Goal: Task Accomplishment & Management: Use online tool/utility

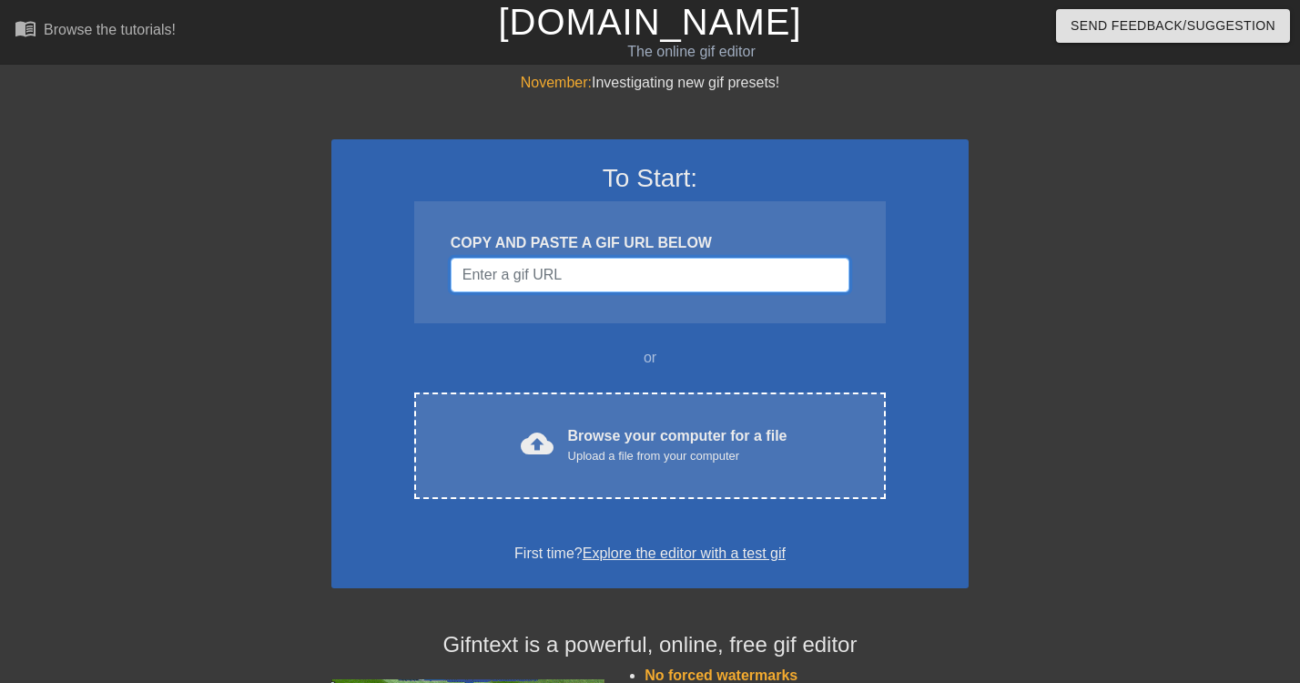
click at [589, 287] on input "Username" at bounding box center [650, 275] width 399 height 35
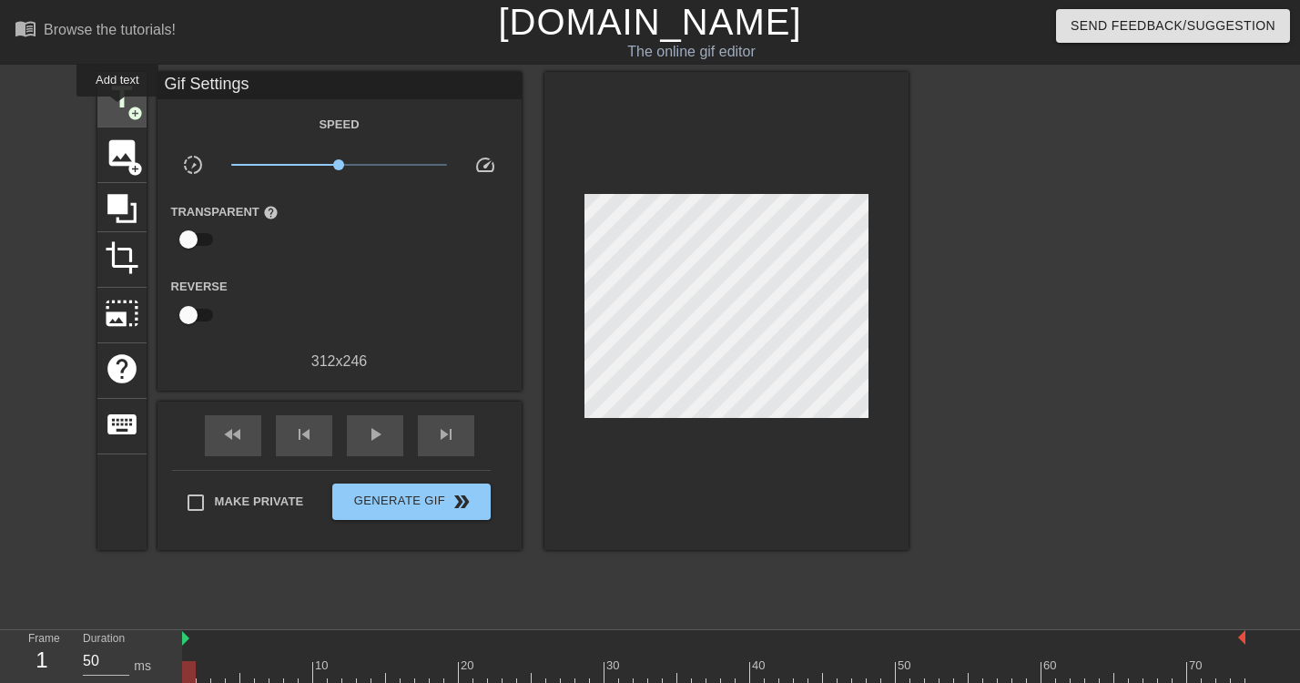
click at [119, 108] on span "title" at bounding box center [122, 97] width 35 height 35
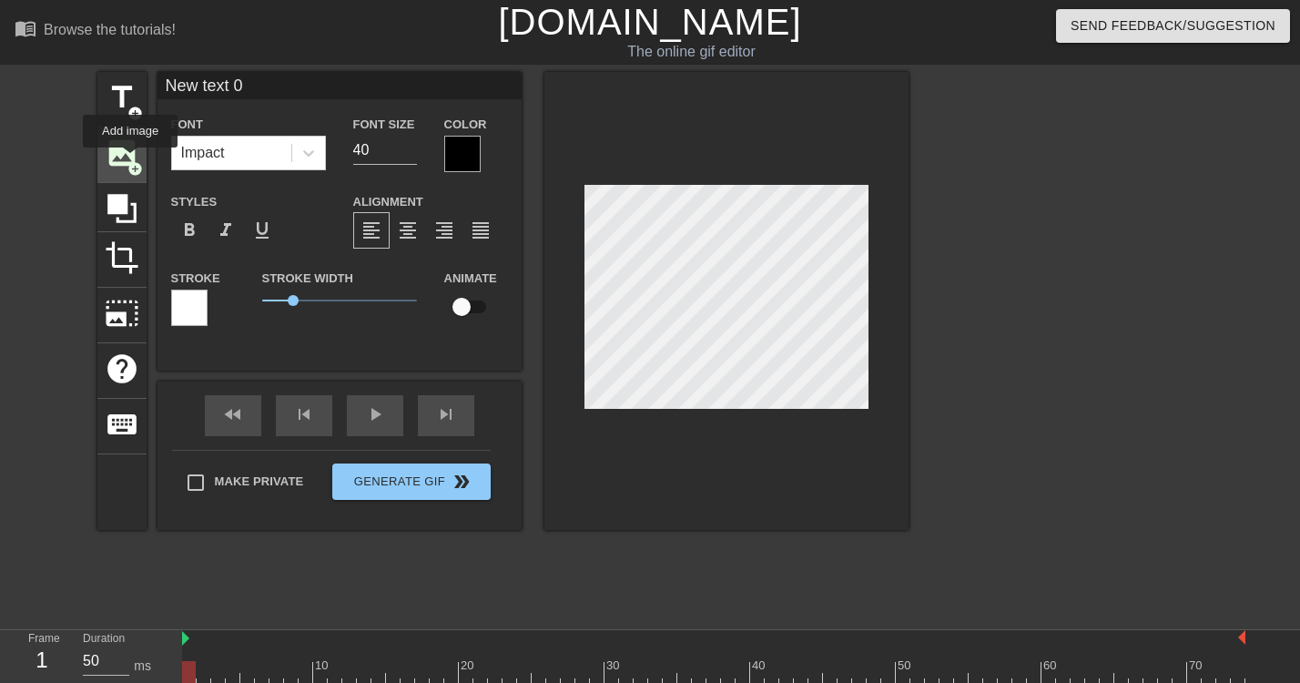
click at [131, 161] on span "add_circle" at bounding box center [134, 168] width 15 height 15
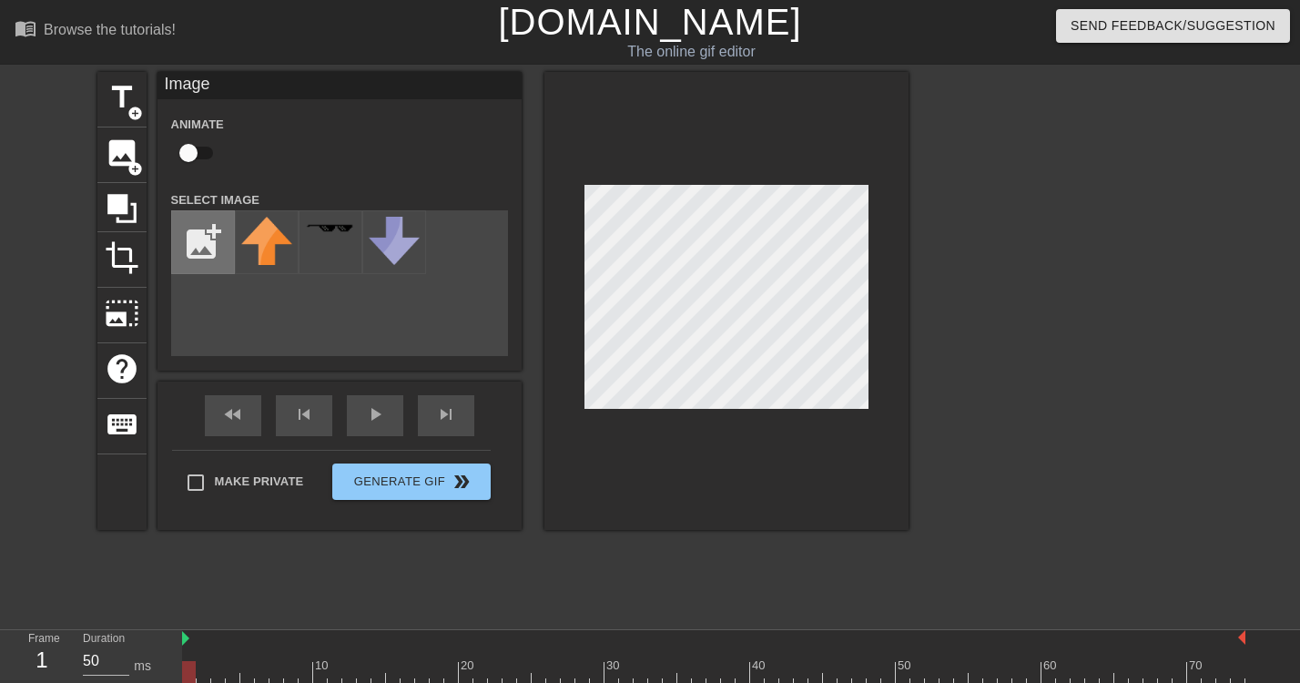
click at [212, 235] on input "file" at bounding box center [203, 242] width 62 height 62
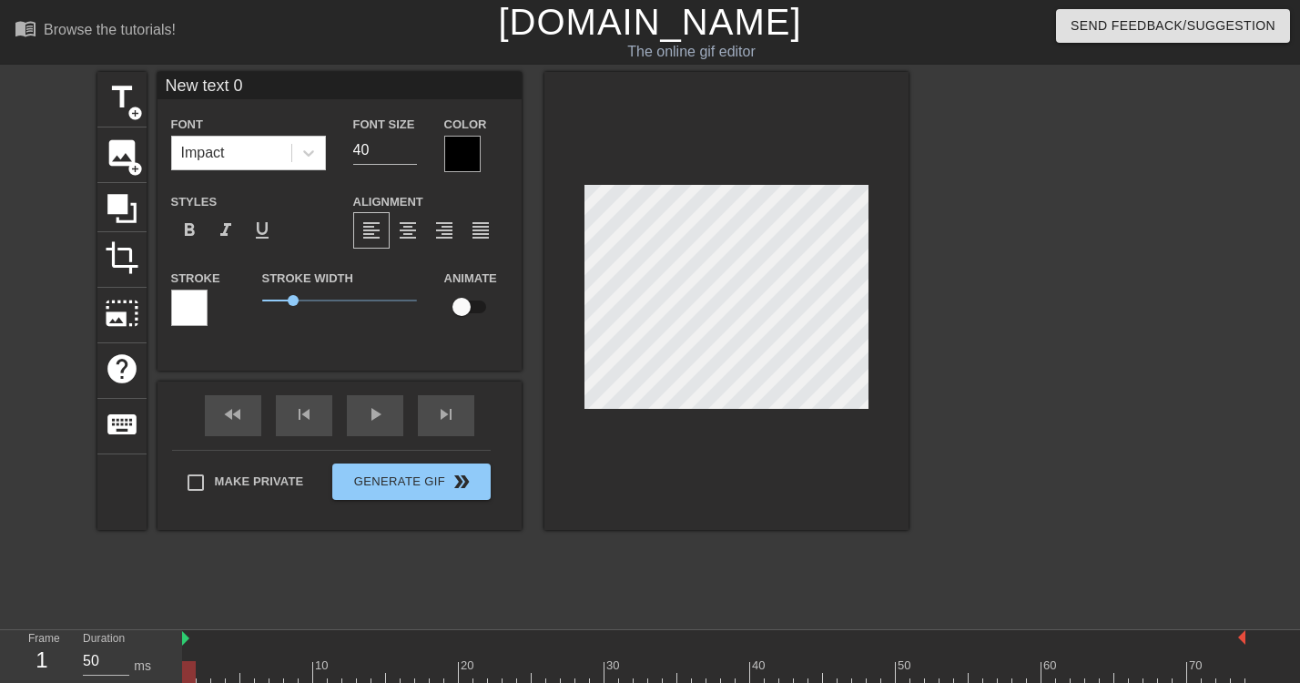
type input "text 0"
type textarea "text 0"
type input "text"
type textarea "text"
type input "text"
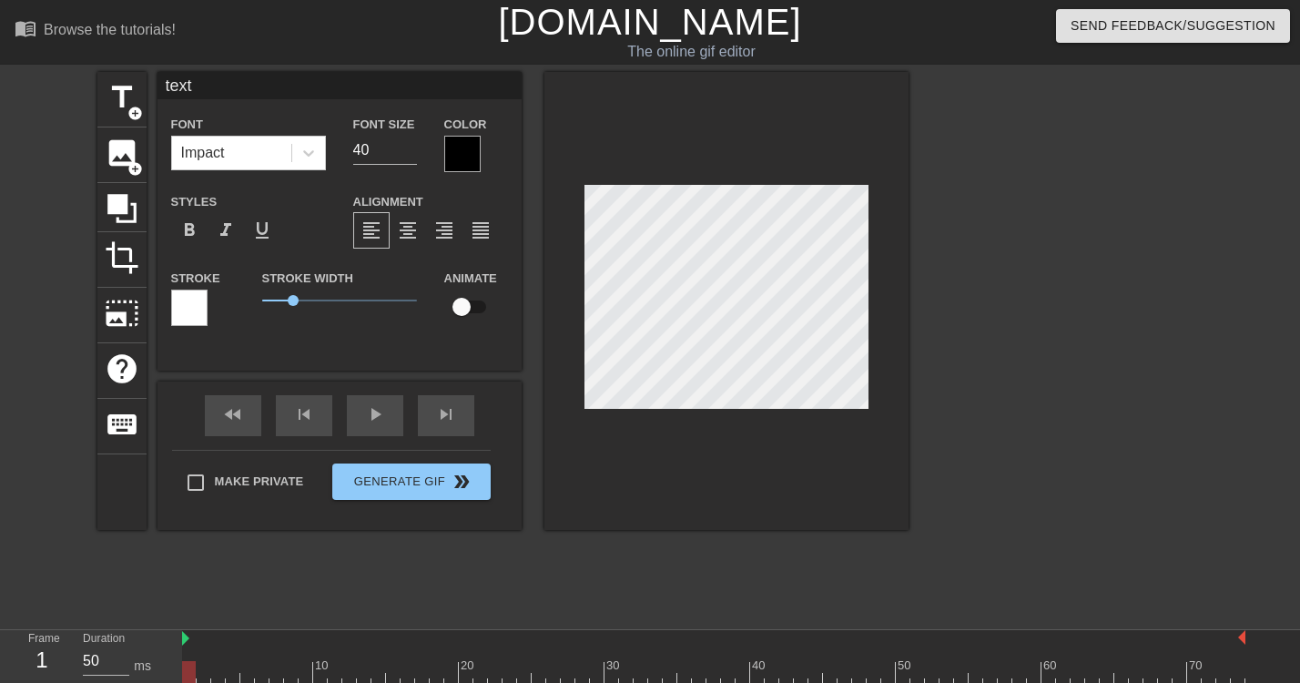
type textarea "text"
type input "tex"
type textarea "tex"
type input "te"
type textarea "te"
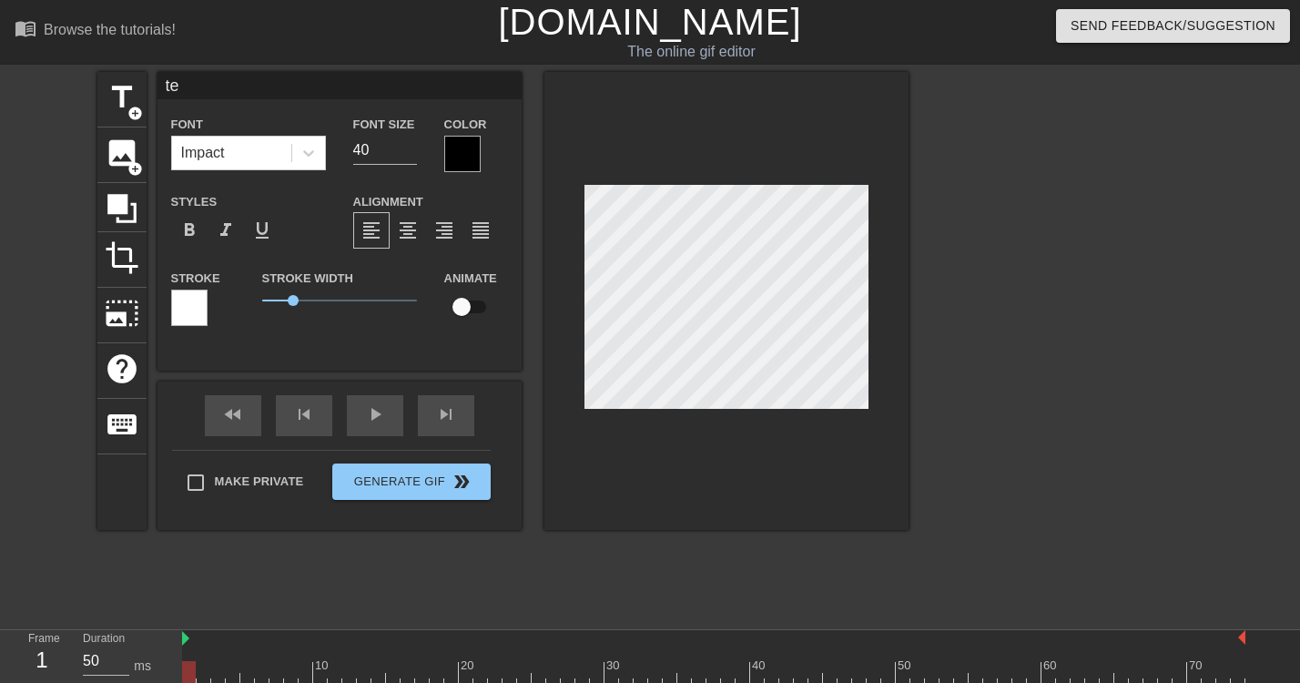
type input "t"
type textarea "t"
type input "0"
type textarea "0"
type input "0."
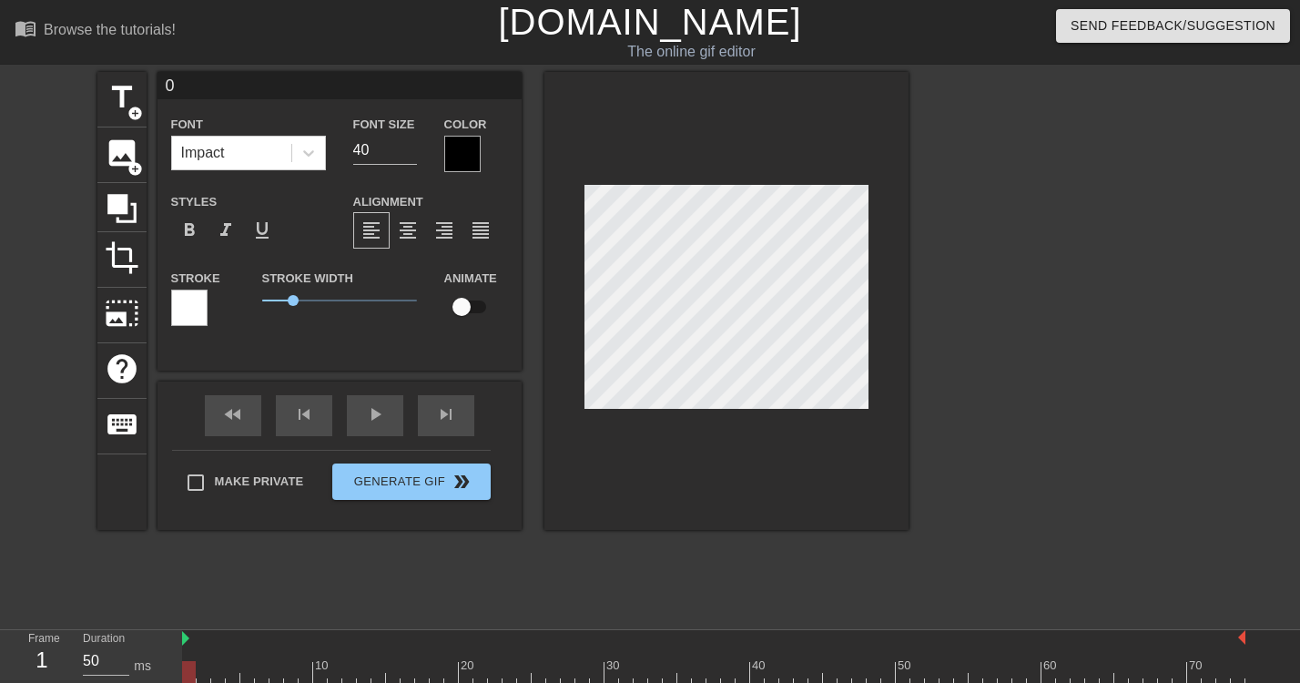
type textarea "0."
type input "0.5"
type textarea "0.5"
type input "0.5%"
type textarea "0.5%"
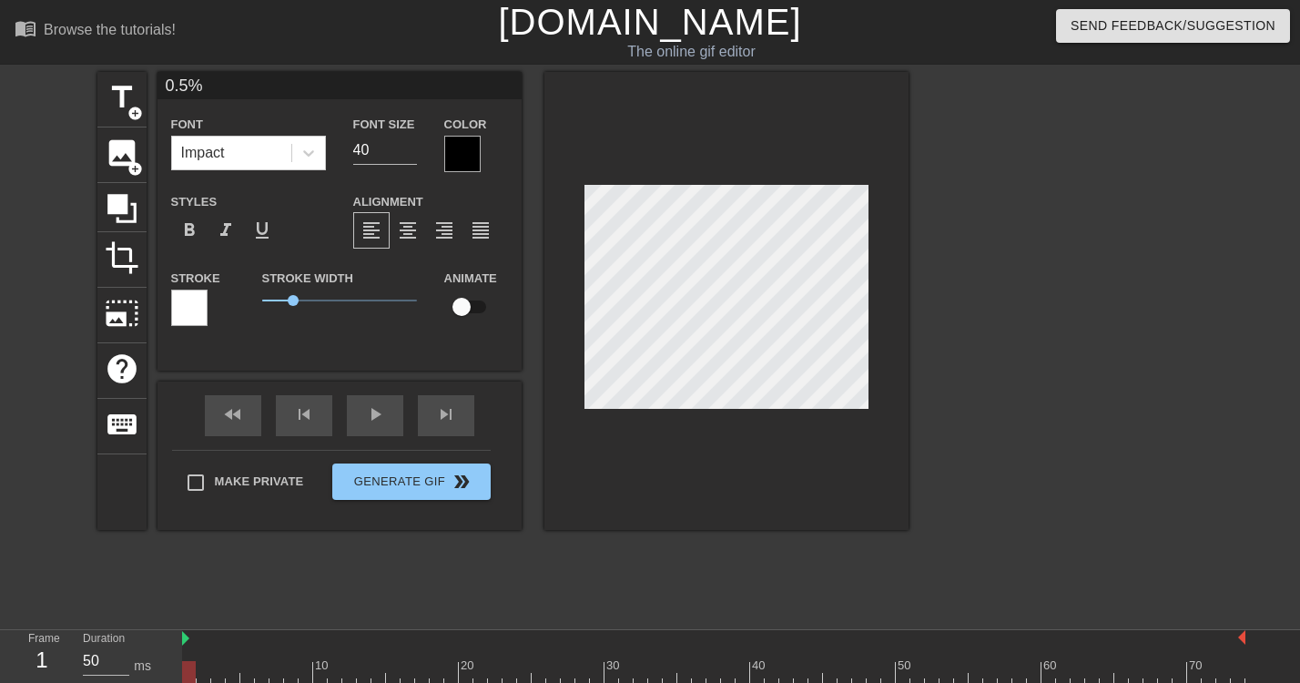
type input "0.5%"
type textarea "0.5%"
type input "0.5% H"
type textarea "0.5% H"
type input "0.5% Ho"
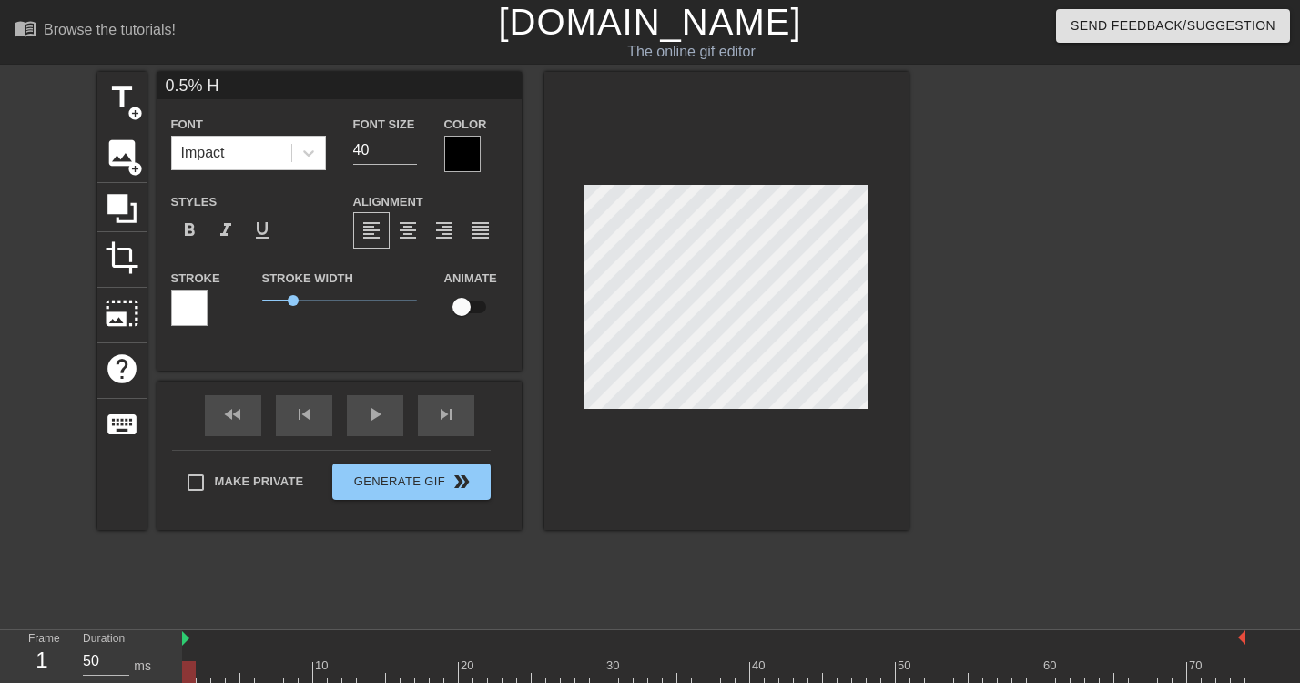
type textarea "0.5% Ho"
type input "0.5% Hol"
type textarea "0.5% Hol"
type input "0.5% Hold"
type textarea "0.5% Hold"
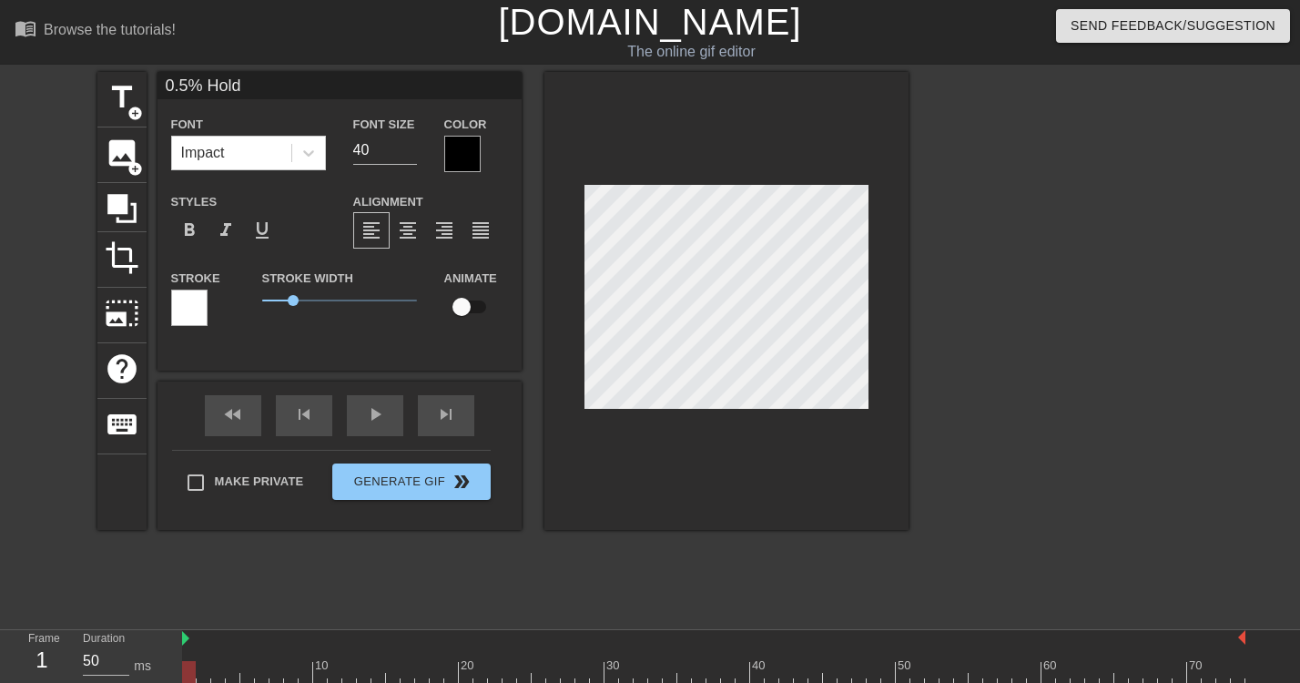
type input "0.5% Holde"
type textarea "0.5% Holder"
type input "0.5% Holde"
type textarea "0.5% Holde"
type input "0.5% Hold"
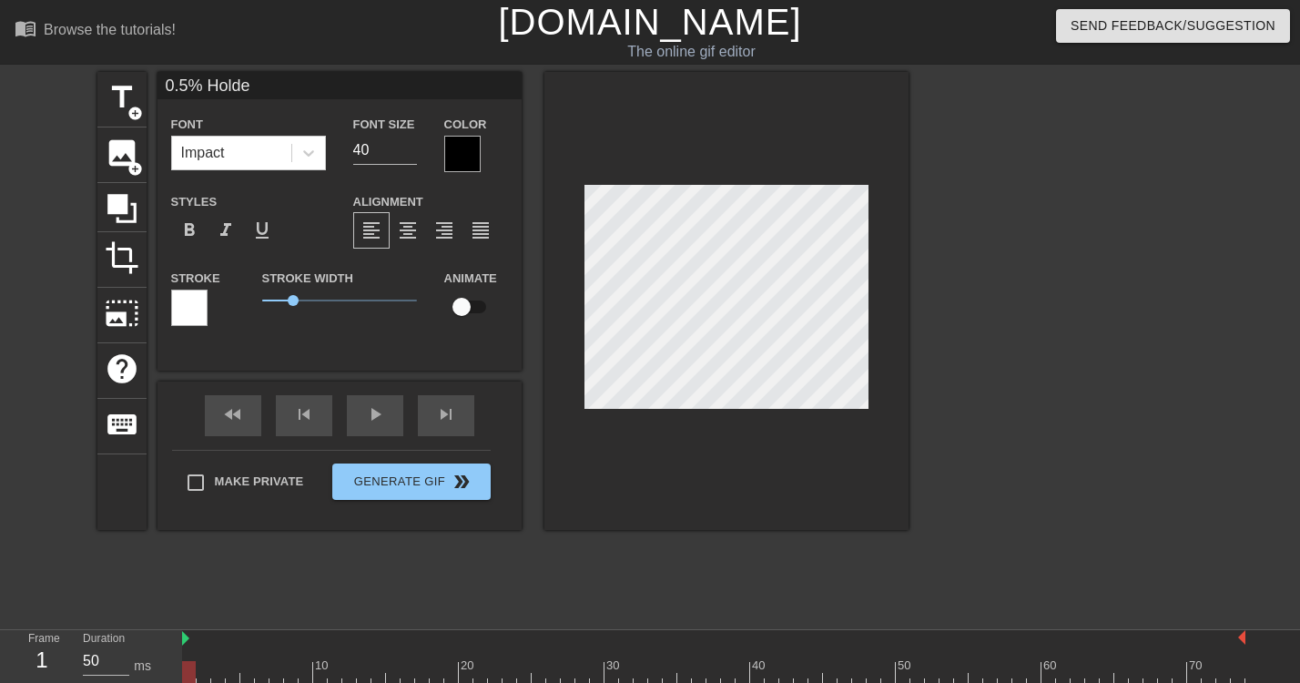
type textarea "0.5% Hold"
type input "0.5% Hol"
type textarea "0.5% Hol"
type input "0.5% Ho"
type textarea "0.5% Ho"
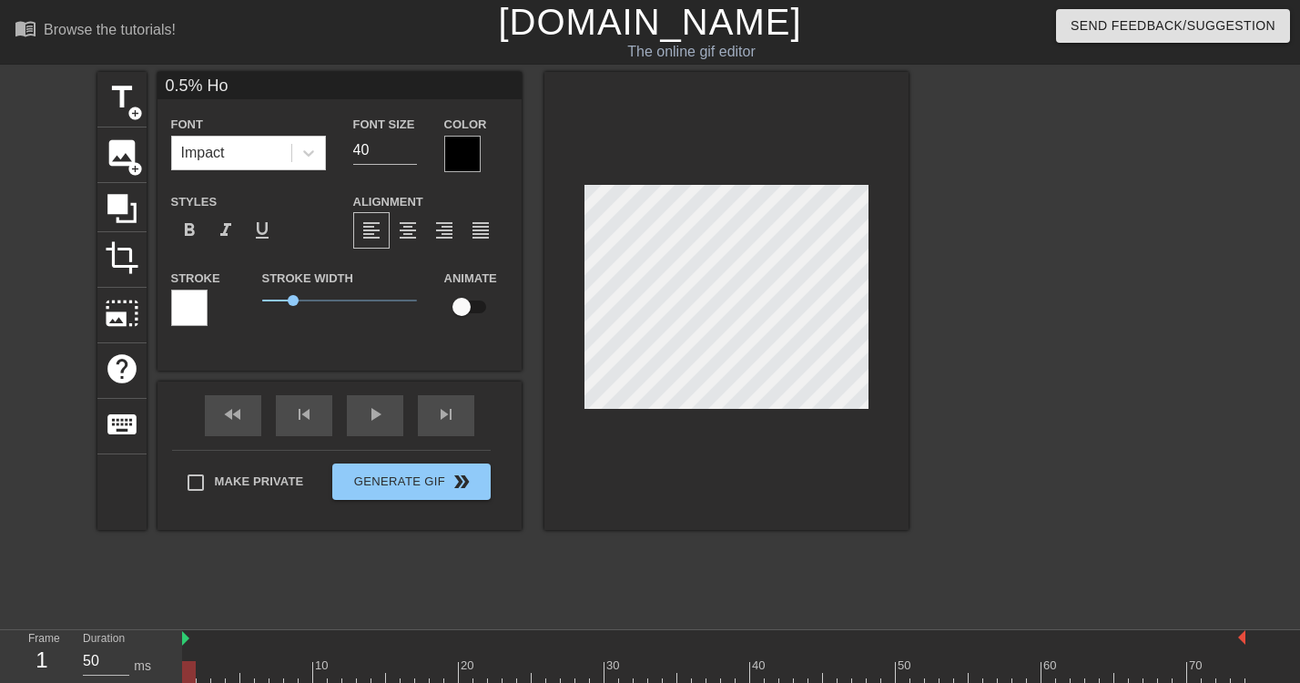
type input "0.5% H"
type textarea "0.5% H"
type input "0.5% HO"
type textarea "0.5% HO"
type input "0.5% HOL"
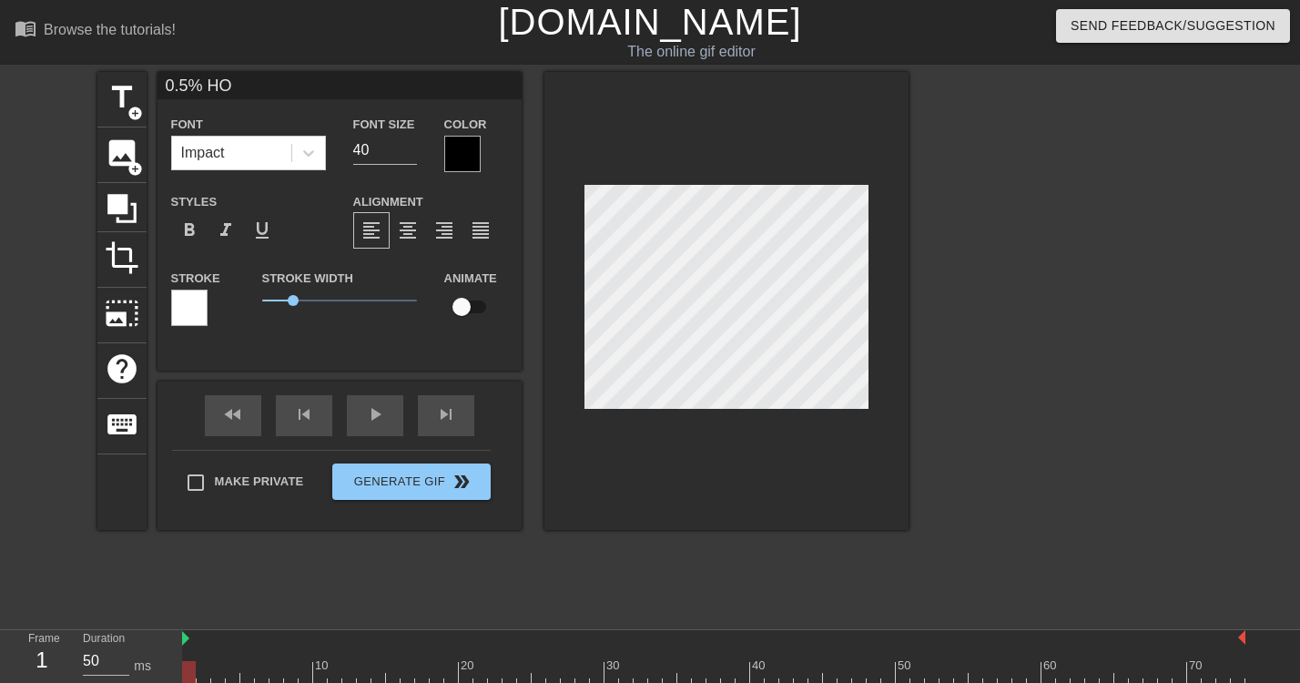
type textarea "0.5% HOL"
type input "0.5% HOLD"
type textarea "0.5% HOLD"
type input "0.5% HOLDE"
type textarea "0.5% HOLDE"
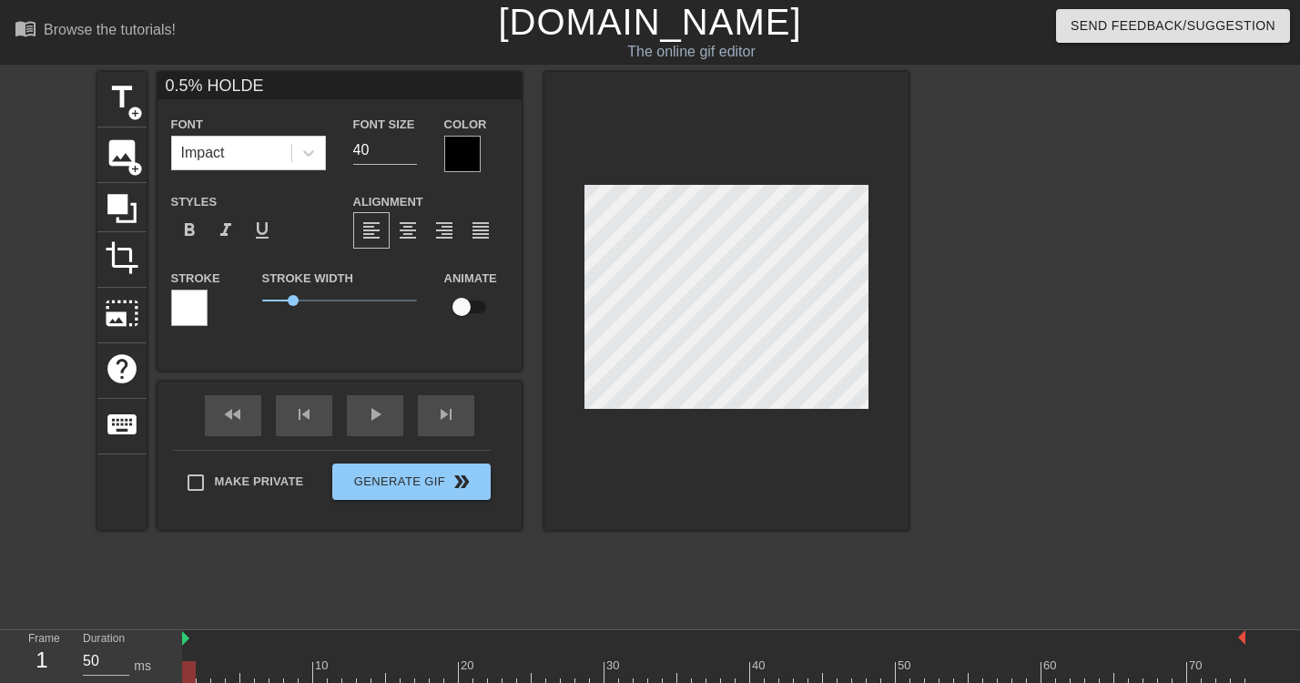
type input "0.5% HOLDER"
type textarea "0.5% HOLDER"
click at [387, 144] on input "40" at bounding box center [385, 150] width 64 height 29
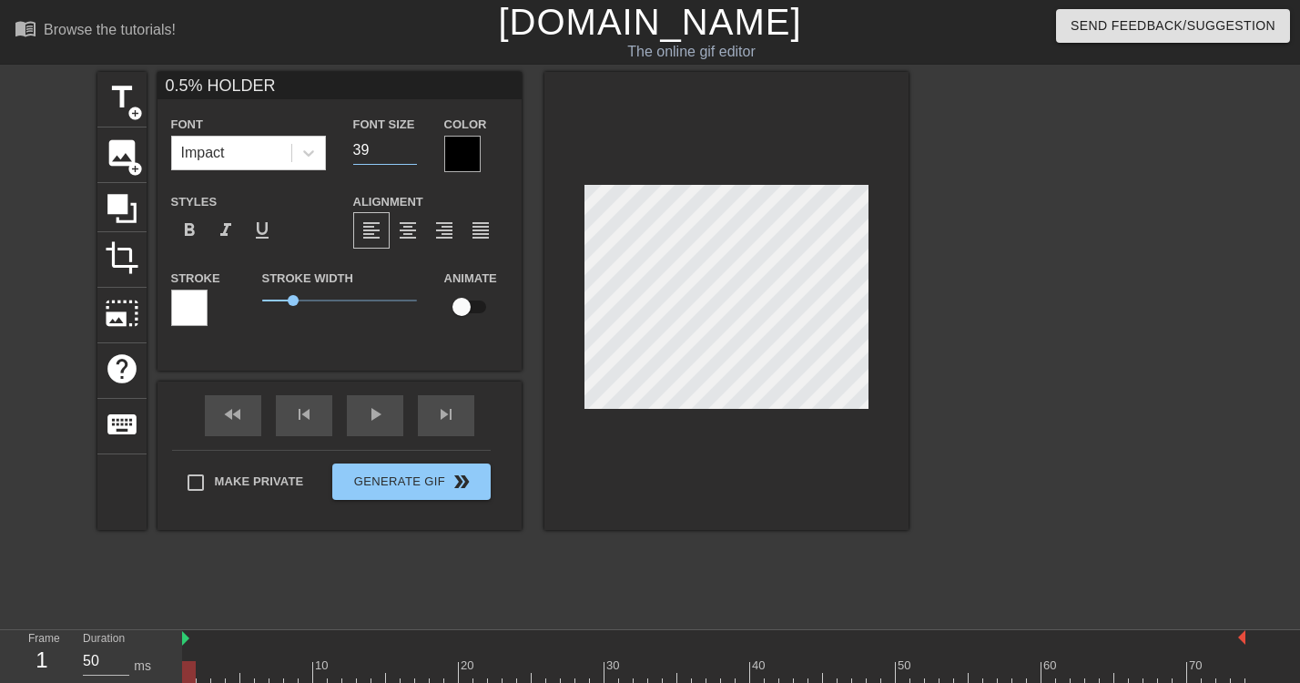
click at [412, 157] on input "39" at bounding box center [385, 150] width 64 height 29
click at [412, 157] on input "38" at bounding box center [385, 150] width 64 height 29
type input "20"
click at [412, 157] on input "20" at bounding box center [385, 150] width 64 height 29
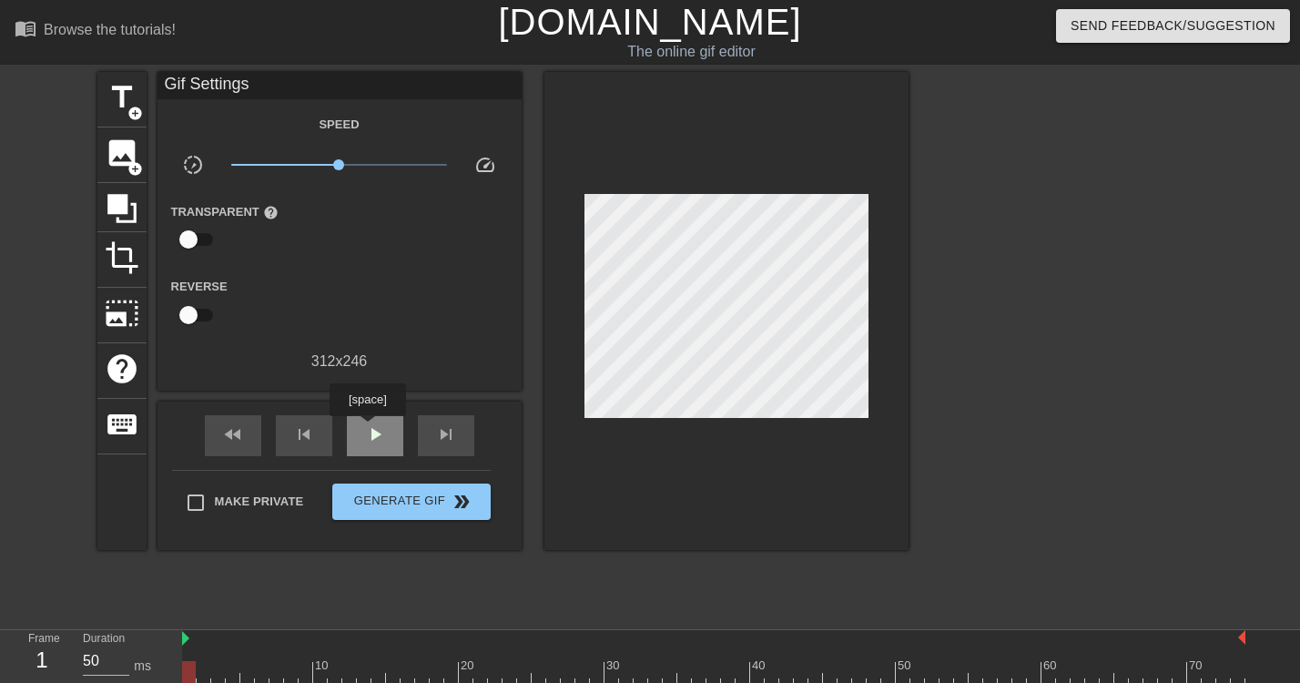
click at [370, 429] on span "play_arrow" at bounding box center [375, 434] width 22 height 22
click at [378, 436] on span "pause" at bounding box center [375, 434] width 22 height 22
click at [329, 673] on div at bounding box center [713, 672] width 1063 height 23
click at [241, 434] on span "fast_rewind" at bounding box center [233, 434] width 22 height 22
click at [358, 437] on div "play_arrow" at bounding box center [375, 435] width 56 height 41
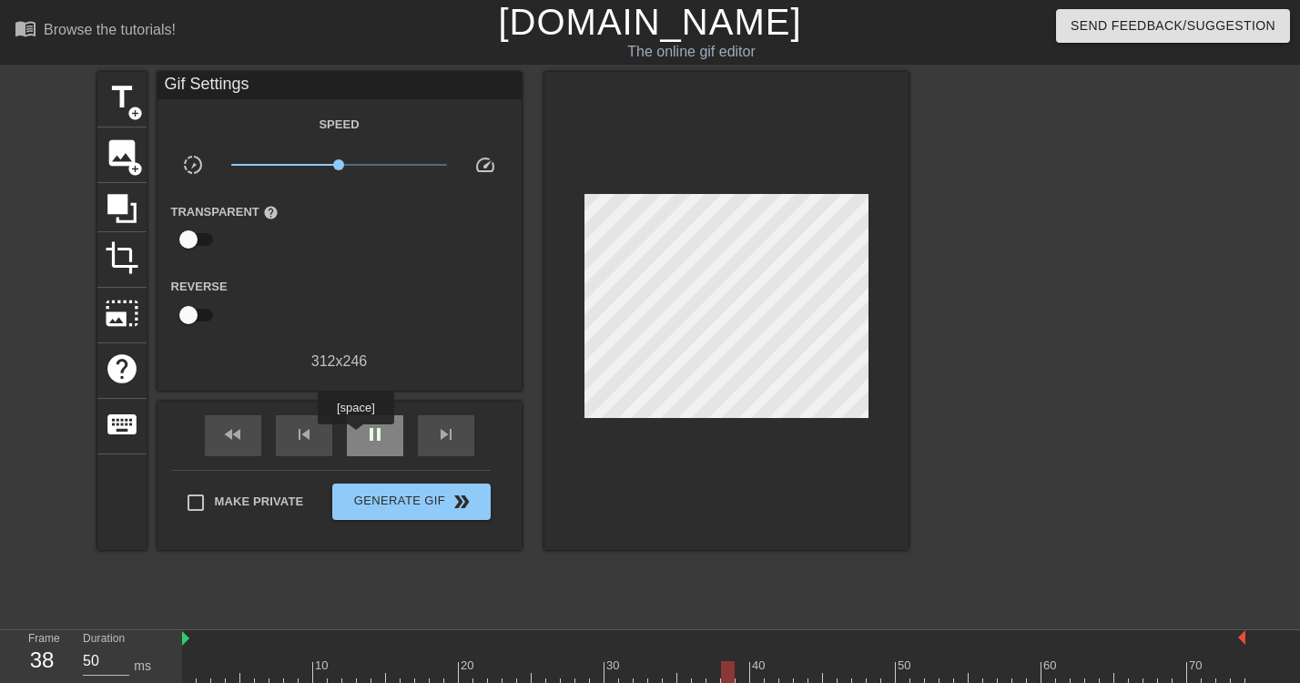
click at [358, 437] on div "pause" at bounding box center [375, 435] width 56 height 41
click at [258, 443] on div "fast_rewind" at bounding box center [233, 435] width 56 height 41
click at [372, 444] on span "play_arrow" at bounding box center [375, 434] width 22 height 22
click at [375, 444] on span "pause" at bounding box center [375, 434] width 22 height 22
click at [482, 673] on div at bounding box center [713, 672] width 1063 height 23
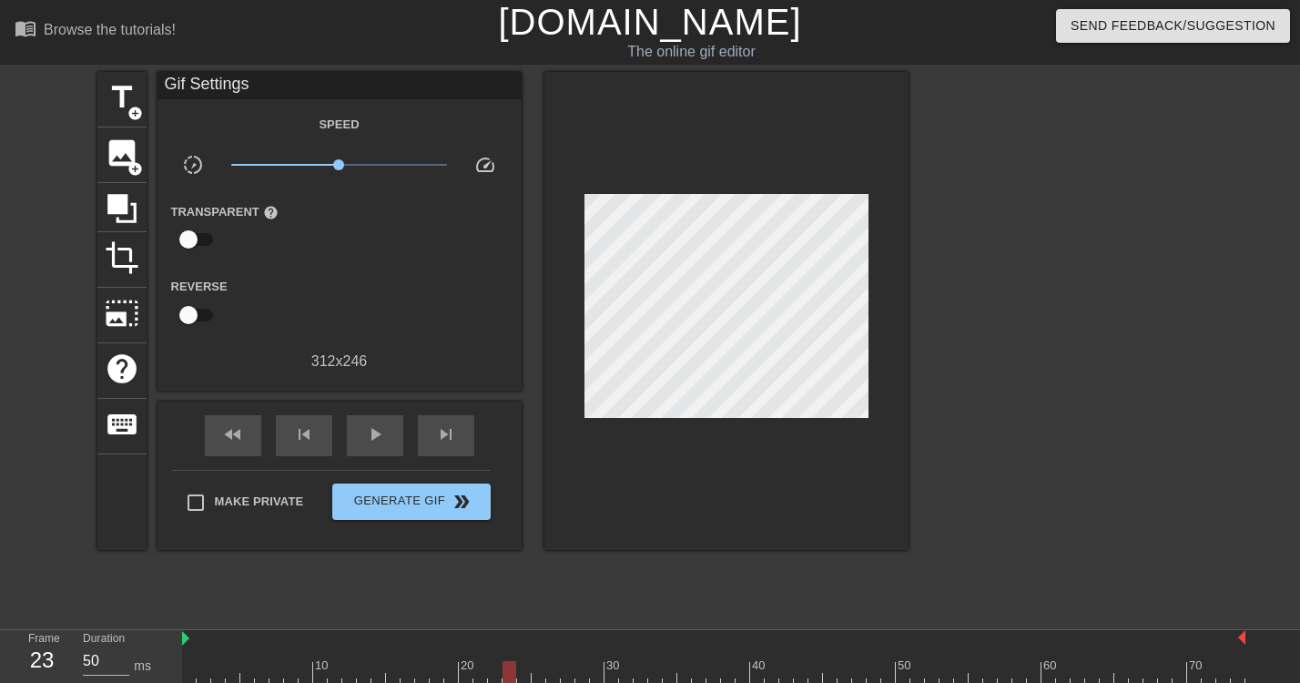
click at [515, 672] on div at bounding box center [713, 672] width 1063 height 23
click at [491, 673] on div at bounding box center [713, 672] width 1063 height 23
click at [521, 677] on div at bounding box center [713, 672] width 1063 height 23
click at [497, 679] on div at bounding box center [713, 672] width 1063 height 23
click at [506, 679] on div at bounding box center [713, 672] width 1063 height 23
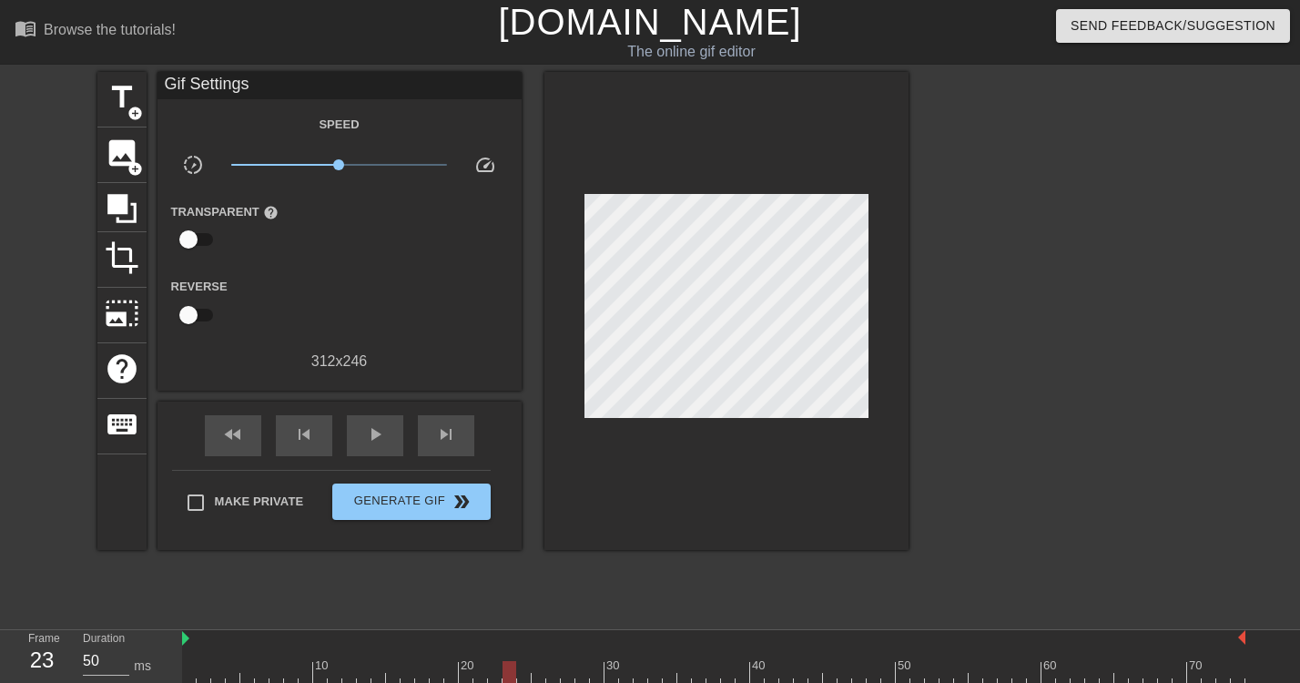
click at [506, 679] on div at bounding box center [509, 672] width 14 height 23
click at [521, 677] on div at bounding box center [713, 672] width 1063 height 23
click at [139, 169] on span "add_circle" at bounding box center [134, 168] width 15 height 15
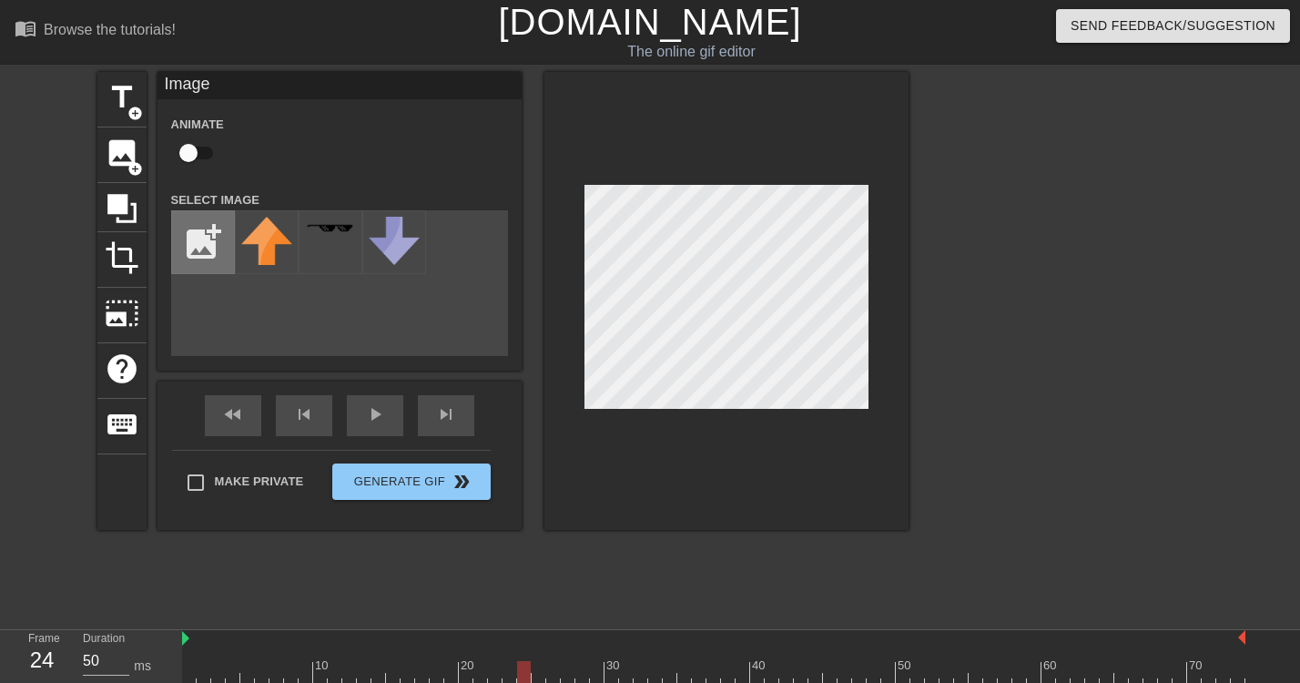
click at [209, 246] on input "file" at bounding box center [203, 242] width 62 height 62
type input "C:\fakepath\AIM_LOGO-removebg-preview.png"
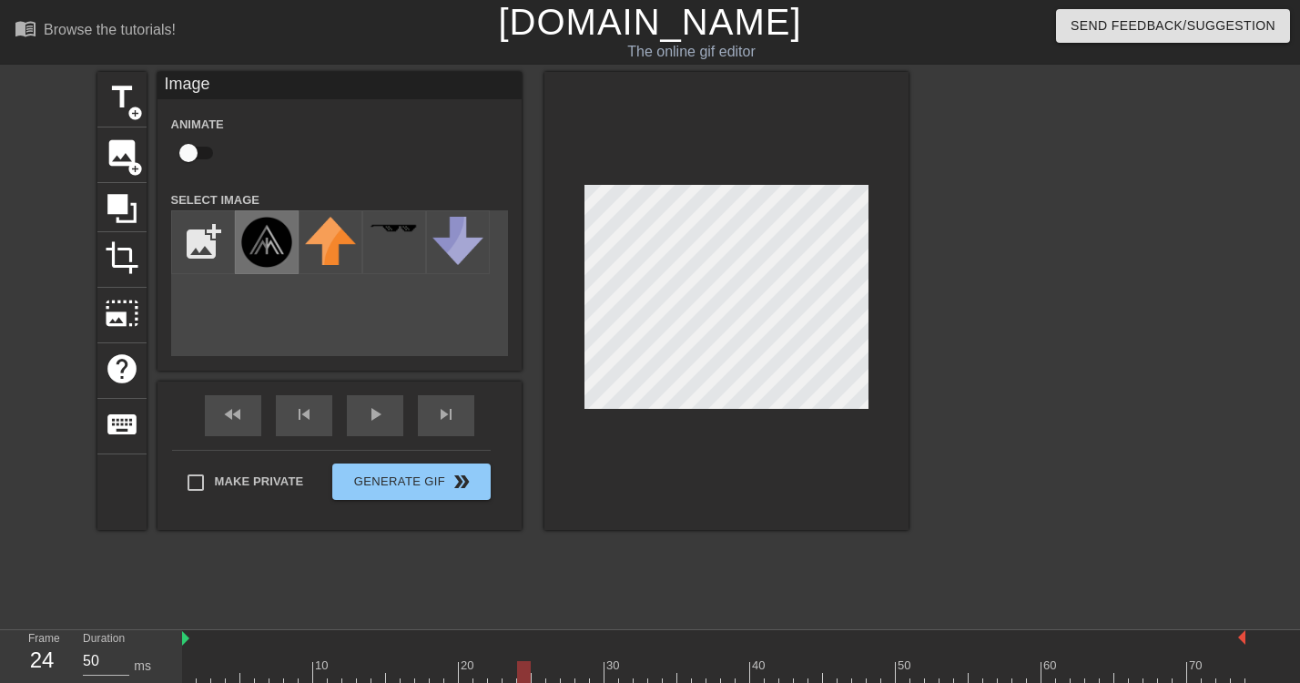
click at [268, 249] on img at bounding box center [266, 242] width 51 height 51
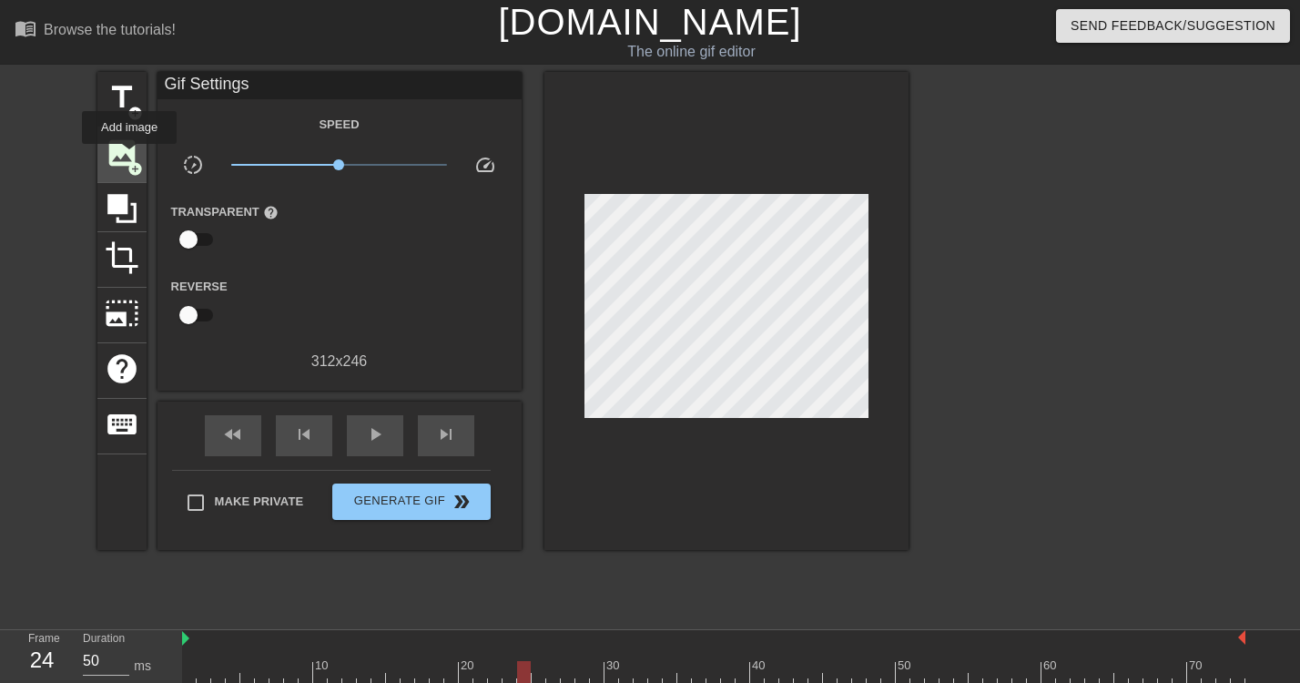
click at [130, 157] on span "image" at bounding box center [122, 153] width 35 height 35
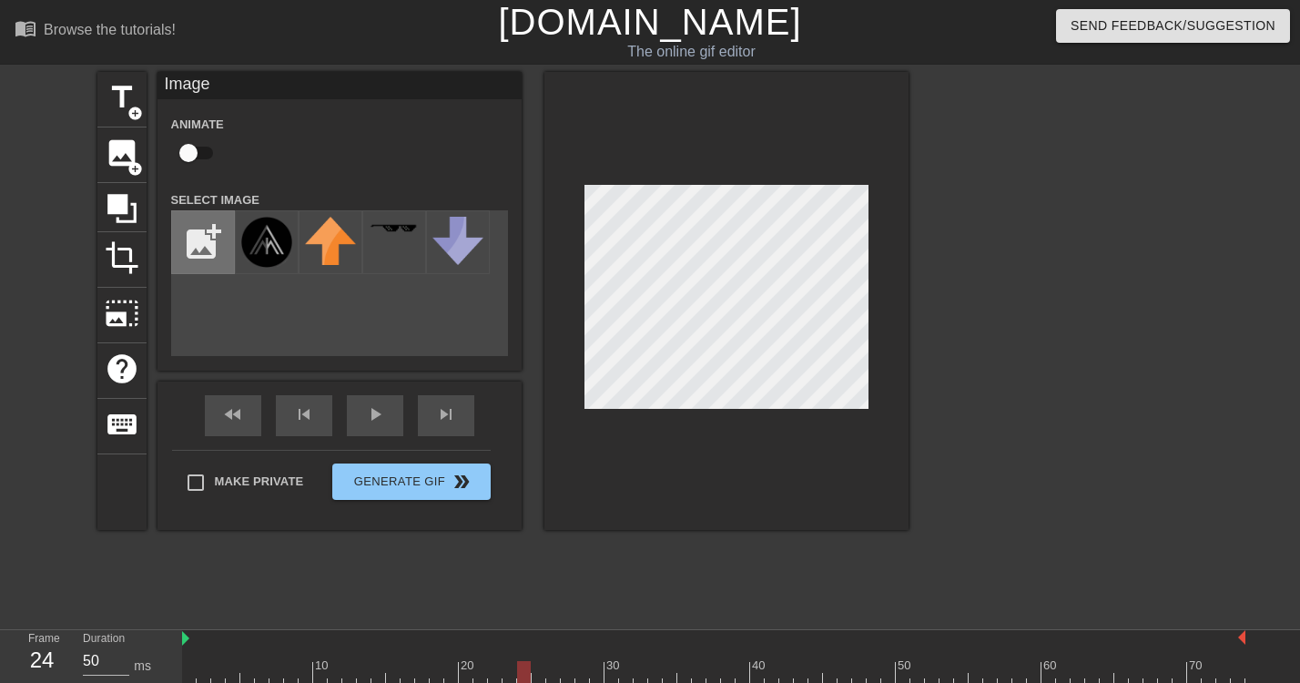
click at [216, 251] on input "file" at bounding box center [203, 242] width 62 height 62
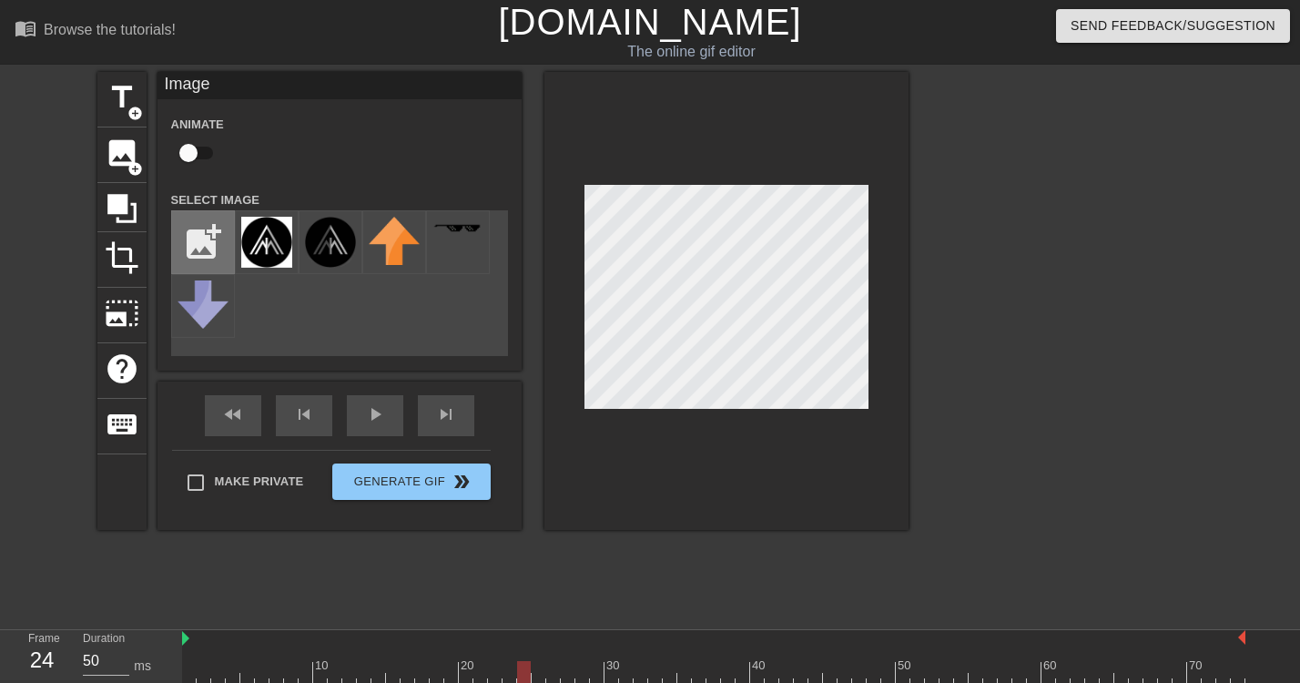
click at [197, 248] on input "file" at bounding box center [203, 242] width 62 height 62
type input "C:\fakepath\AIM_LOGO-removebg-preview (1).png"
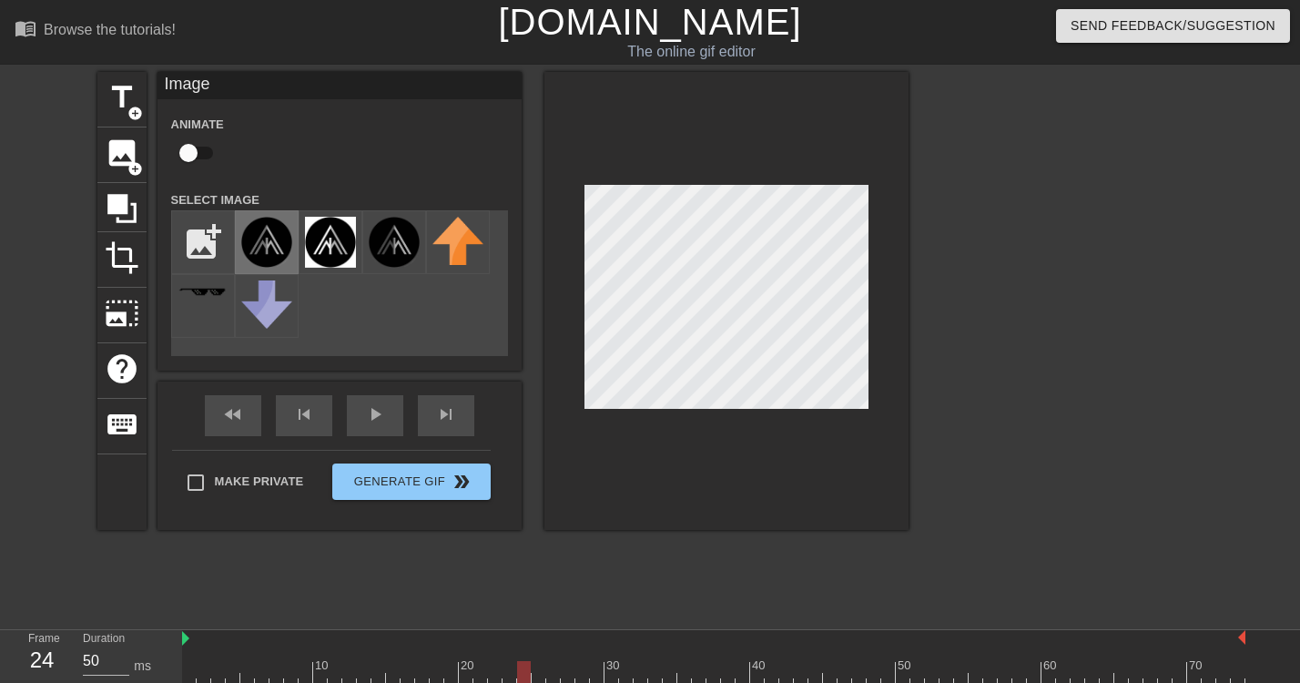
click at [278, 260] on img at bounding box center [266, 242] width 51 height 51
click at [332, 261] on img at bounding box center [330, 242] width 51 height 51
click at [402, 262] on img at bounding box center [394, 242] width 51 height 51
click at [369, 260] on img at bounding box center [394, 242] width 51 height 51
click at [338, 256] on img at bounding box center [330, 242] width 51 height 51
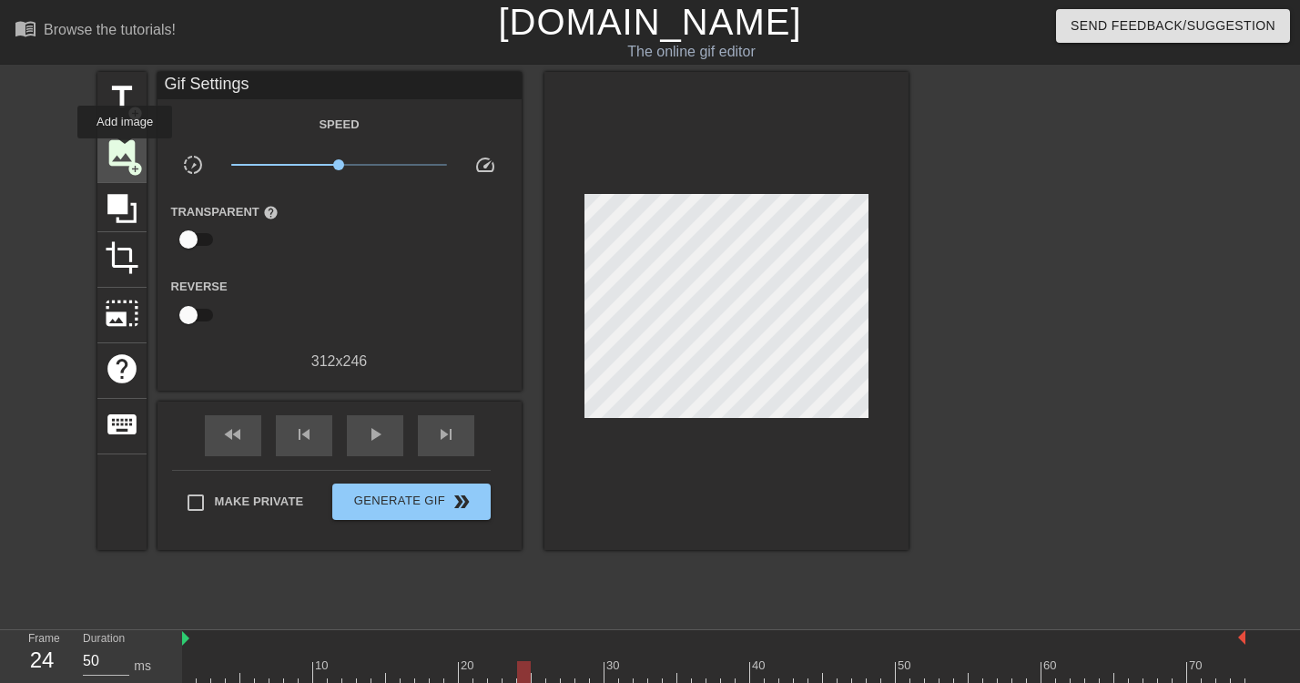
click at [126, 151] on span "image" at bounding box center [122, 153] width 35 height 35
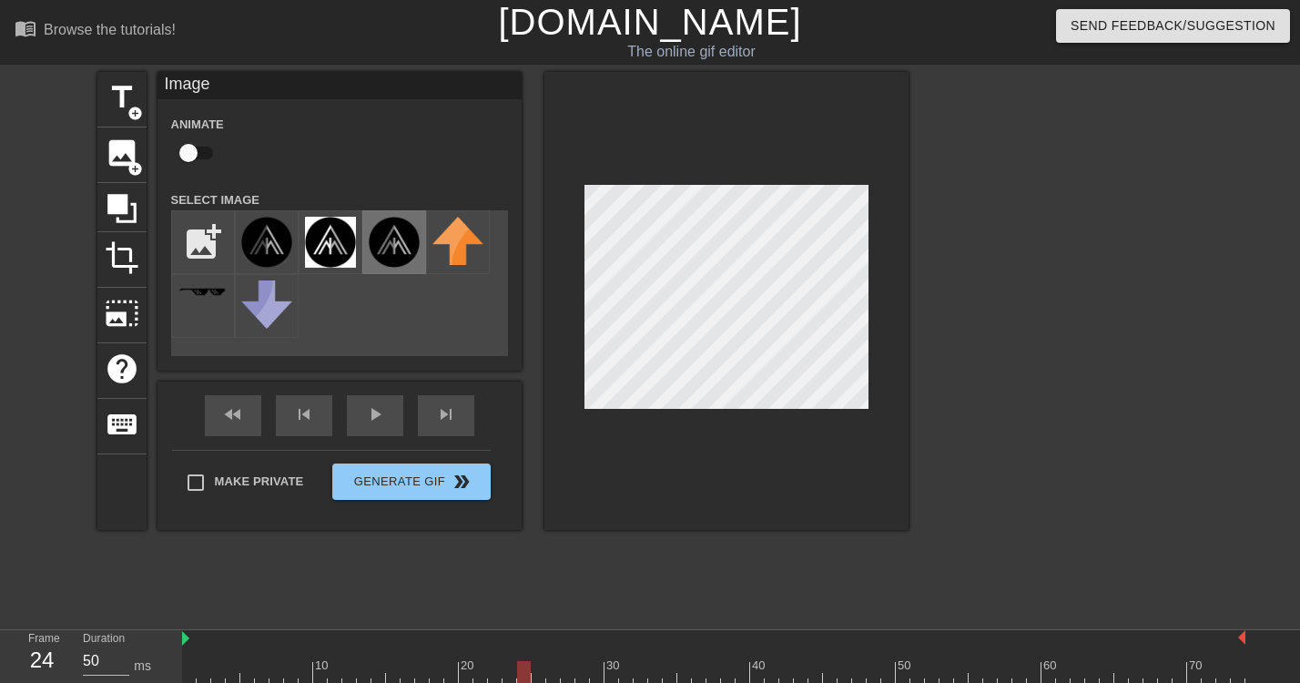
click at [394, 250] on img at bounding box center [394, 242] width 51 height 51
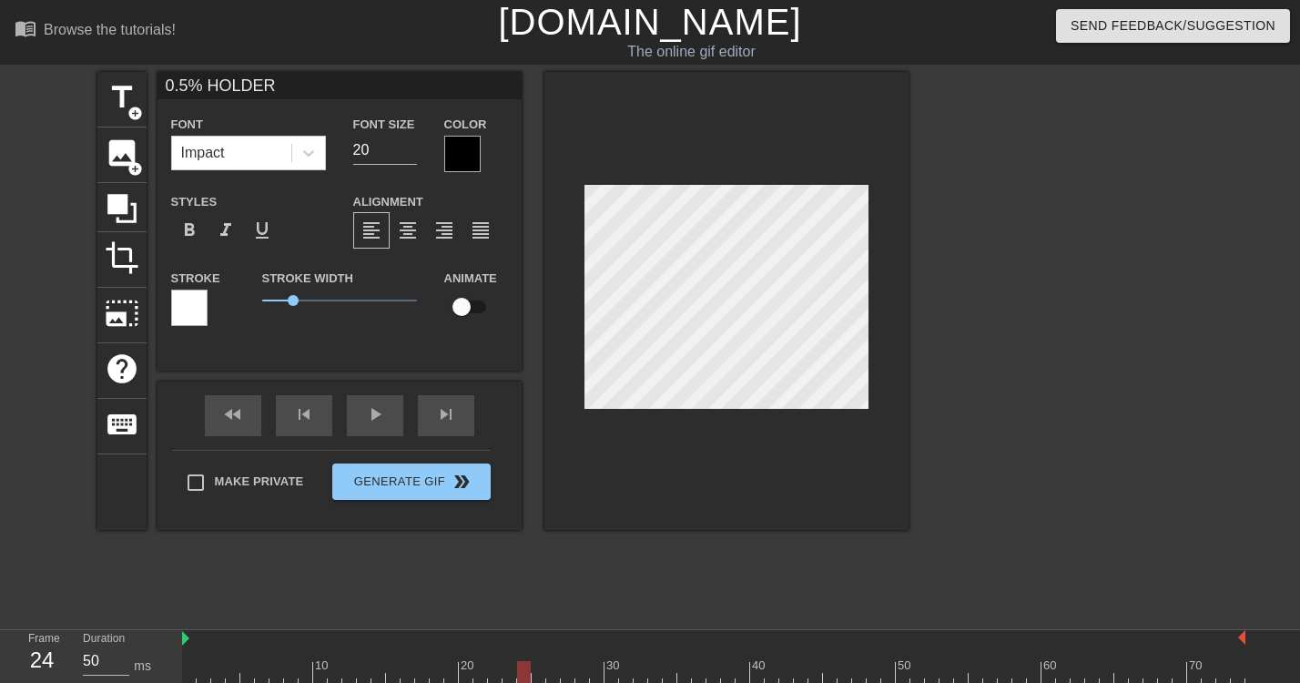
click at [461, 304] on input "checkbox" at bounding box center [462, 306] width 104 height 35
checkbox input "true"
click at [527, 673] on div at bounding box center [524, 672] width 14 height 23
click at [529, 675] on div at bounding box center [524, 672] width 14 height 23
click at [523, 672] on div at bounding box center [524, 672] width 14 height 23
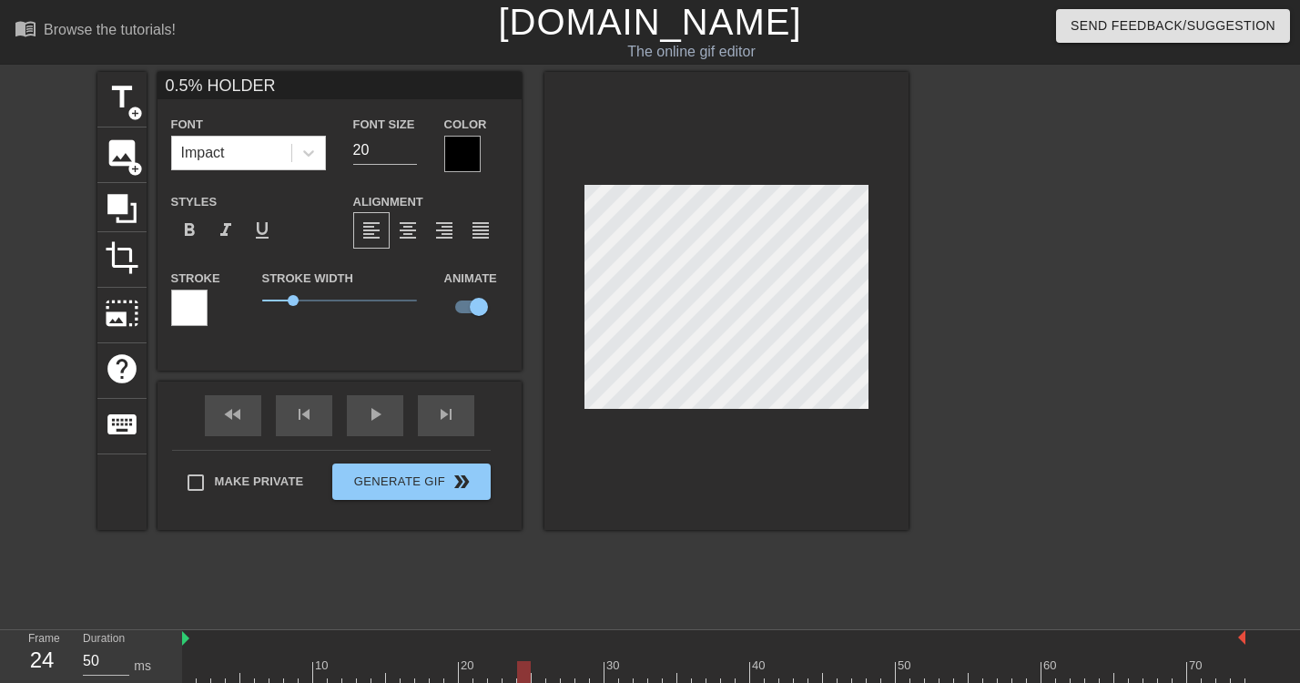
click at [799, 430] on div at bounding box center [726, 301] width 364 height 458
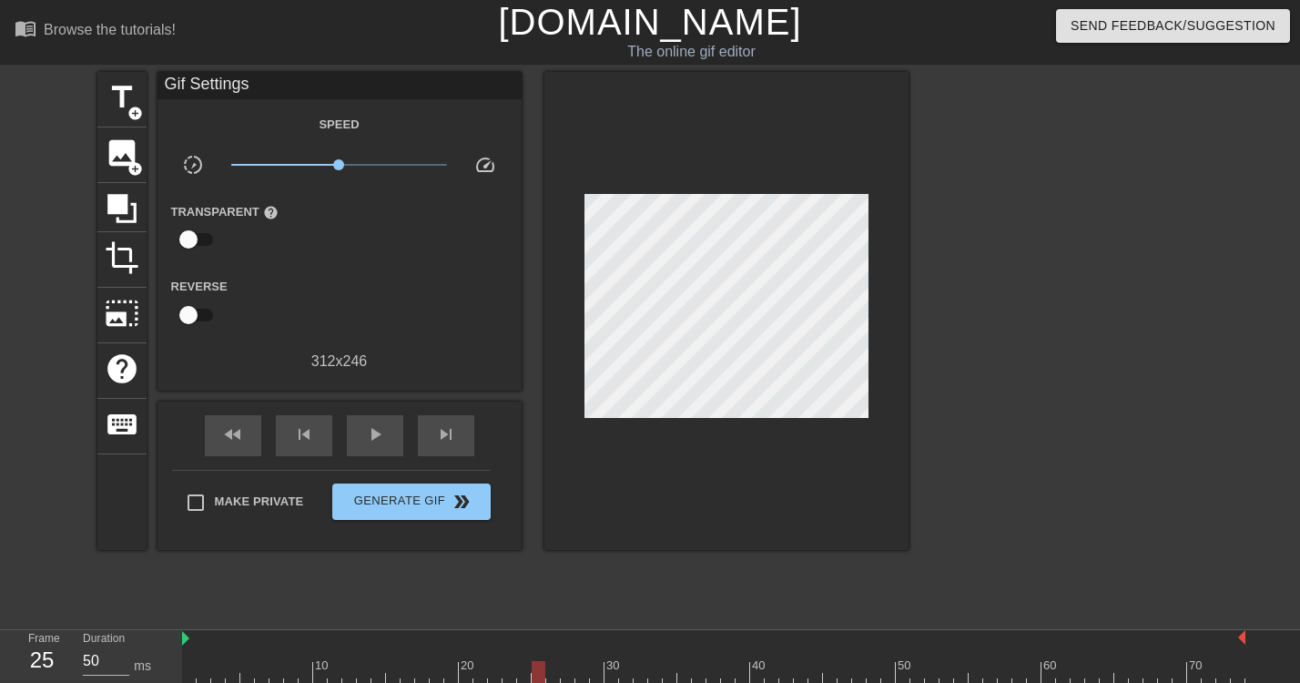
drag, startPoint x: 524, startPoint y: 671, endPoint x: 533, endPoint y: 672, distance: 9.1
click at [533, 672] on div at bounding box center [539, 672] width 14 height 23
drag, startPoint x: 538, startPoint y: 665, endPoint x: 554, endPoint y: 666, distance: 16.4
click at [554, 666] on div at bounding box center [553, 672] width 14 height 23
drag, startPoint x: 552, startPoint y: 666, endPoint x: 442, endPoint y: 654, distance: 110.8
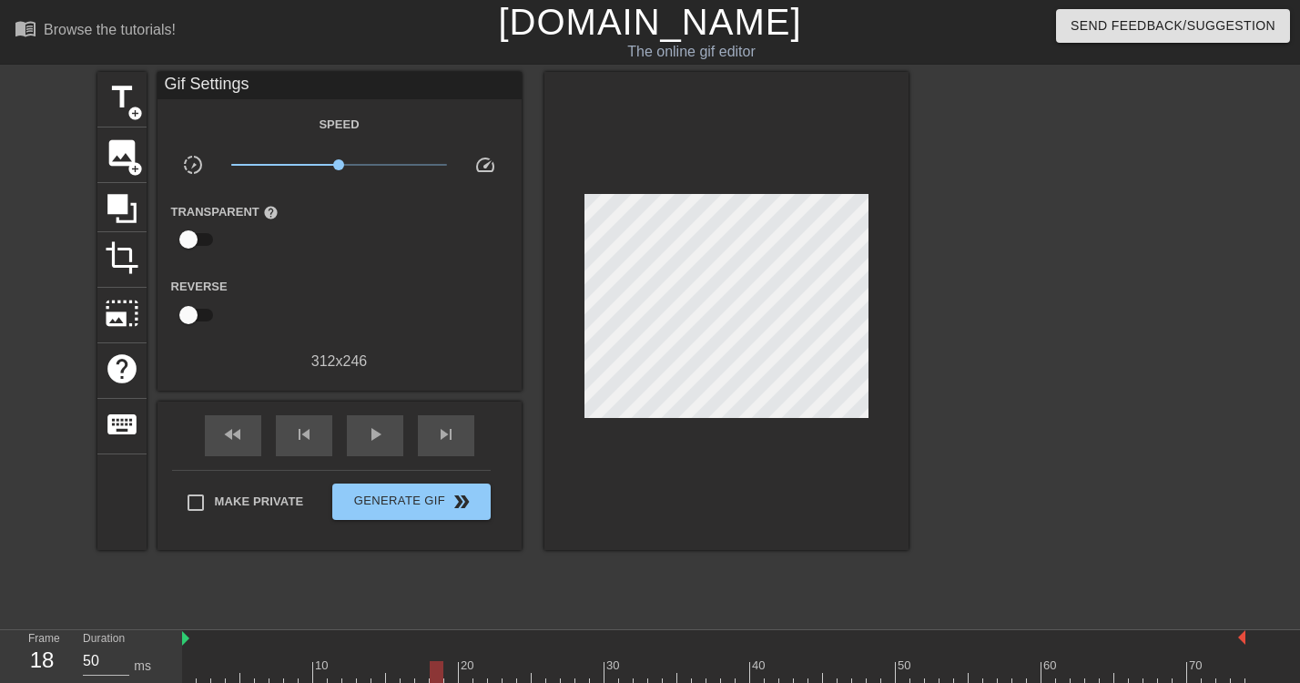
click at [442, 654] on div "10 20 30 40 50 60 70" at bounding box center [713, 657] width 1063 height 54
drag, startPoint x: 430, startPoint y: 671, endPoint x: 523, endPoint y: 621, distance: 105.5
click at [523, 621] on div "menu_book Browse the tutorials! Gifntext.com The online gif editor Send Feedbac…" at bounding box center [650, 362] width 1300 height 725
click at [520, 674] on div at bounding box center [524, 672] width 14 height 23
click at [131, 112] on span "add_circle" at bounding box center [134, 113] width 15 height 15
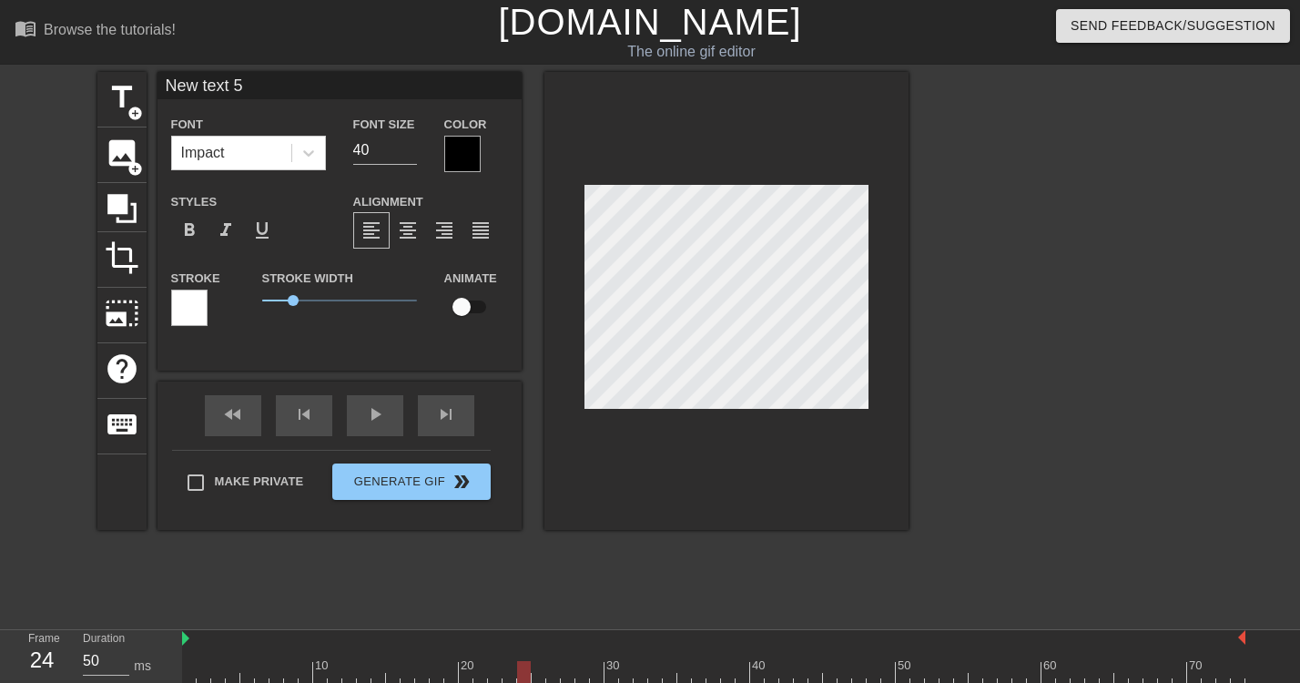
scroll to position [0, 3]
type input "0"
type textarea "0"
type input "0."
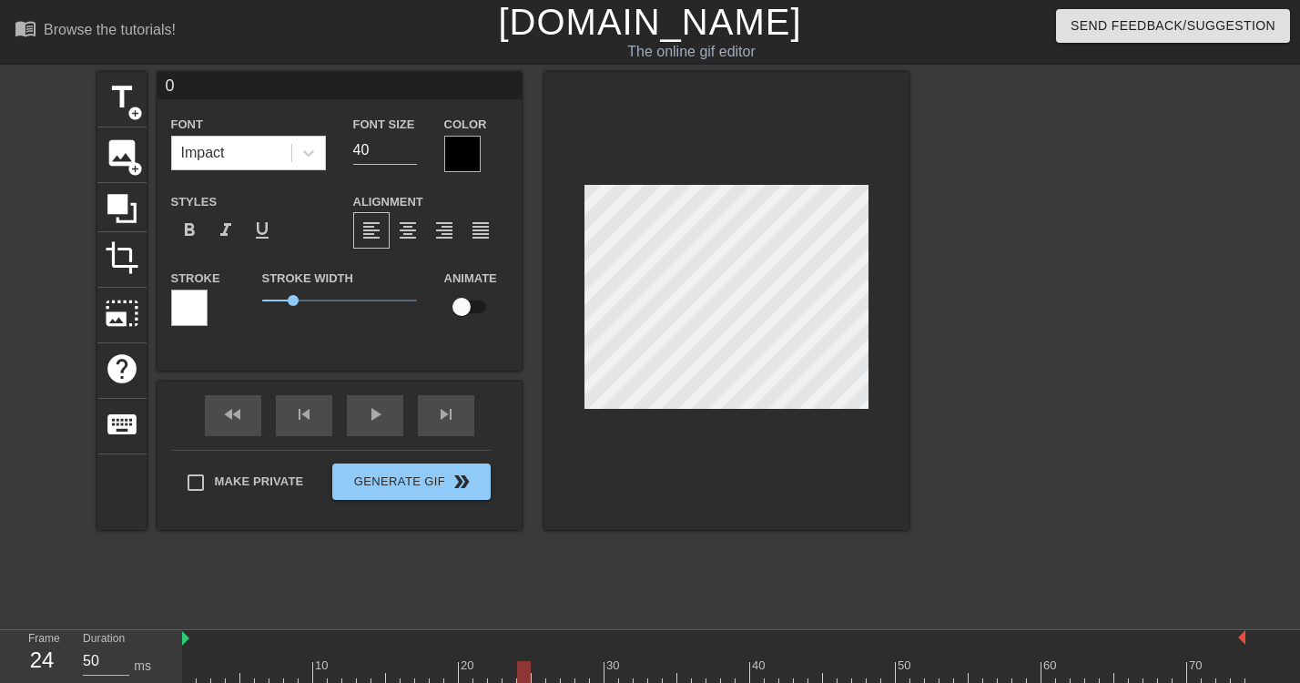
type textarea "0."
type input "0.5"
type textarea "0.5"
type input "0.5%"
type textarea "0.5%"
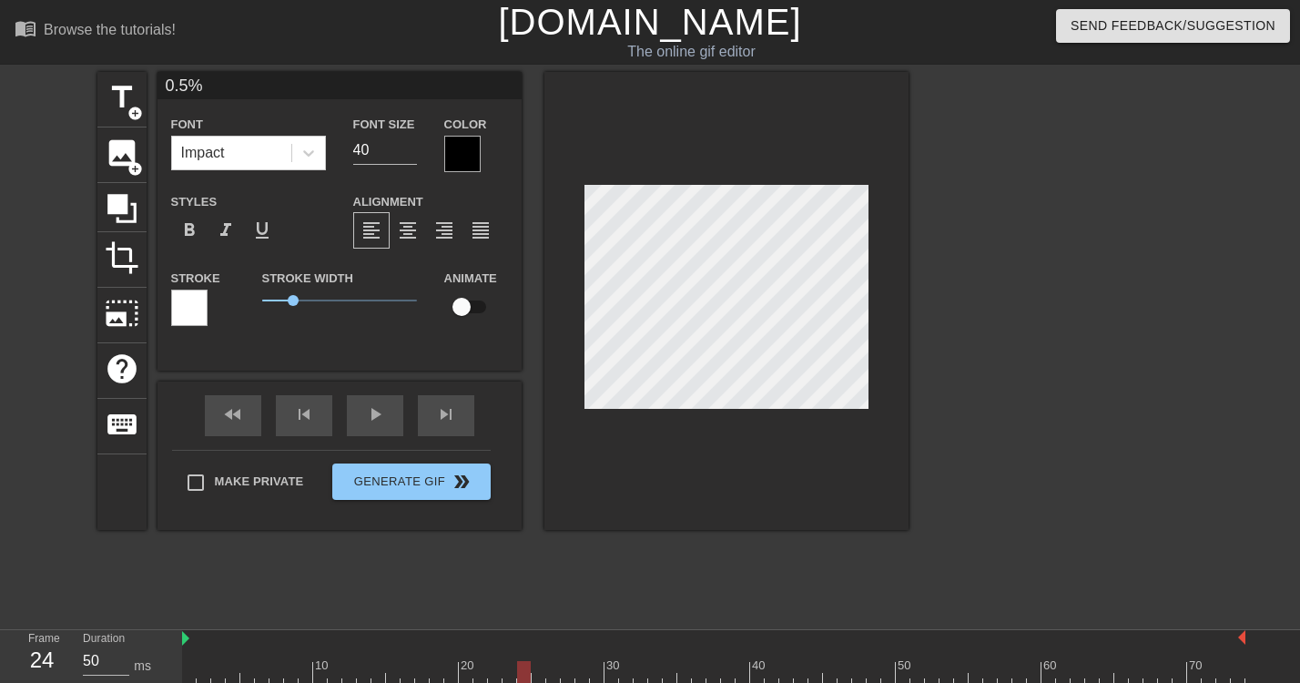
type input "0.5%"
type textarea "0.5%"
type input "0.5% H"
type textarea "0.5% H"
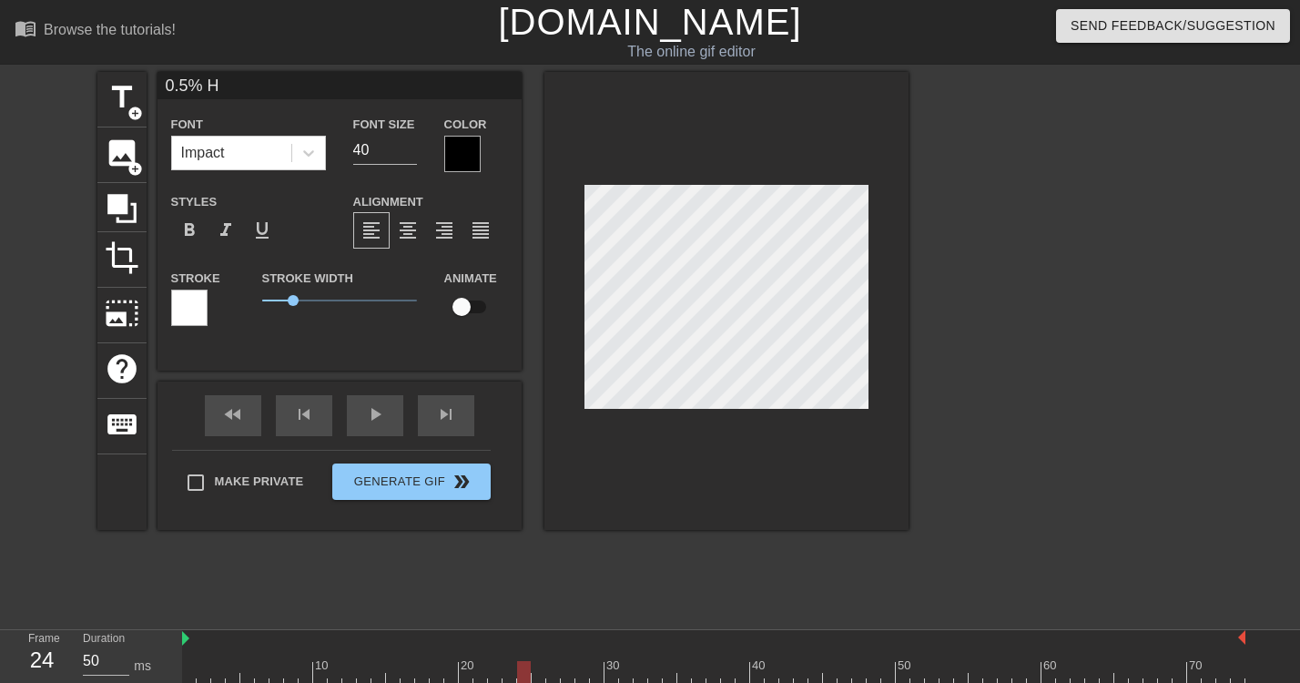
type input "0.5% HO"
type textarea "0.5% HO"
type input "0.5% HOL"
type textarea "0.5% HOL"
type input "0.5% HOLD"
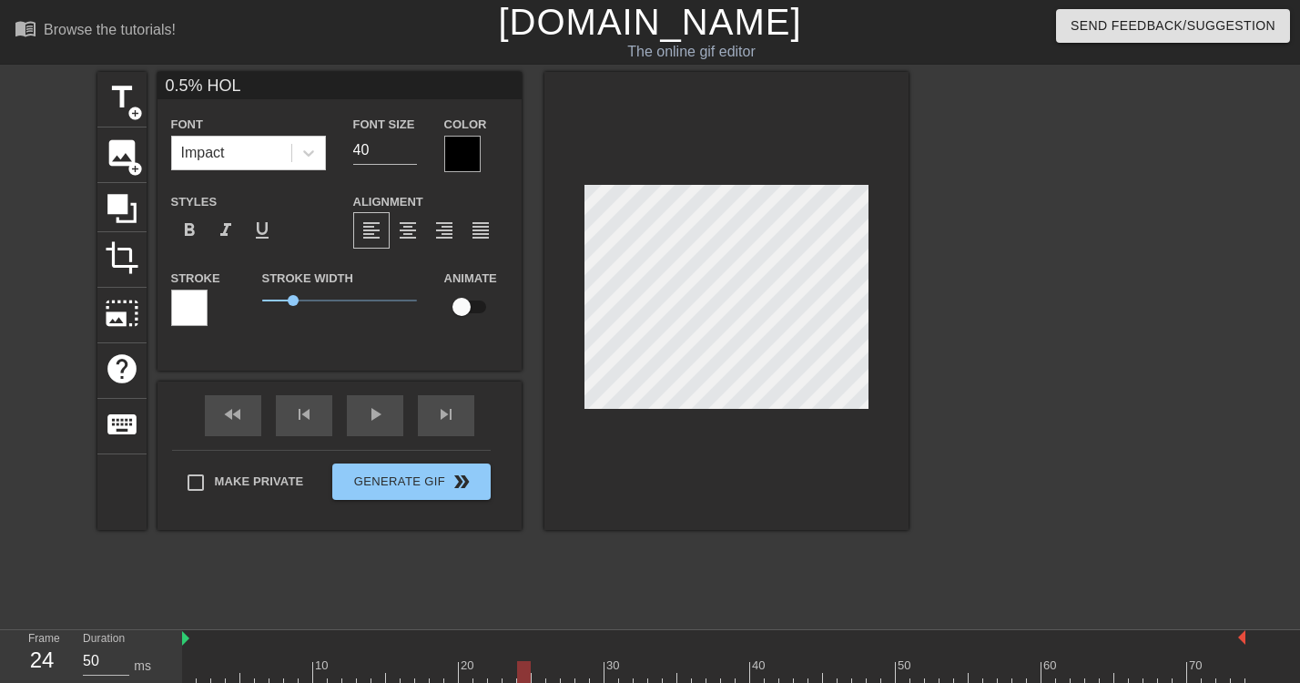
type textarea "0.5% HOLD"
type input "0.5% HOLDE"
type textarea "0.5% HOLDE"
type input "0.5% HOLDER"
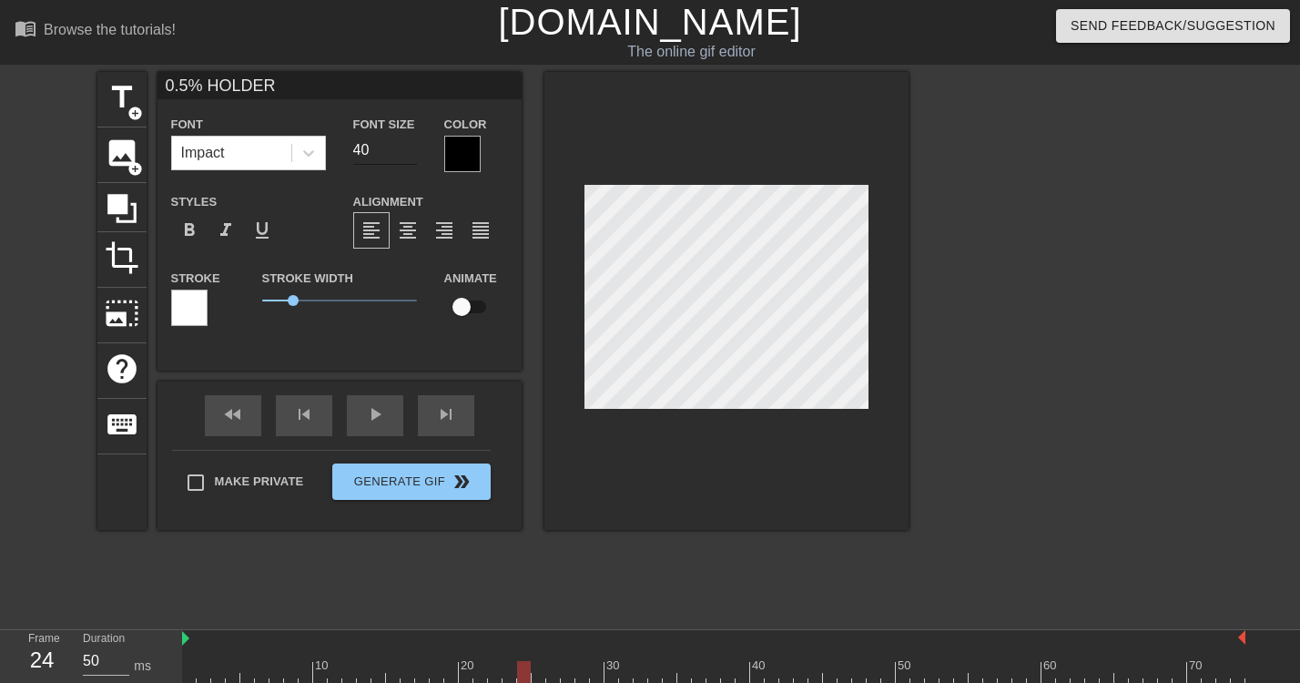
type textarea "0.5% HOLDER"
click at [380, 137] on input "40" at bounding box center [385, 150] width 64 height 29
click at [410, 156] on input "39" at bounding box center [385, 150] width 64 height 29
click at [410, 156] on input "38" at bounding box center [385, 150] width 64 height 29
click at [410, 156] on input "37" at bounding box center [385, 150] width 64 height 29
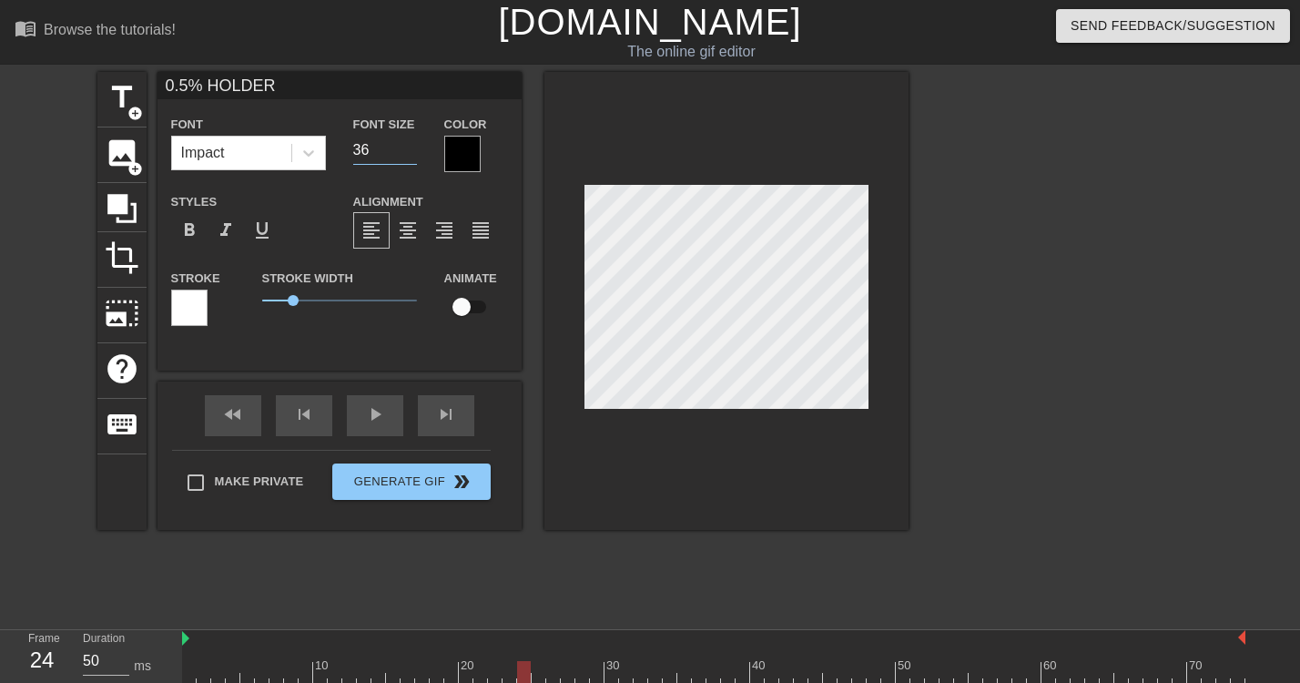
click at [410, 156] on input "36" at bounding box center [385, 150] width 64 height 29
click at [410, 156] on input "35" at bounding box center [385, 150] width 64 height 29
click at [410, 156] on input "34" at bounding box center [385, 150] width 64 height 29
click at [410, 156] on input "33" at bounding box center [385, 150] width 64 height 29
click at [410, 156] on input "32" at bounding box center [385, 150] width 64 height 29
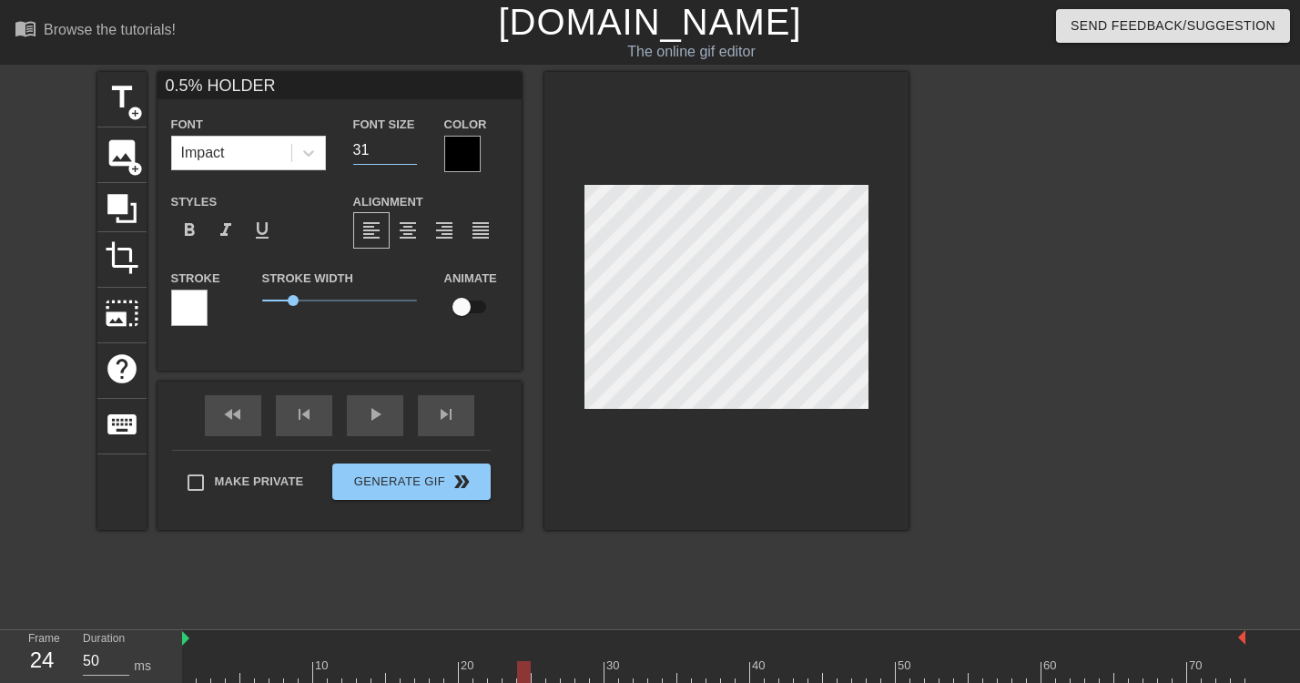
click at [410, 156] on input "31" at bounding box center [385, 150] width 64 height 29
click at [410, 156] on input "18" at bounding box center [385, 150] width 64 height 29
click at [411, 146] on input "19" at bounding box center [385, 150] width 64 height 29
click at [411, 146] on input "20" at bounding box center [385, 150] width 64 height 29
type input "21"
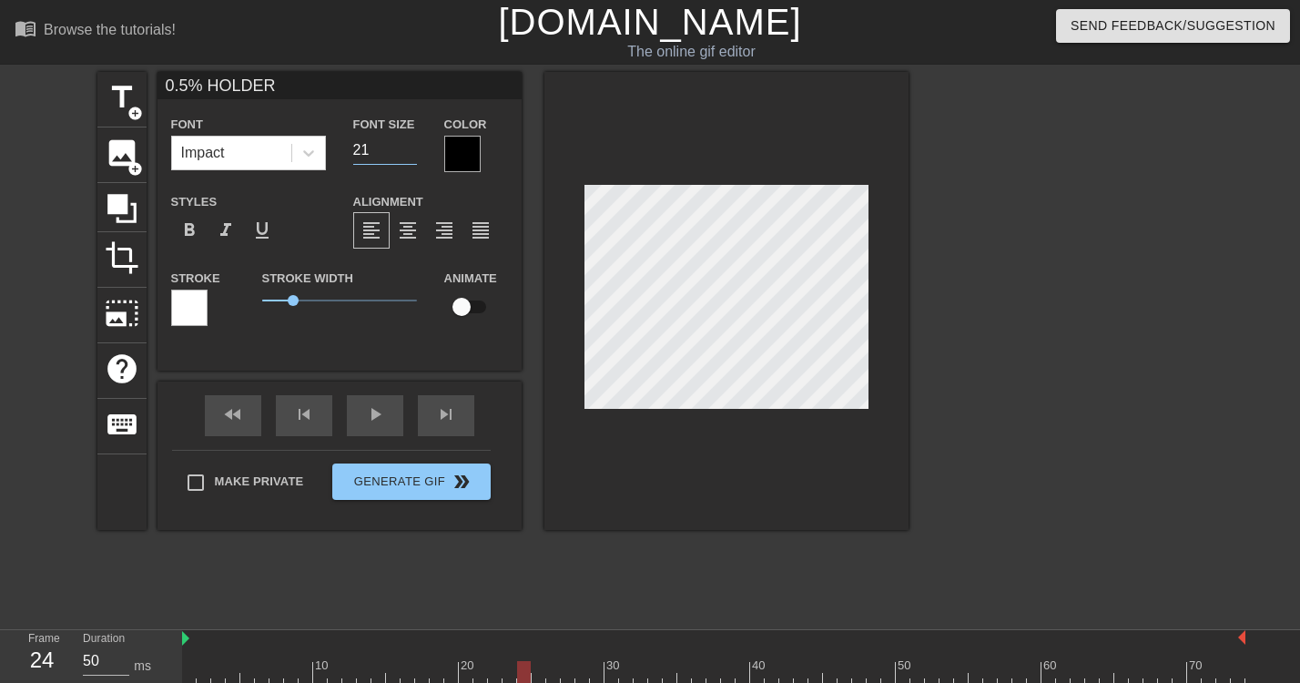
click at [411, 146] on input "21" at bounding box center [385, 150] width 64 height 29
click at [125, 171] on div "image add_circle" at bounding box center [121, 155] width 49 height 56
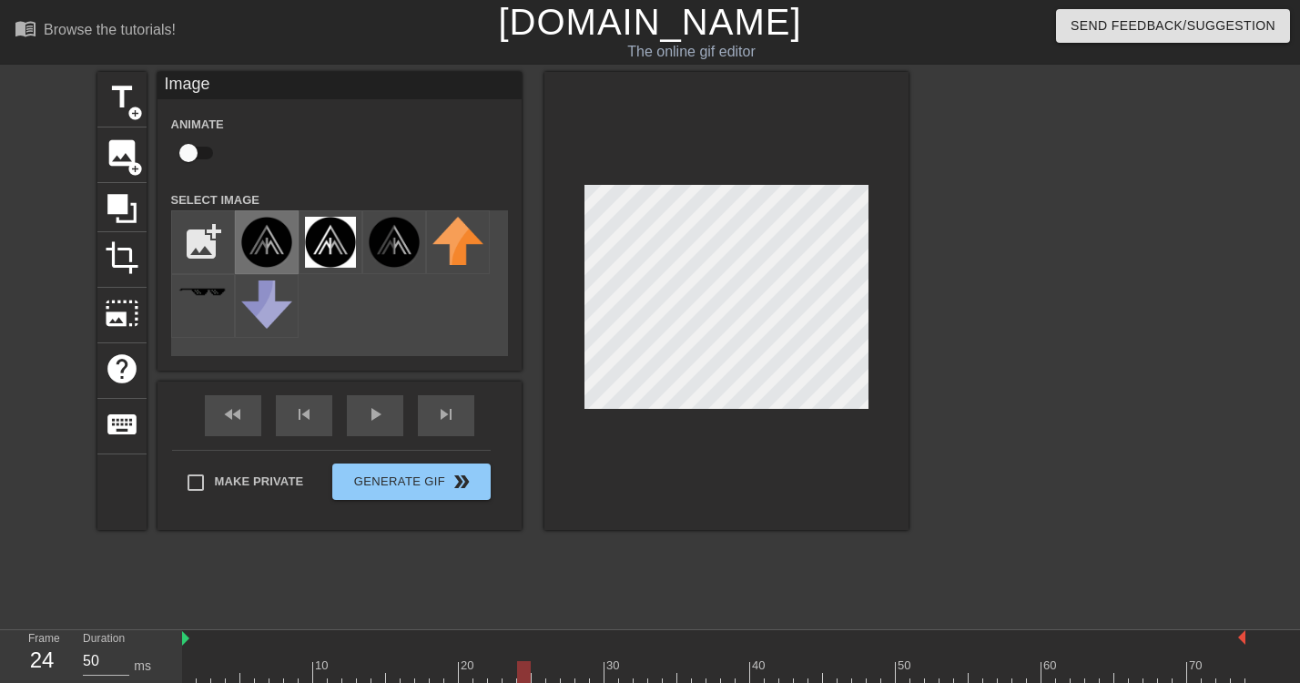
click at [268, 234] on img at bounding box center [266, 242] width 51 height 51
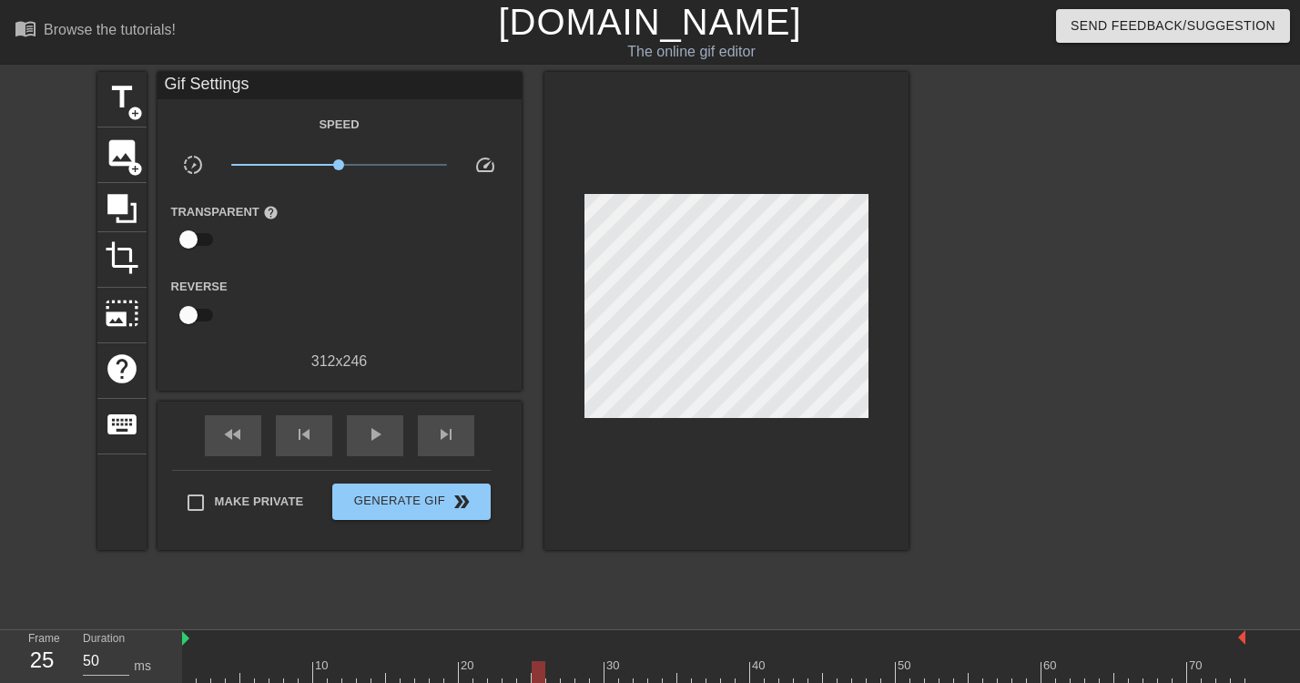
click at [532, 672] on div at bounding box center [539, 672] width 14 height 23
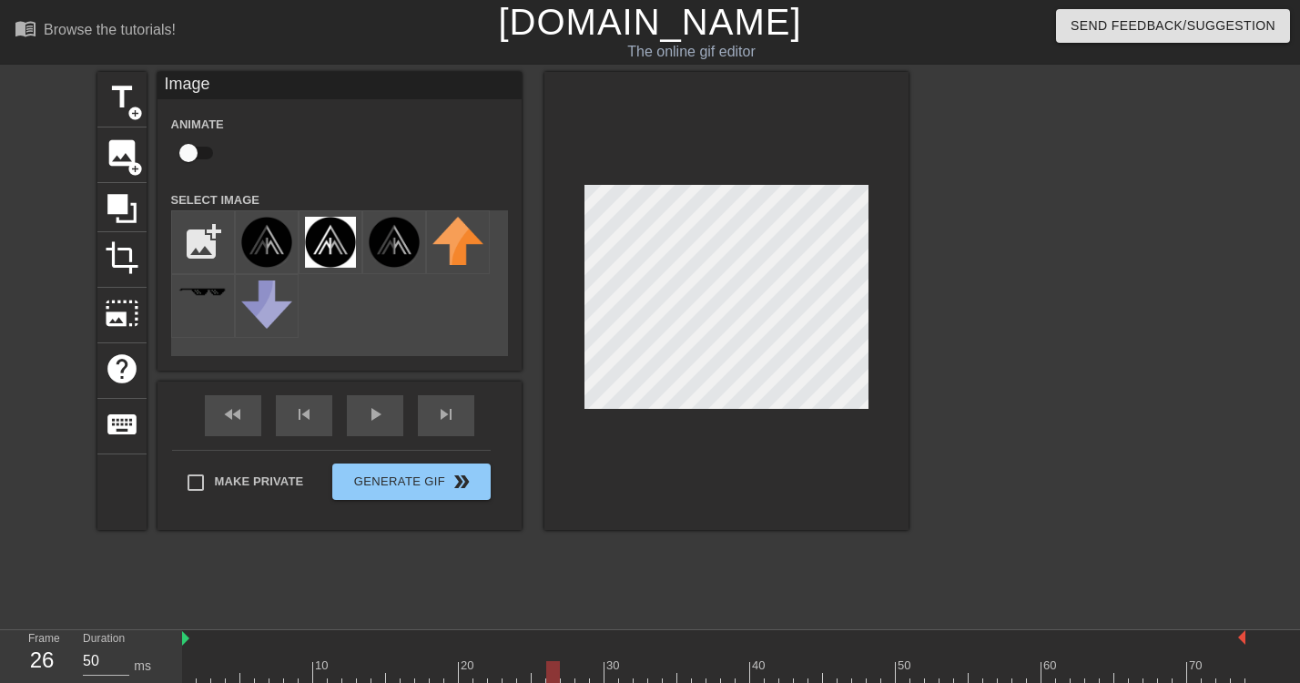
drag, startPoint x: 538, startPoint y: 672, endPoint x: 548, endPoint y: 671, distance: 10.1
click at [548, 671] on div at bounding box center [553, 672] width 14 height 23
drag, startPoint x: 553, startPoint y: 670, endPoint x: 608, endPoint y: 664, distance: 54.9
click at [608, 664] on div at bounding box center [611, 672] width 14 height 23
drag, startPoint x: 613, startPoint y: 673, endPoint x: 866, endPoint y: 630, distance: 256.6
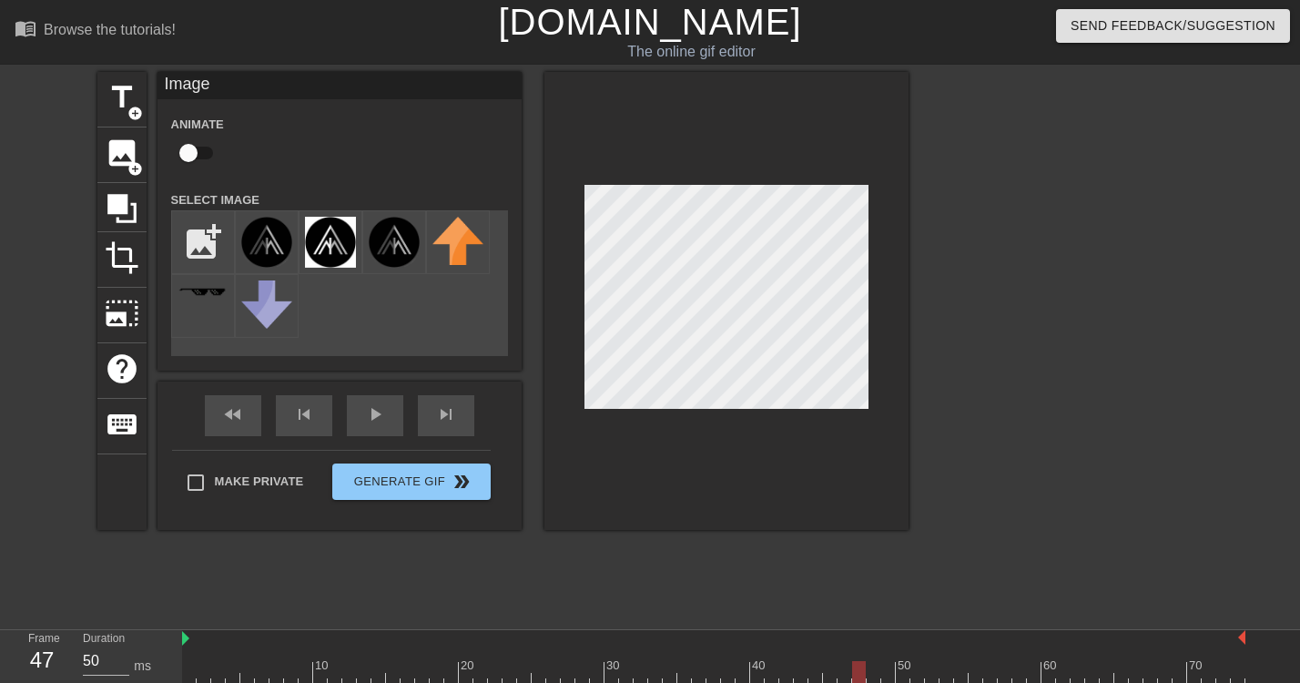
click at [866, 630] on div "10 20 30 40 50 60 70" at bounding box center [713, 657] width 1063 height 54
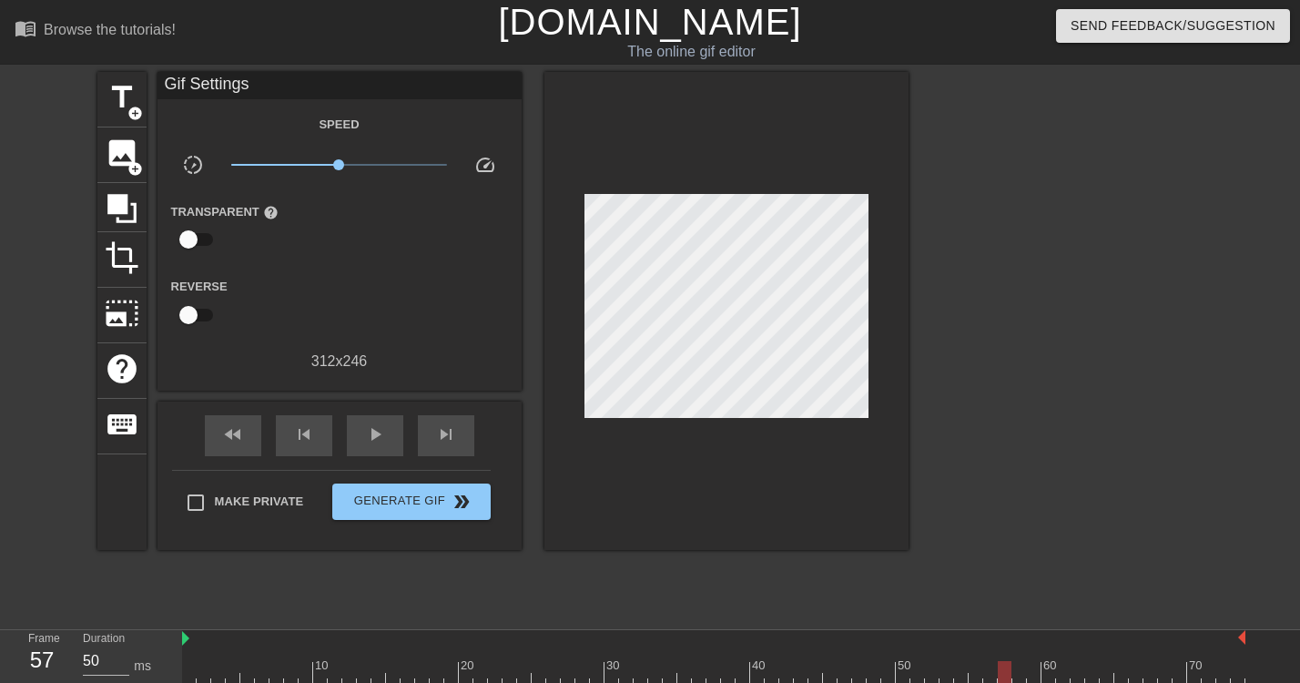
drag, startPoint x: 859, startPoint y: 667, endPoint x: 1008, endPoint y: 646, distance: 149.8
click at [1008, 646] on div "10 20 30 40 50 60 70" at bounding box center [713, 657] width 1063 height 54
drag, startPoint x: 1001, startPoint y: 667, endPoint x: 1050, endPoint y: 667, distance: 49.1
click at [1050, 667] on div at bounding box center [1048, 672] width 14 height 23
drag, startPoint x: 1048, startPoint y: 673, endPoint x: 1118, endPoint y: 671, distance: 70.1
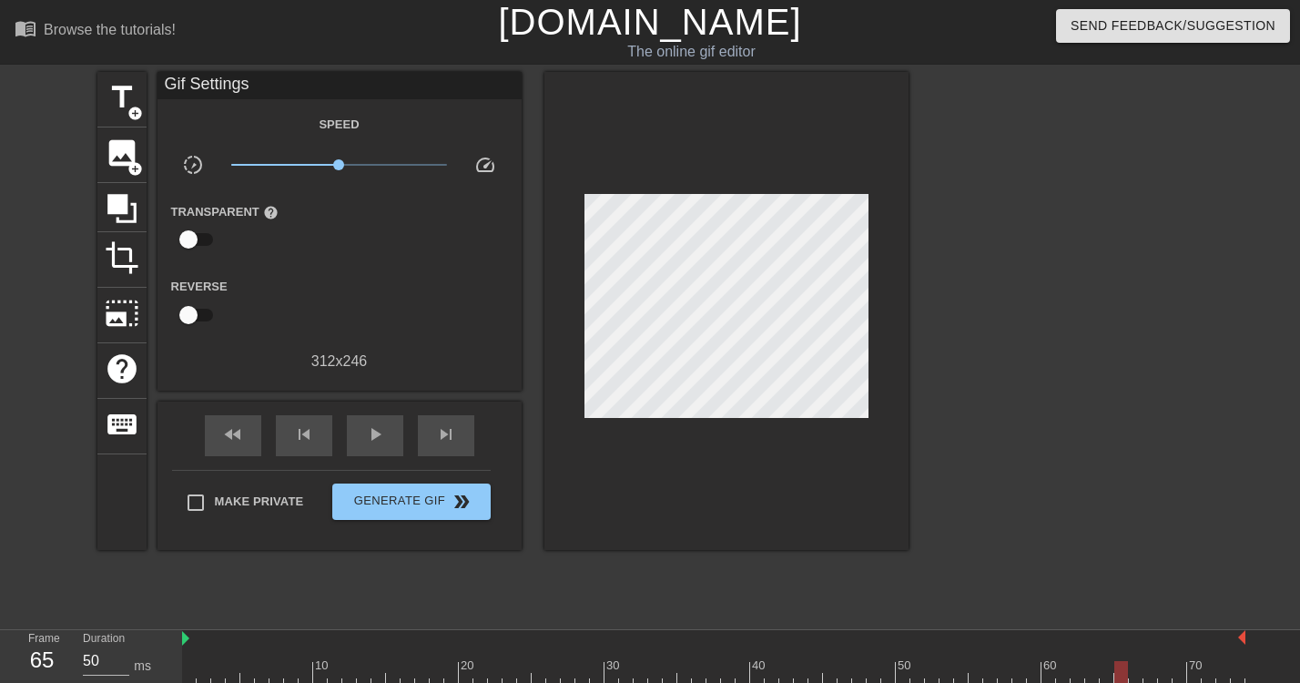
click at [1118, 671] on div at bounding box center [1121, 672] width 14 height 23
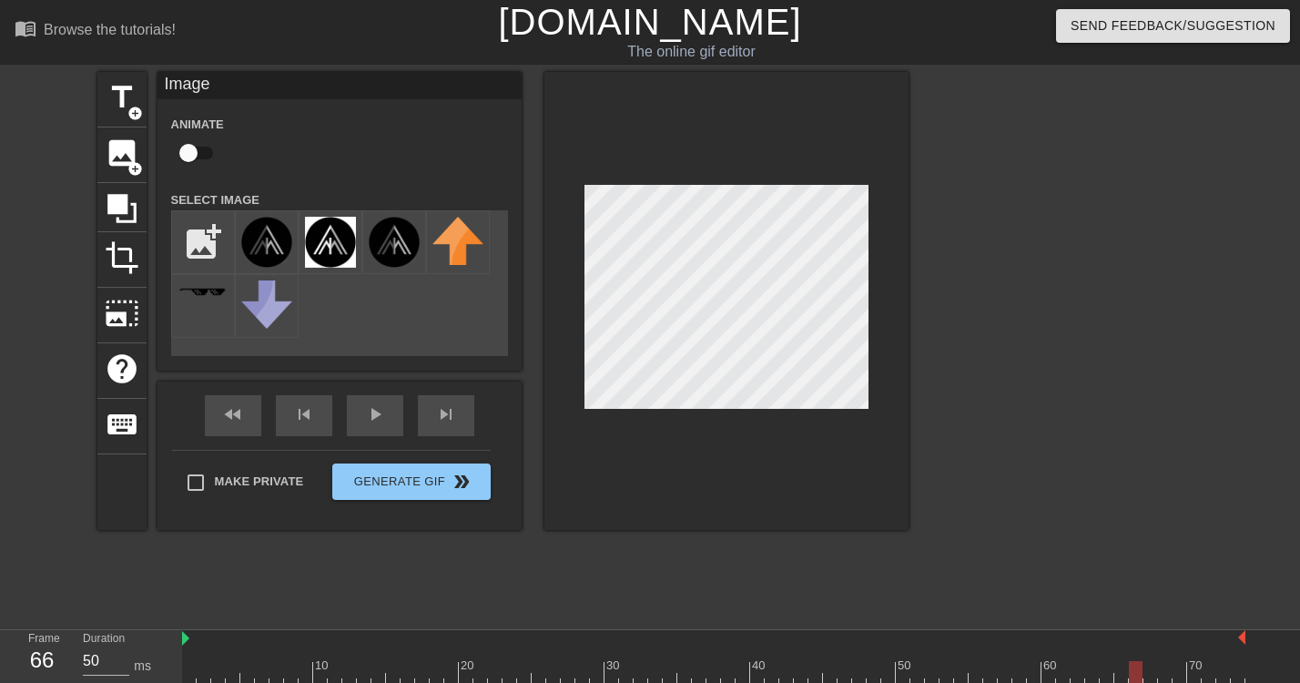
drag, startPoint x: 1122, startPoint y: 670, endPoint x: 1142, endPoint y: 670, distance: 20.0
click at [1142, 670] on div at bounding box center [713, 672] width 1063 height 23
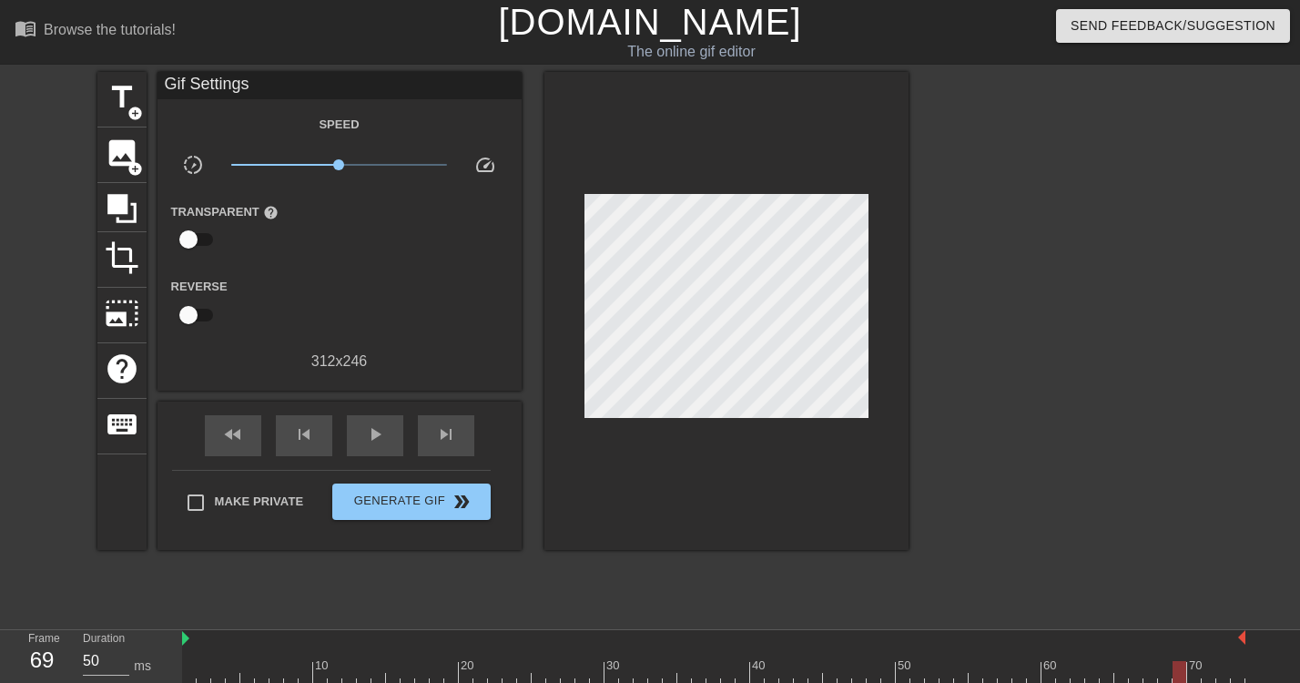
drag, startPoint x: 1137, startPoint y: 664, endPoint x: 1178, endPoint y: 663, distance: 41.0
click at [1178, 663] on div at bounding box center [1179, 672] width 14 height 23
drag, startPoint x: 1177, startPoint y: 664, endPoint x: 1238, endPoint y: 663, distance: 61.0
click at [1238, 663] on div at bounding box center [1237, 672] width 14 height 23
click at [367, 430] on span "play_arrow" at bounding box center [375, 434] width 22 height 22
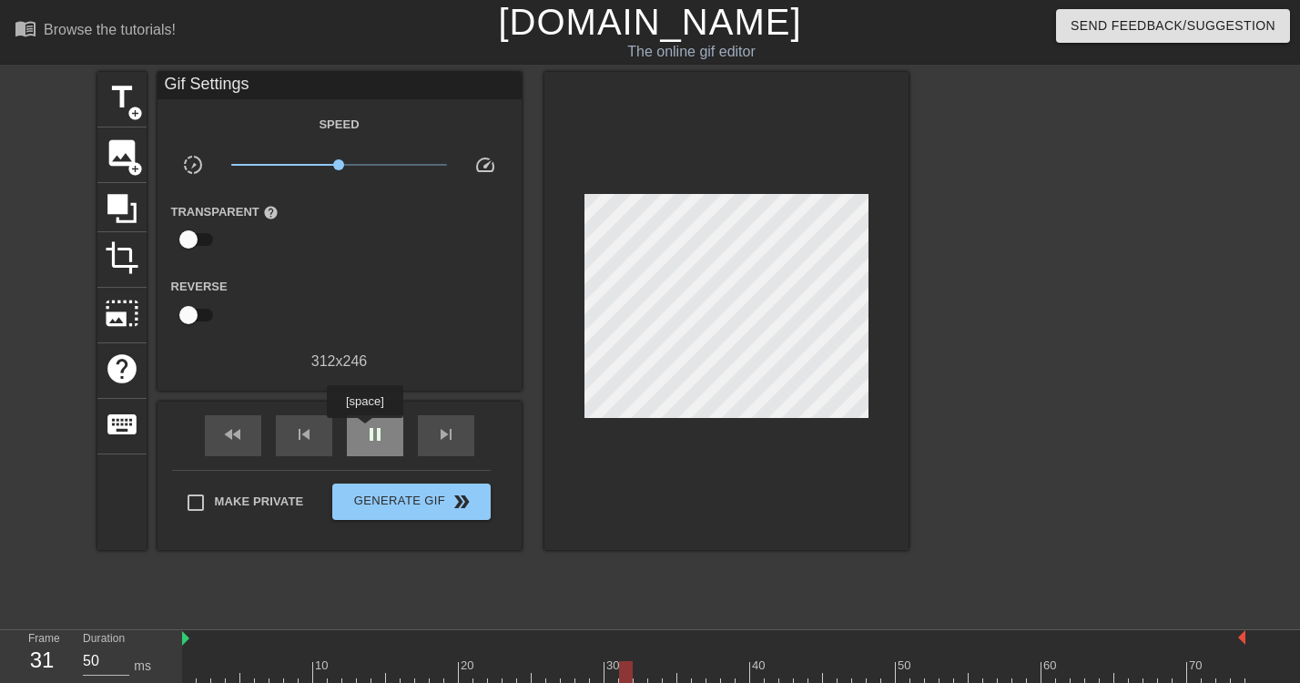
click at [367, 430] on span "pause" at bounding box center [375, 434] width 22 height 22
click at [569, 666] on div at bounding box center [713, 672] width 1063 height 23
click at [536, 666] on div at bounding box center [713, 672] width 1063 height 23
click at [513, 670] on div at bounding box center [713, 672] width 1063 height 23
click at [520, 669] on div at bounding box center [713, 672] width 1063 height 23
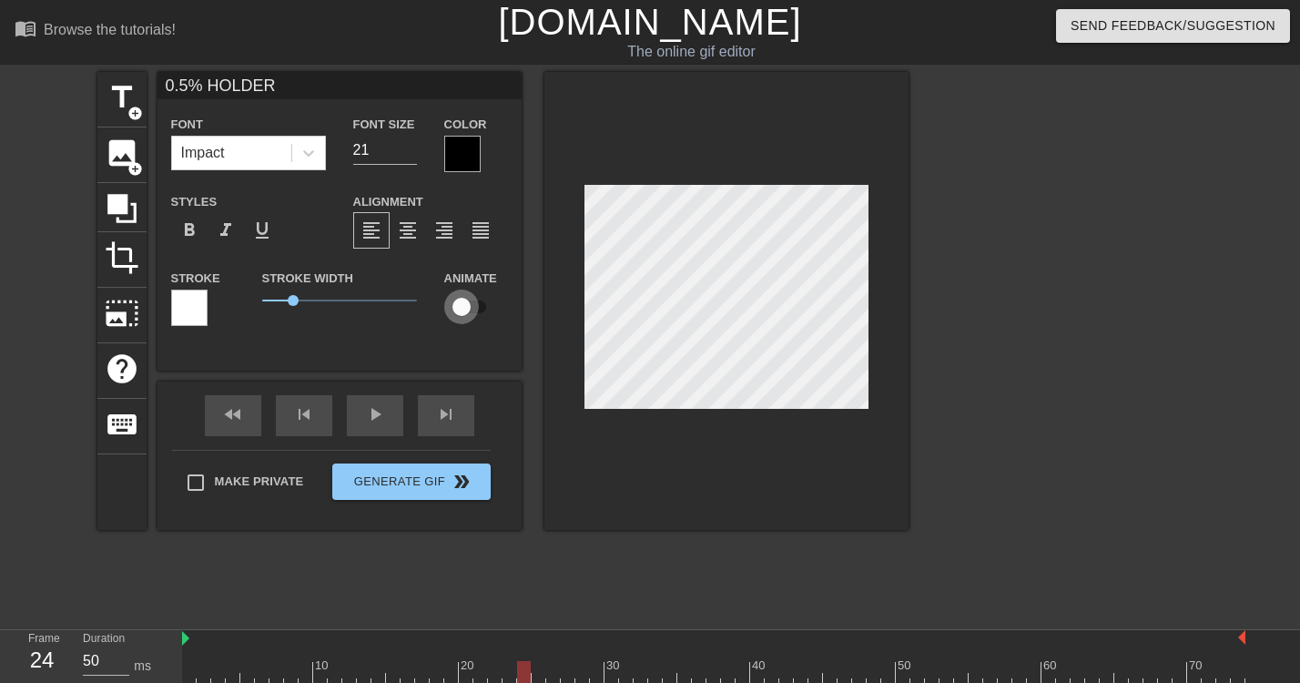
click at [467, 304] on input "checkbox" at bounding box center [462, 306] width 104 height 35
checkbox input "true"
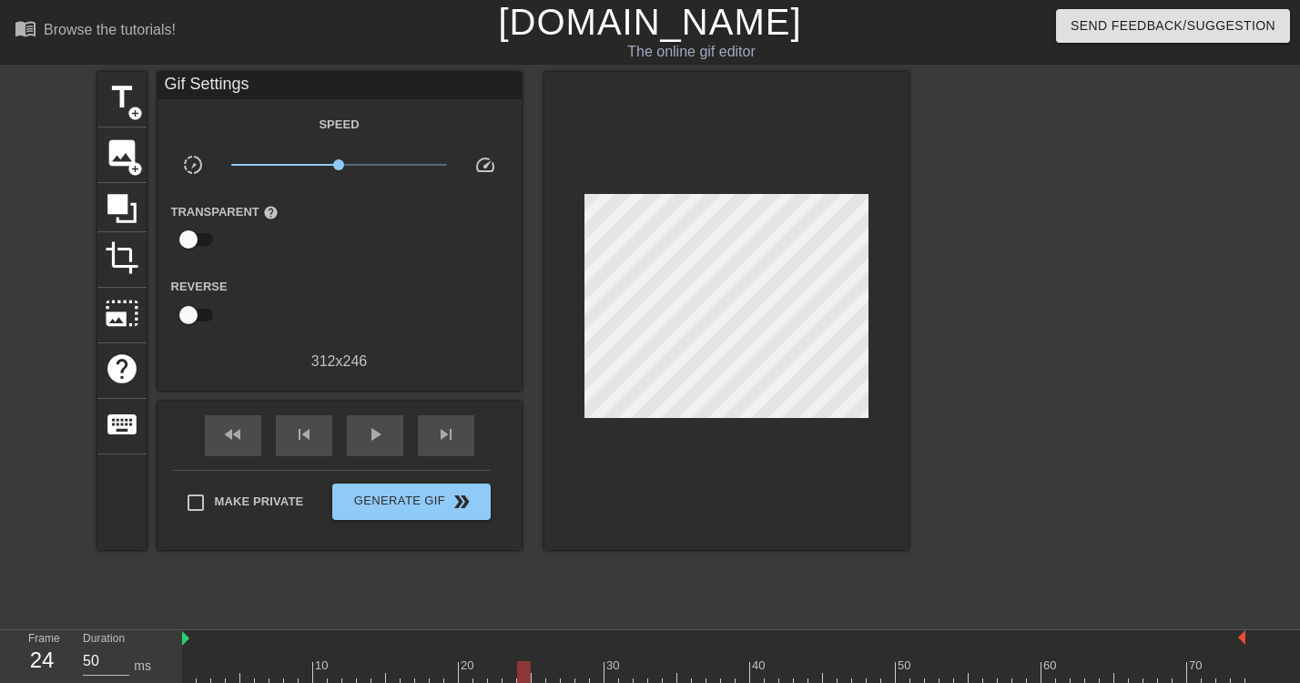
scroll to position [0, 4]
click at [981, 374] on div at bounding box center [1066, 345] width 273 height 546
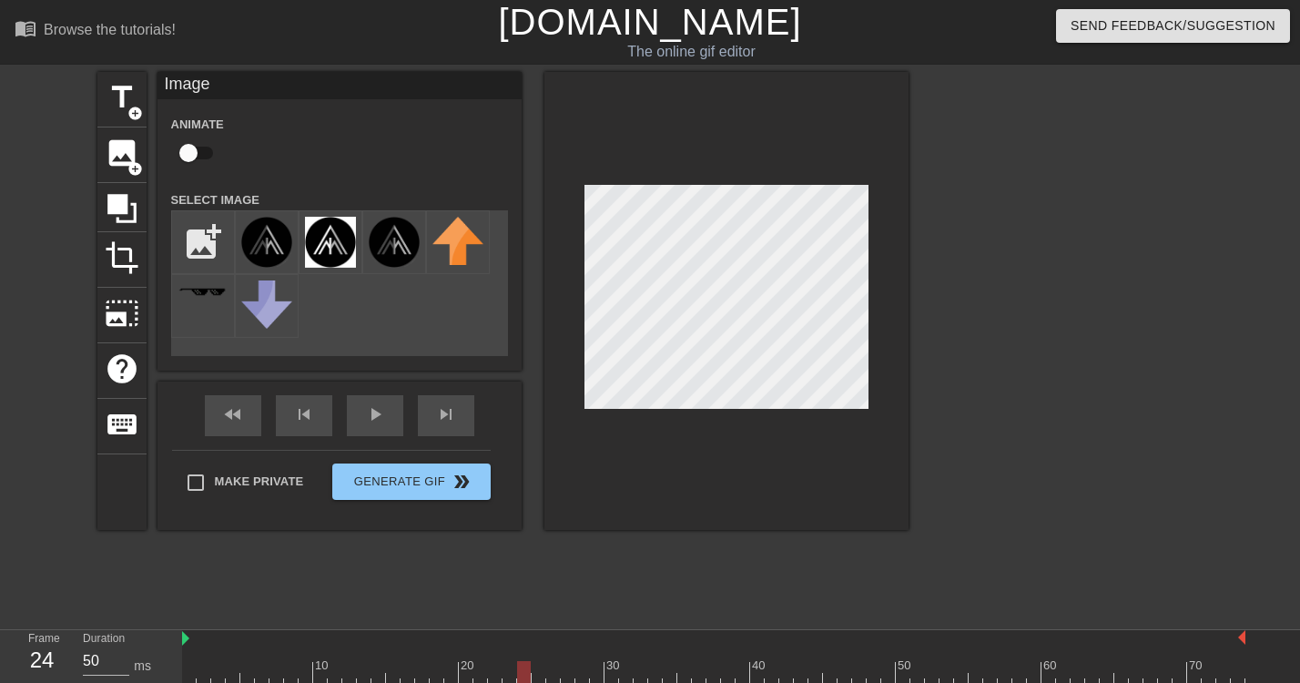
click at [199, 149] on input "checkbox" at bounding box center [189, 153] width 104 height 35
checkbox input "true"
click at [524, 668] on div at bounding box center [524, 672] width 14 height 23
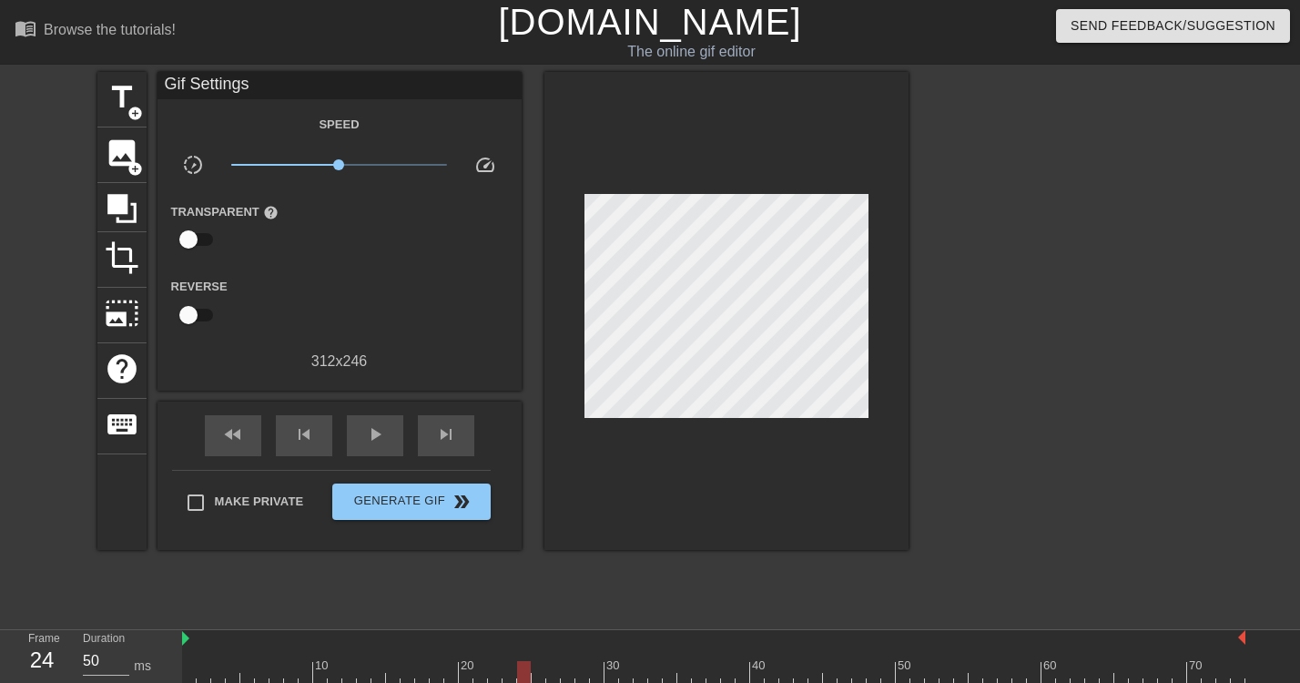
click at [476, 327] on div "Reverse" at bounding box center [339, 303] width 364 height 57
click at [540, 420] on div "title add_circle image add_circle crop photo_size_select_large help keyboard Gi…" at bounding box center [502, 311] width 811 height 478
click at [846, 454] on div at bounding box center [726, 311] width 364 height 478
click at [935, 455] on div at bounding box center [1066, 345] width 273 height 546
click at [888, 371] on div at bounding box center [726, 311] width 364 height 478
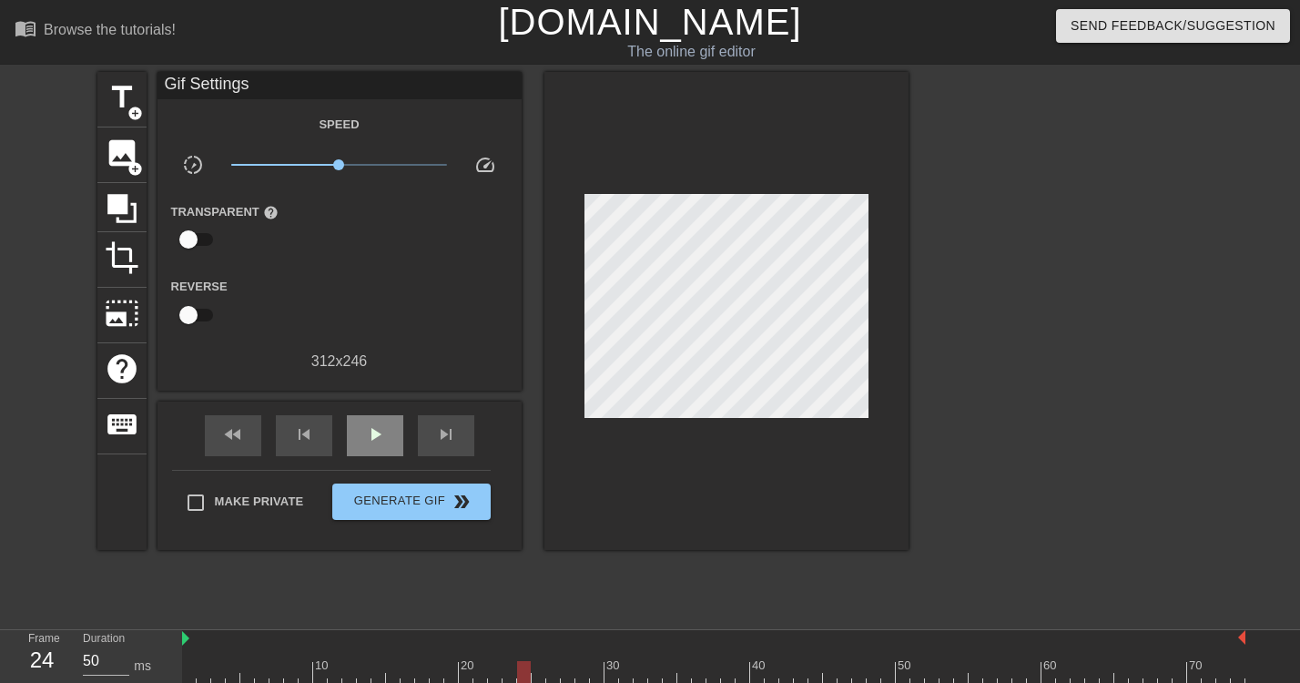
click at [389, 441] on div "play_arrow" at bounding box center [375, 435] width 56 height 41
click at [389, 441] on div "pause" at bounding box center [375, 435] width 56 height 41
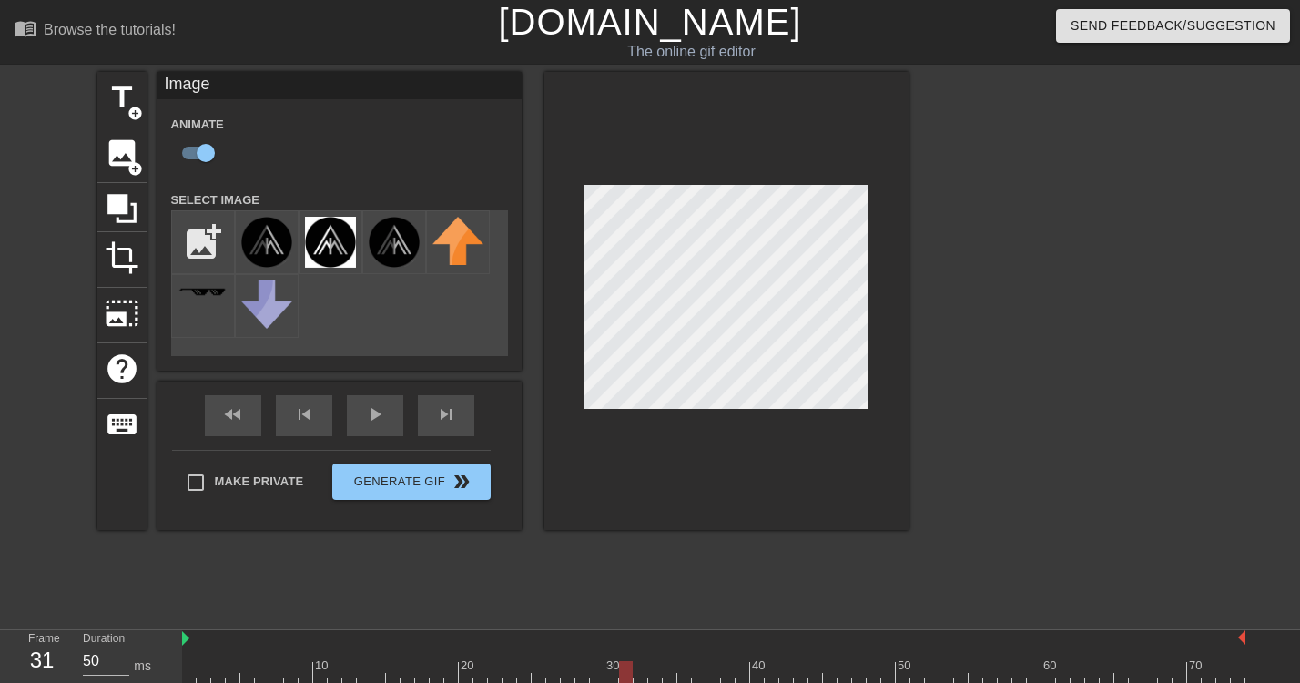
scroll to position [0, 1]
type textarea "OLDER"
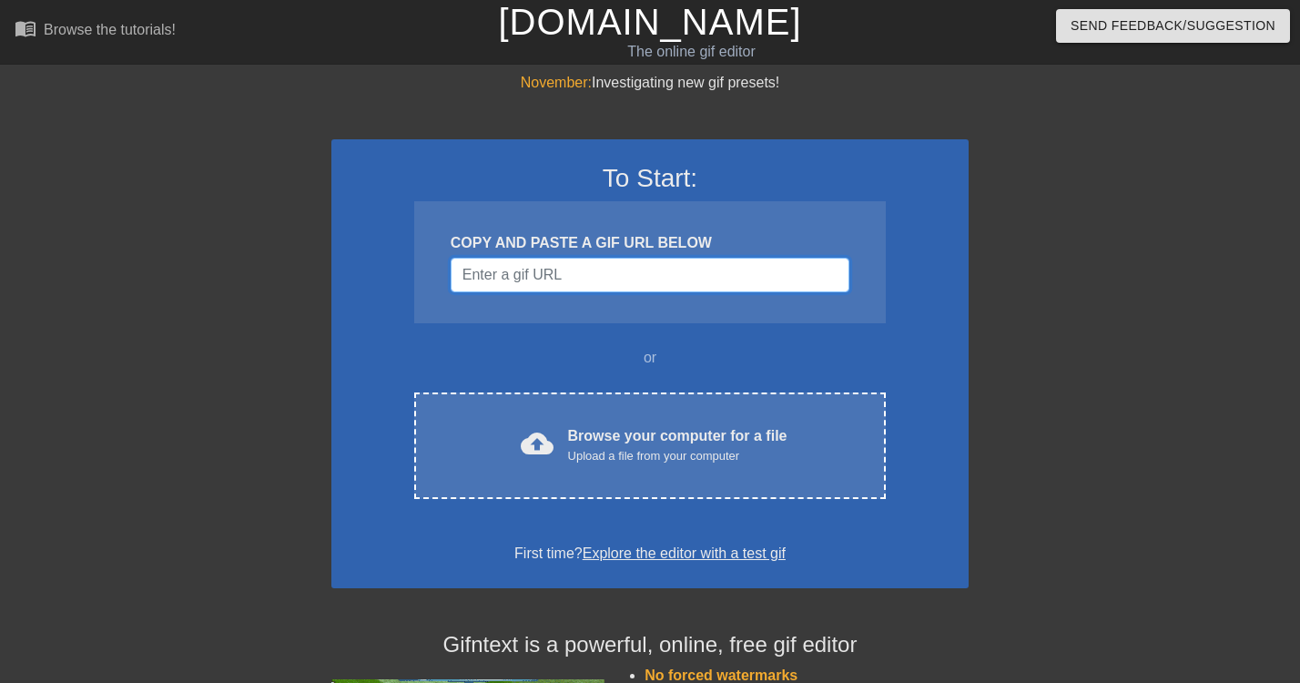
click at [629, 274] on input "Username" at bounding box center [650, 275] width 399 height 35
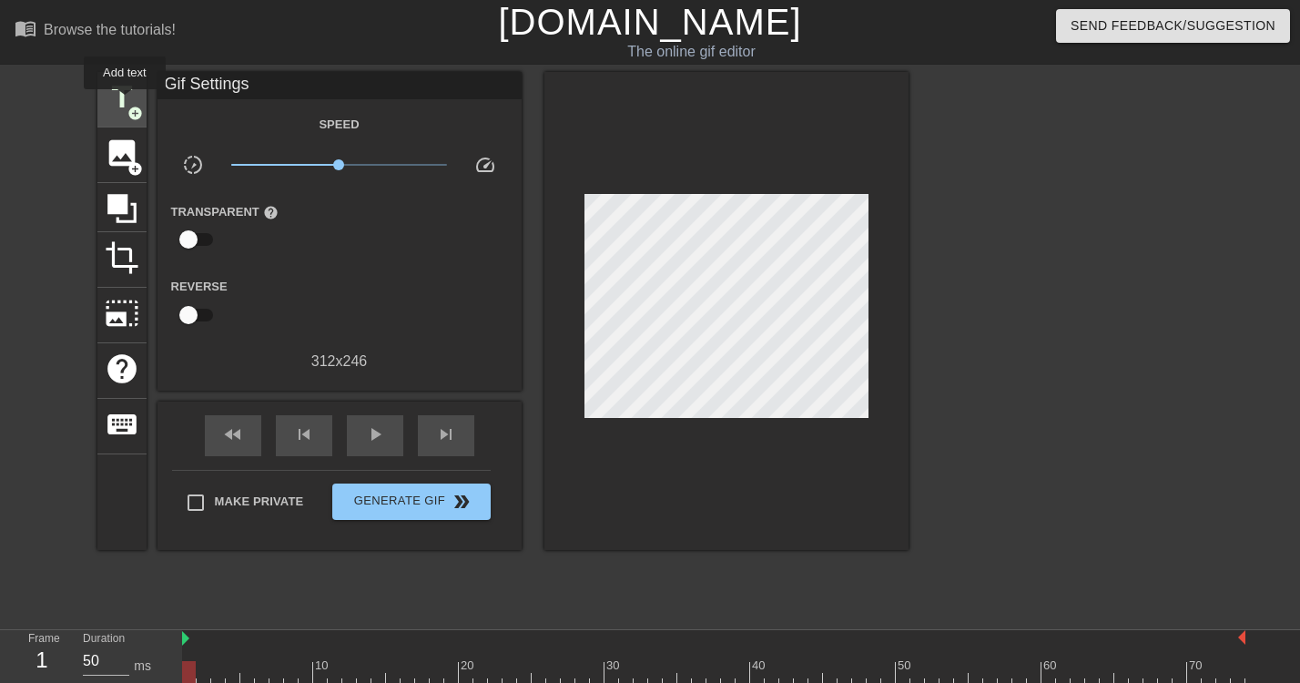
click at [126, 102] on span "title" at bounding box center [122, 97] width 35 height 35
click at [140, 96] on div "title add_circle" at bounding box center [121, 100] width 49 height 56
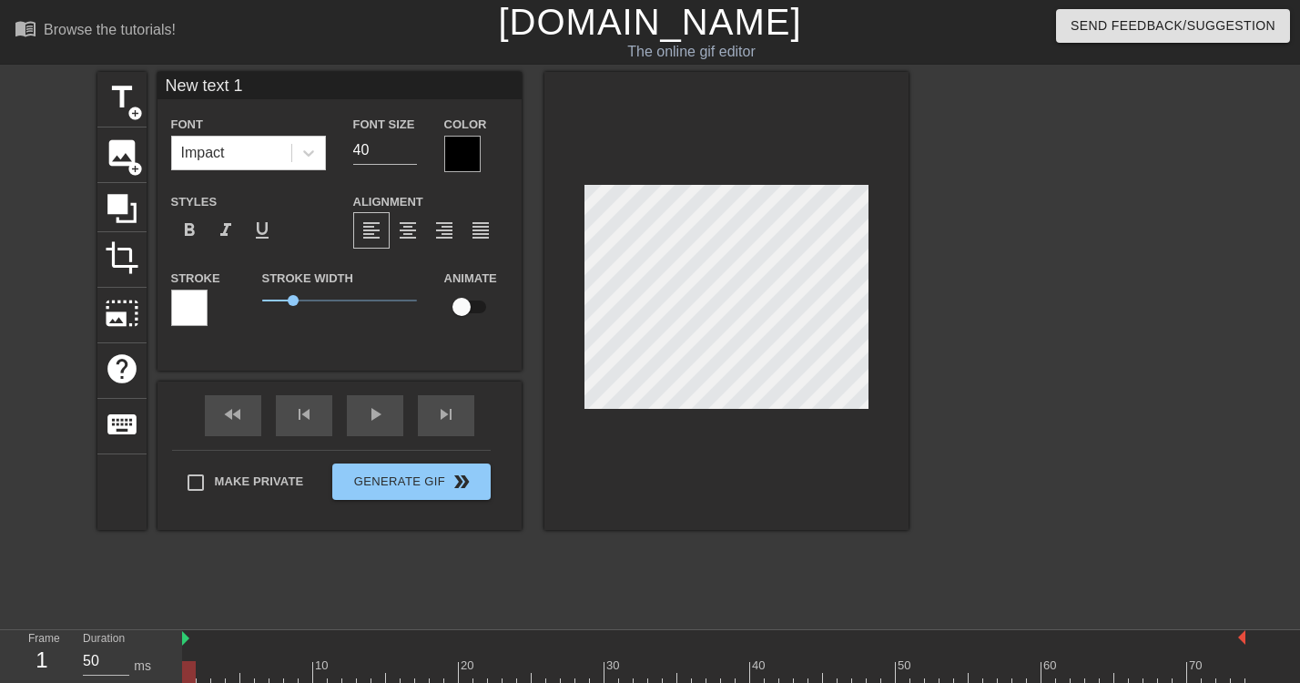
scroll to position [0, 1]
type input "0"
type textarea "0"
type input "0."
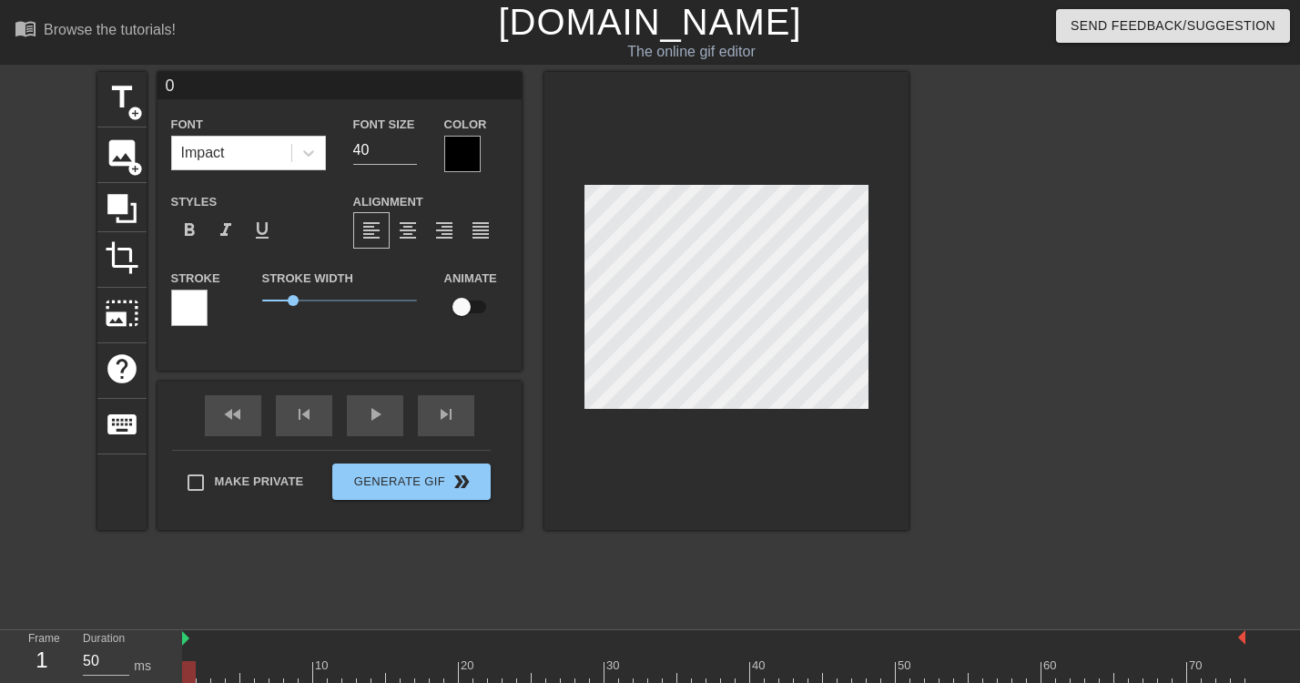
type textarea "0."
type input "0.5"
type textarea "0.5"
type input "0.5%"
type textarea "0.5%"
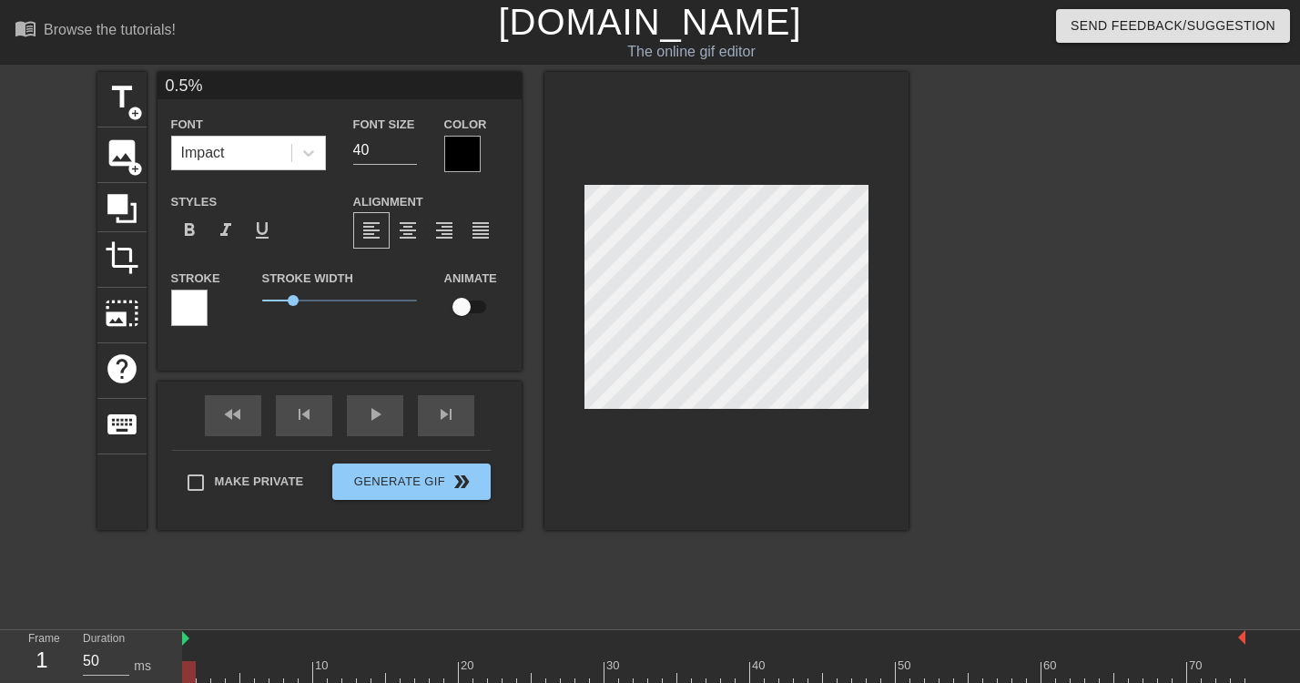
type input "0.5%"
type textarea "0.5%"
type input "0.5% H"
type textarea "0.5% H"
type input "0.5% HO"
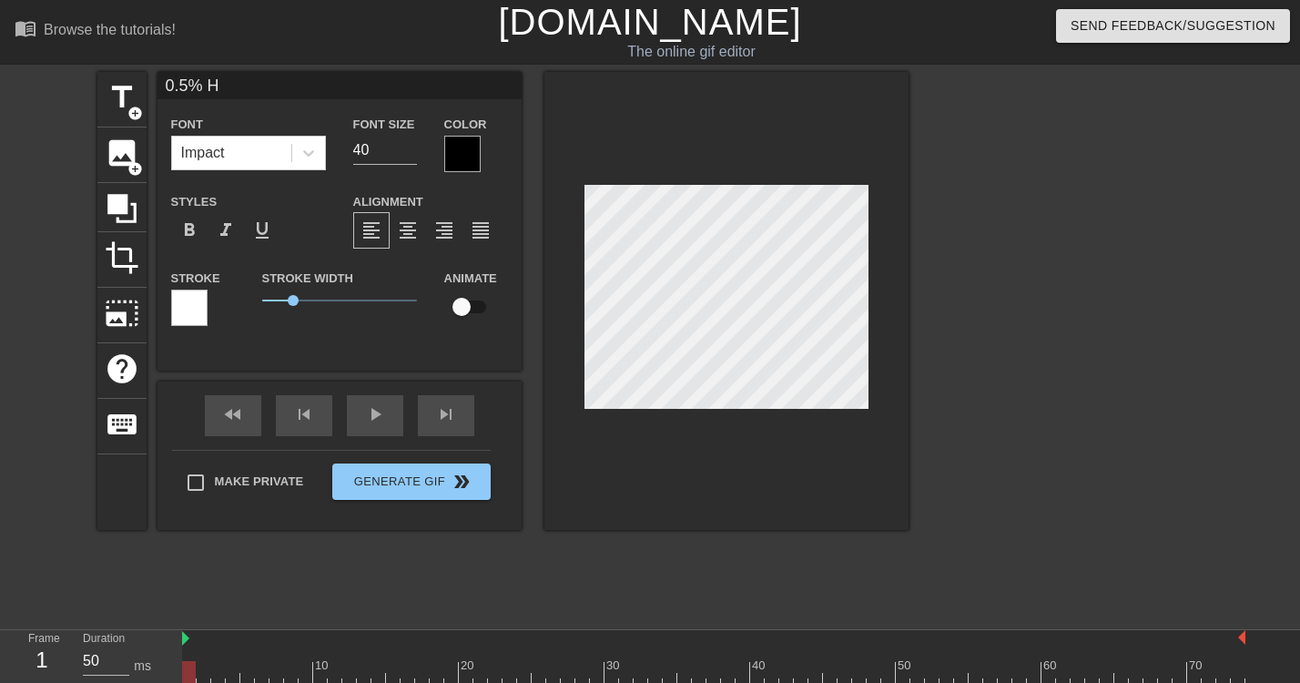
type textarea "0.5% HO"
type input "0.5% HOL"
type textarea "0.5% HOL"
type input "0.5% HOLD"
type textarea "0.5% HOLD"
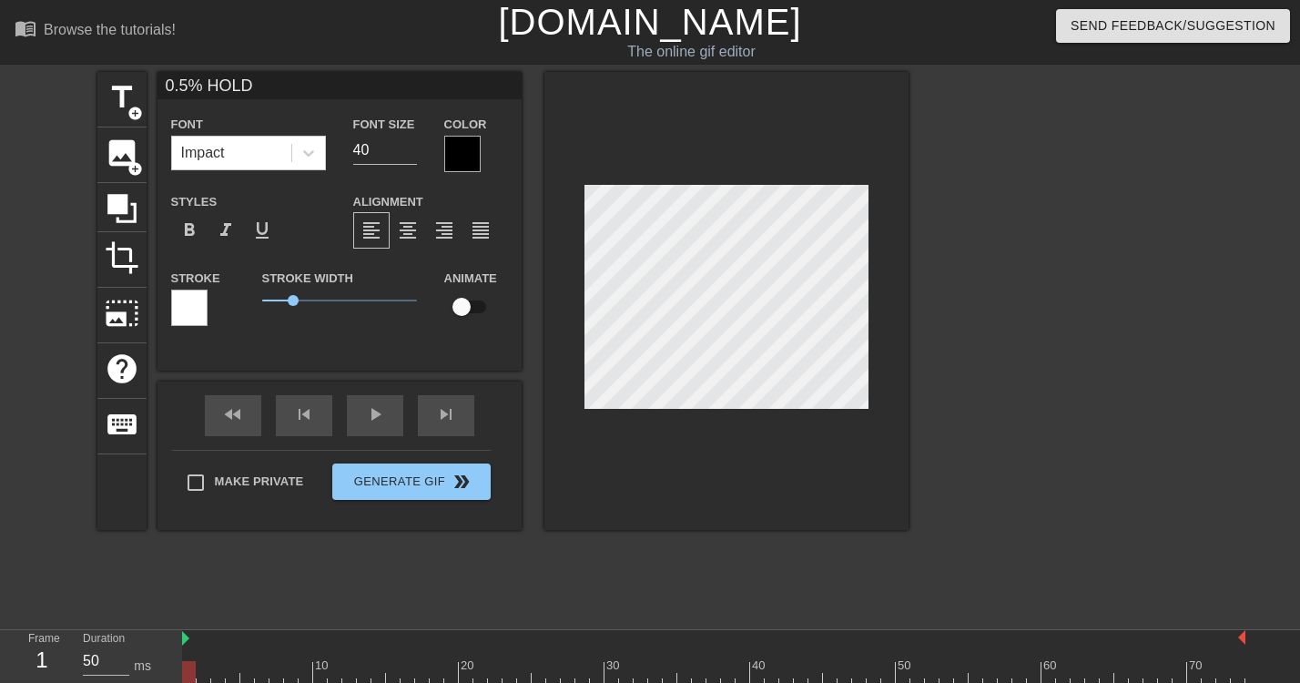
type input "0.5% HOLDE"
type textarea "0.5% HOLDE"
type input "0.5% HOLDER"
type textarea "0.5% HOLDER"
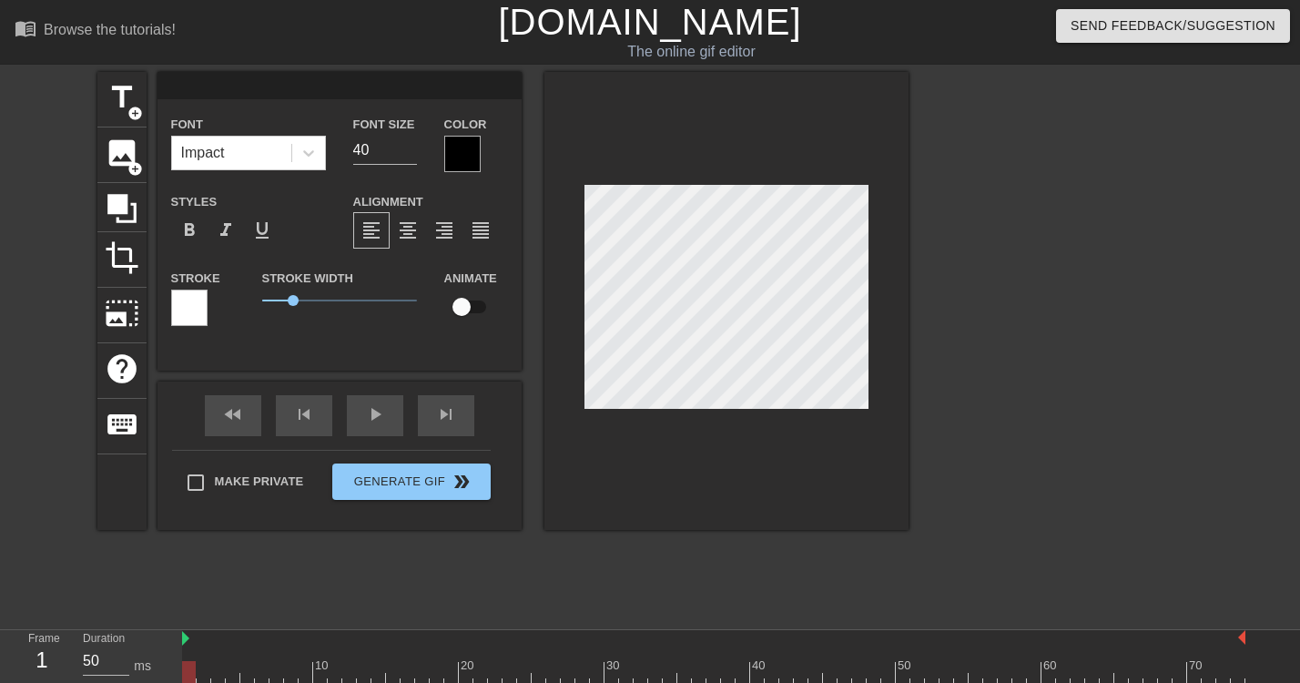
scroll to position [0, 0]
click at [602, 662] on div at bounding box center [713, 672] width 1063 height 23
click at [582, 672] on div at bounding box center [713, 672] width 1063 height 23
click at [488, 677] on div at bounding box center [713, 672] width 1063 height 23
click at [449, 671] on div at bounding box center [713, 672] width 1063 height 23
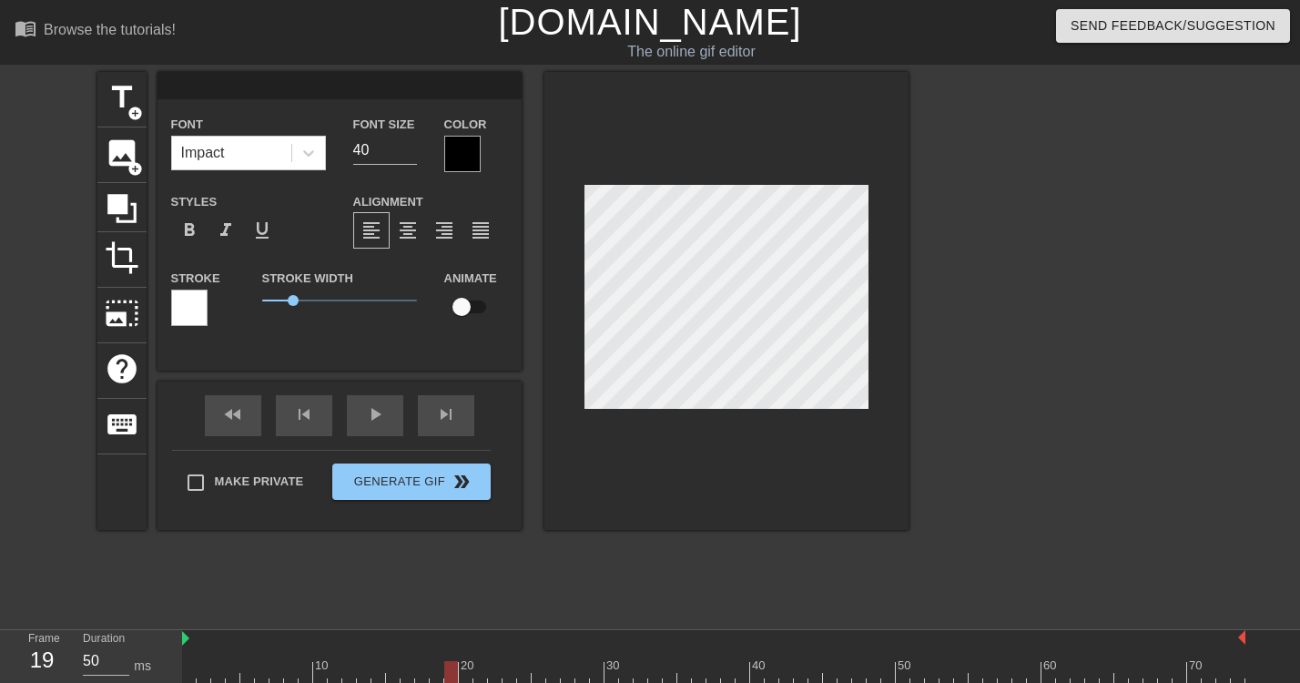
click at [473, 671] on div at bounding box center [713, 672] width 1063 height 23
click at [501, 671] on div at bounding box center [713, 672] width 1063 height 23
click at [521, 671] on div at bounding box center [713, 672] width 1063 height 23
click at [505, 672] on div at bounding box center [713, 672] width 1063 height 23
click at [492, 671] on div at bounding box center [713, 672] width 1063 height 23
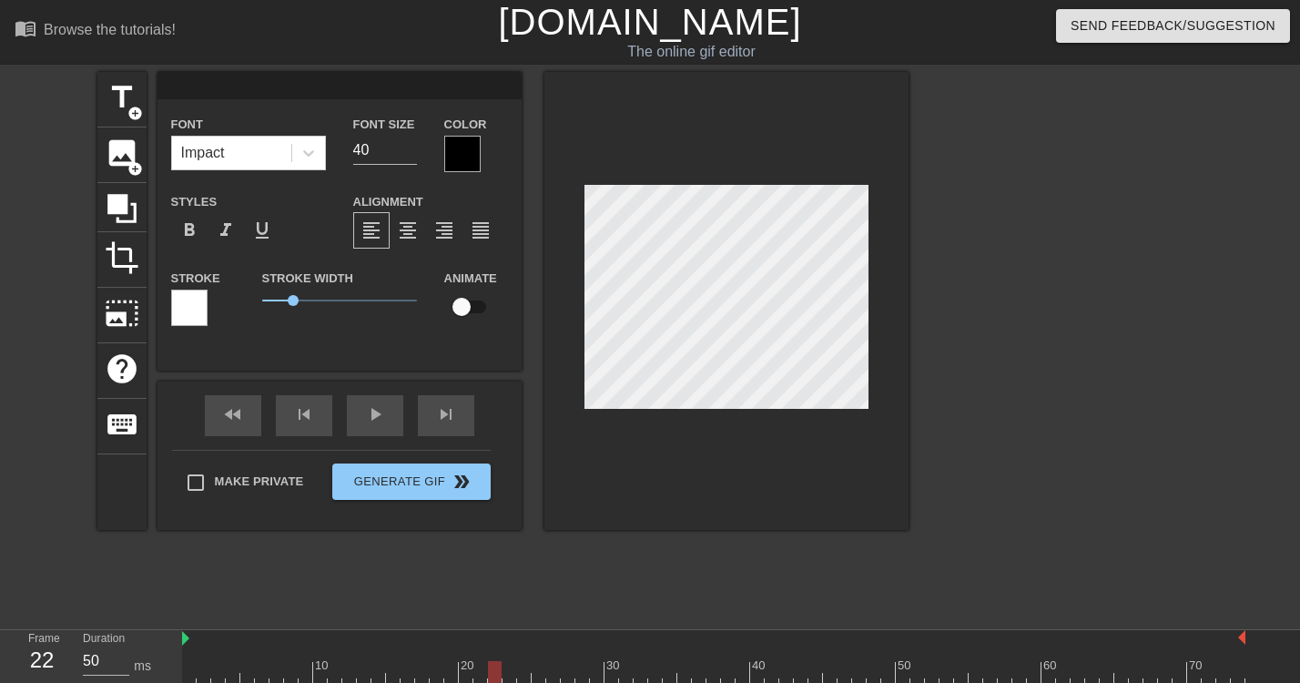
click at [503, 671] on div at bounding box center [713, 672] width 1063 height 23
click at [523, 671] on div at bounding box center [713, 672] width 1063 height 23
type input "0"
type textarea "0"
type input "0."
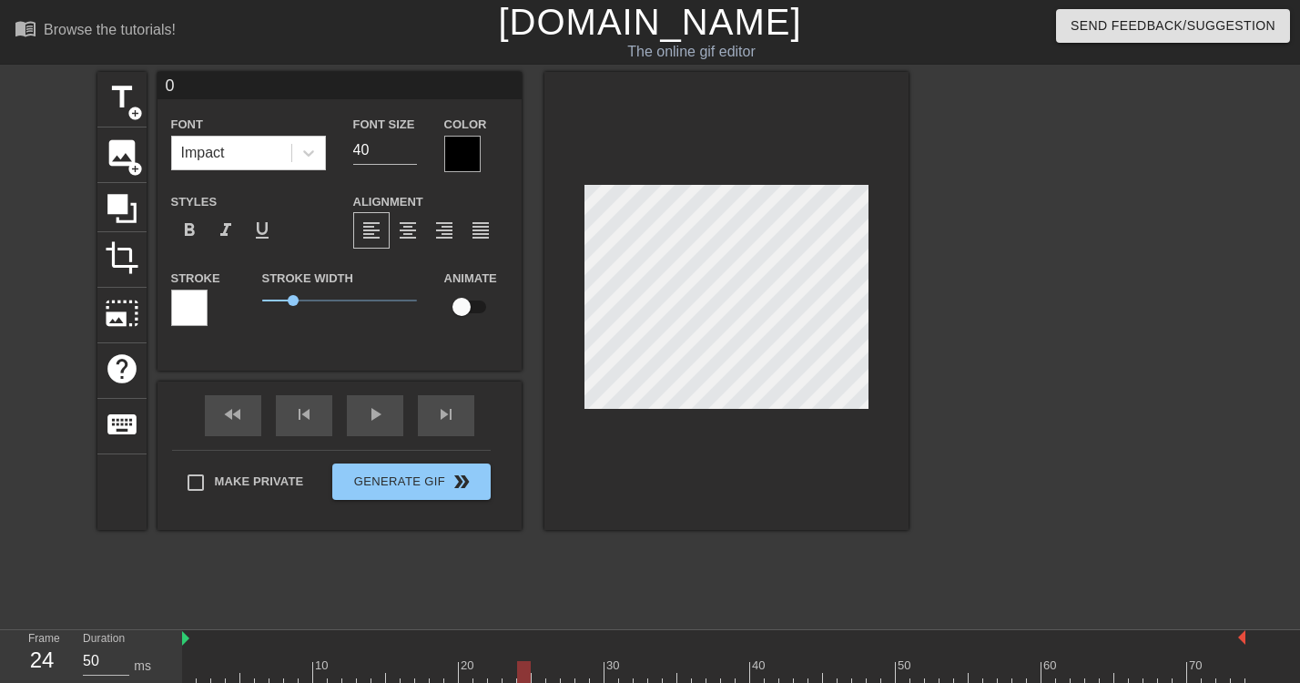
type textarea "0."
type input "0.5"
type textarea "0.5"
type input "0.5%"
type textarea "0.5%"
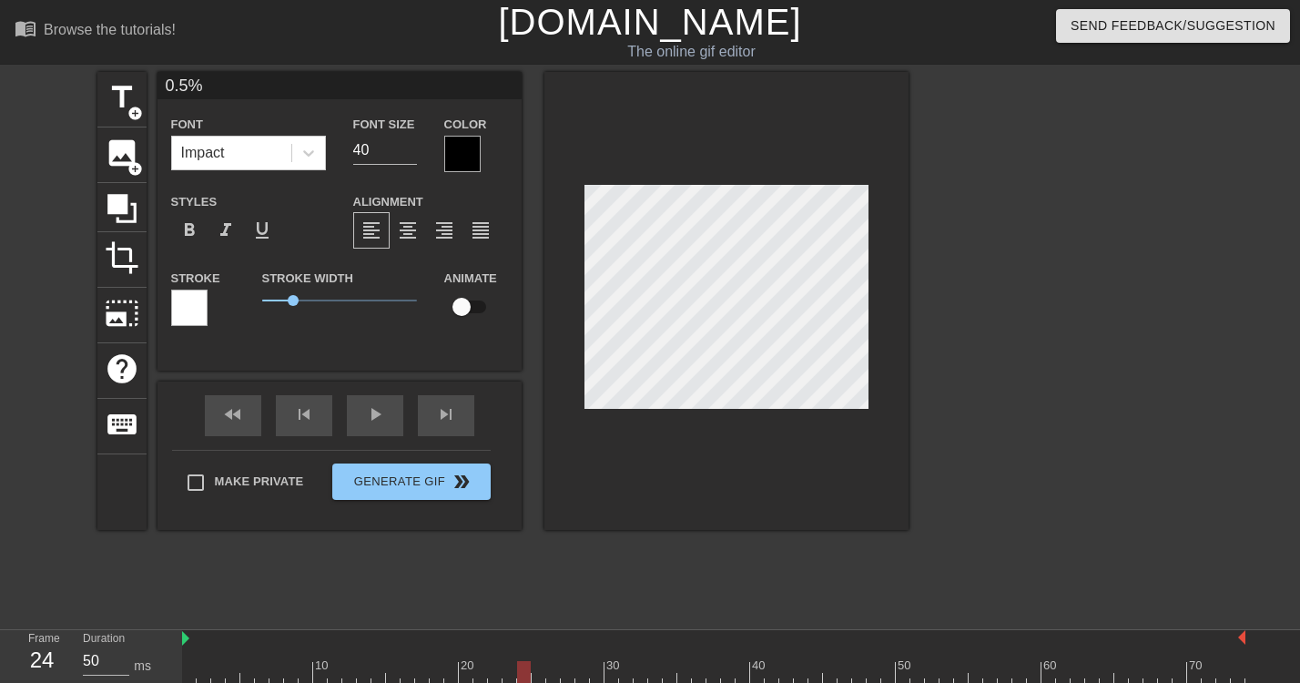
type input "0.5%"
type textarea "0.5%"
type input "0.5% H"
type textarea "0.5% H"
type input "0.5% HO"
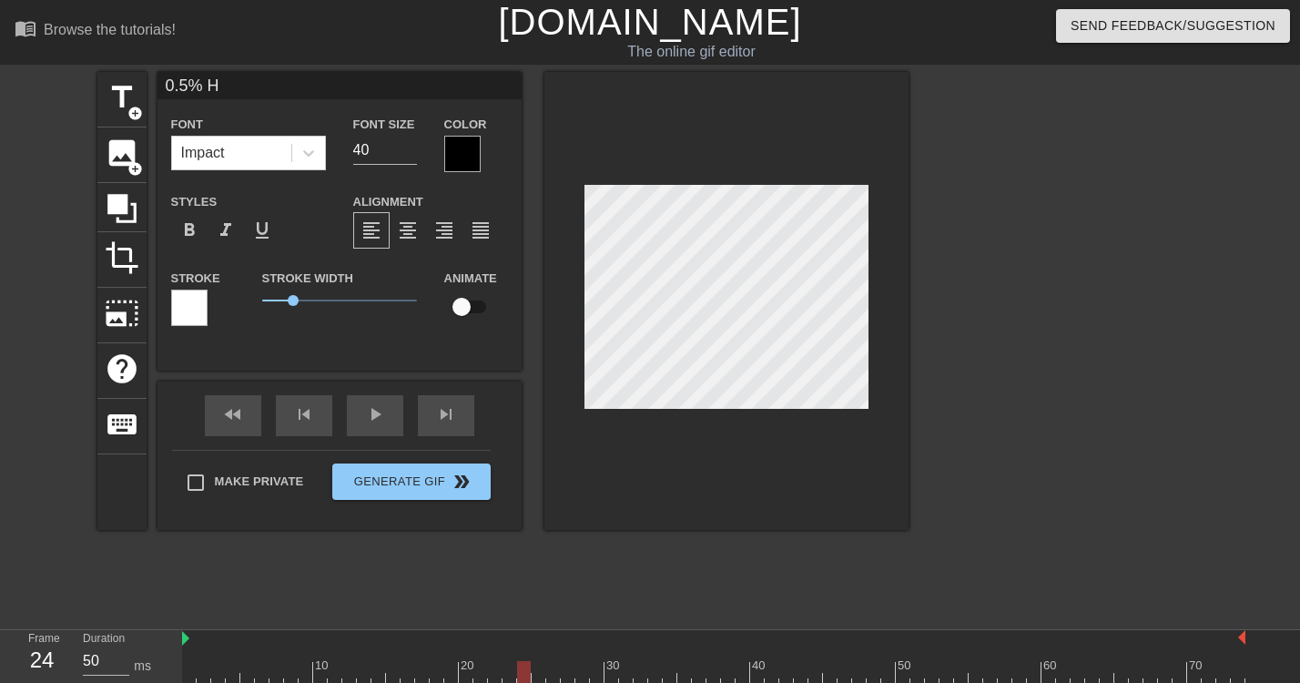
type textarea "0.5% HO"
type input "0.5% HOL"
type textarea "0.5% HOL"
type input "0.5% HOLE"
type textarea "0.5% HOLE"
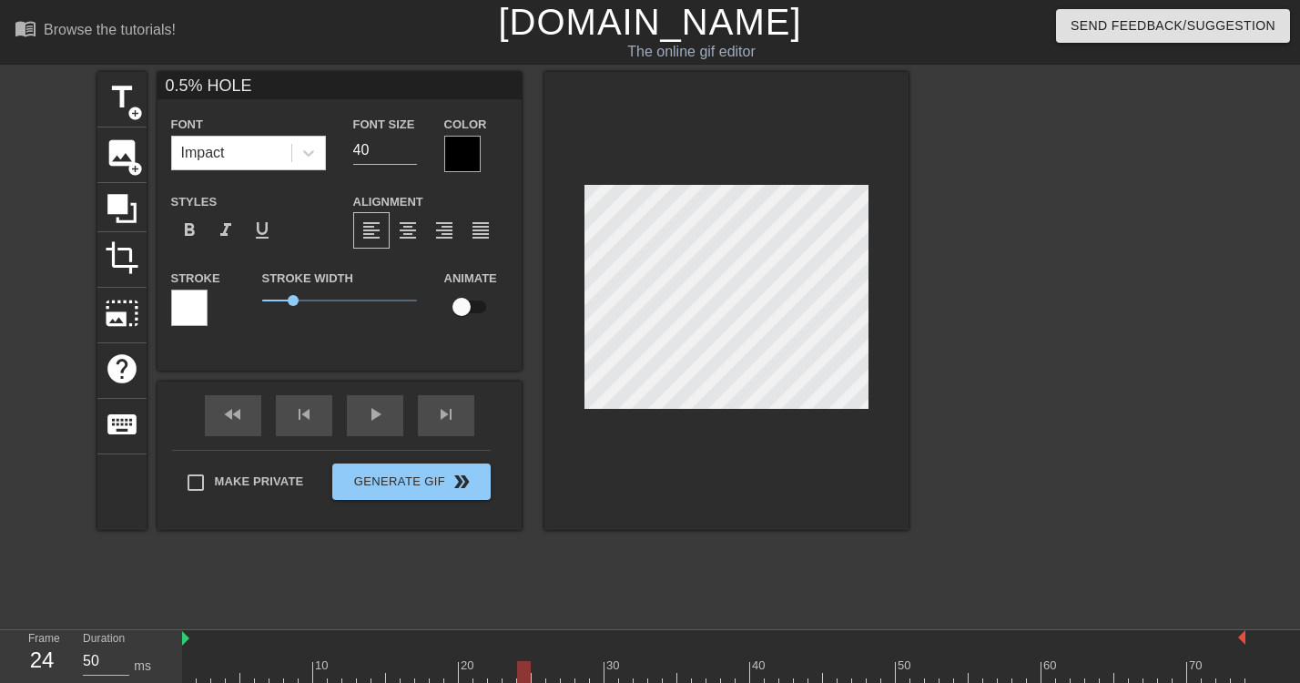
type input "0.5% HOL"
type textarea "0.5% HOL"
type input "0.5% HOLD"
type textarea "0.5% HOLD"
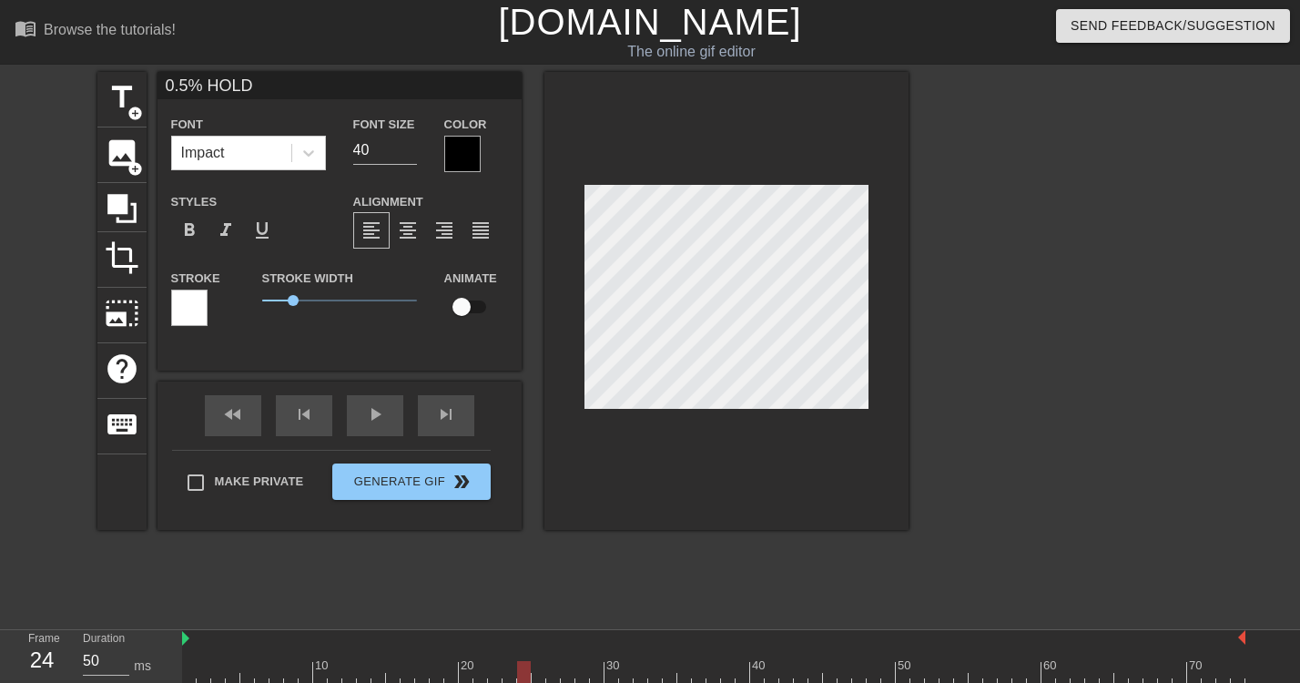
type input "0.5% HOLDE"
type textarea "0.5% HOLDE"
type input "0.5% HOLDER"
type textarea "0.5% HOLDER"
click at [408, 151] on input "39" at bounding box center [385, 150] width 64 height 29
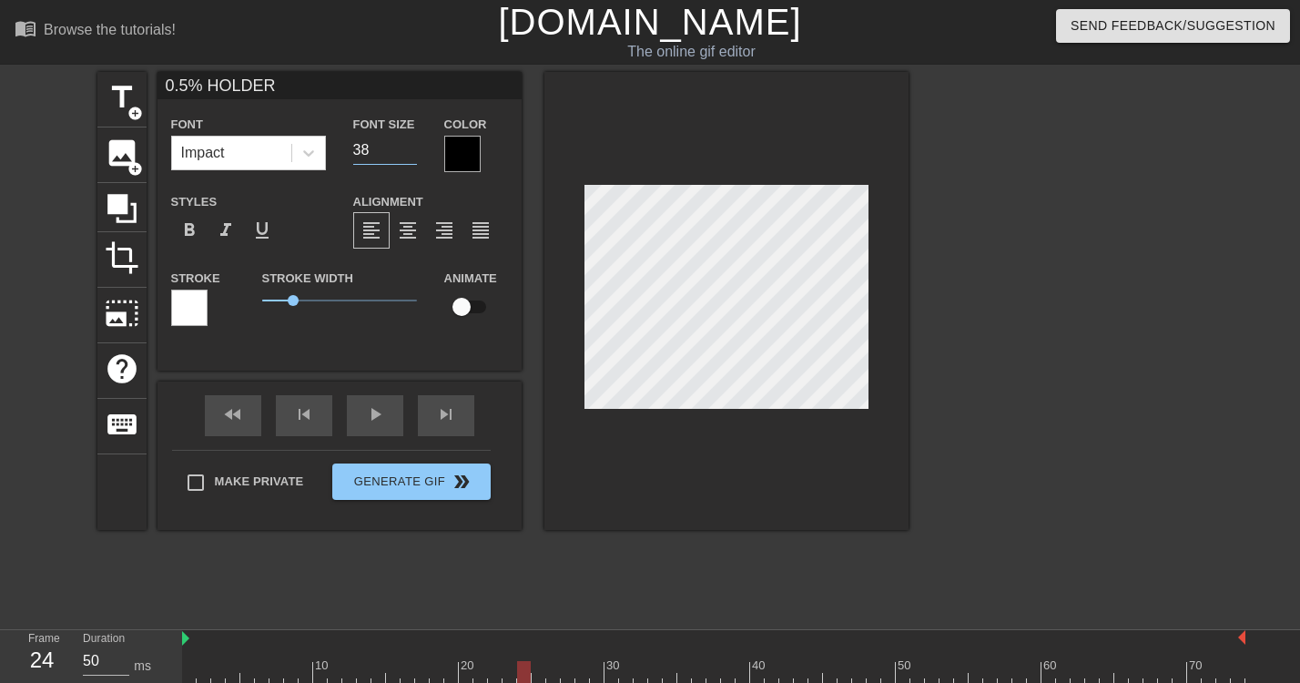
click at [408, 151] on input "38" at bounding box center [385, 150] width 64 height 29
click at [408, 151] on input "37" at bounding box center [385, 150] width 64 height 29
click at [408, 151] on input "36" at bounding box center [385, 150] width 64 height 29
type input "25"
click at [408, 151] on input "25" at bounding box center [385, 150] width 64 height 29
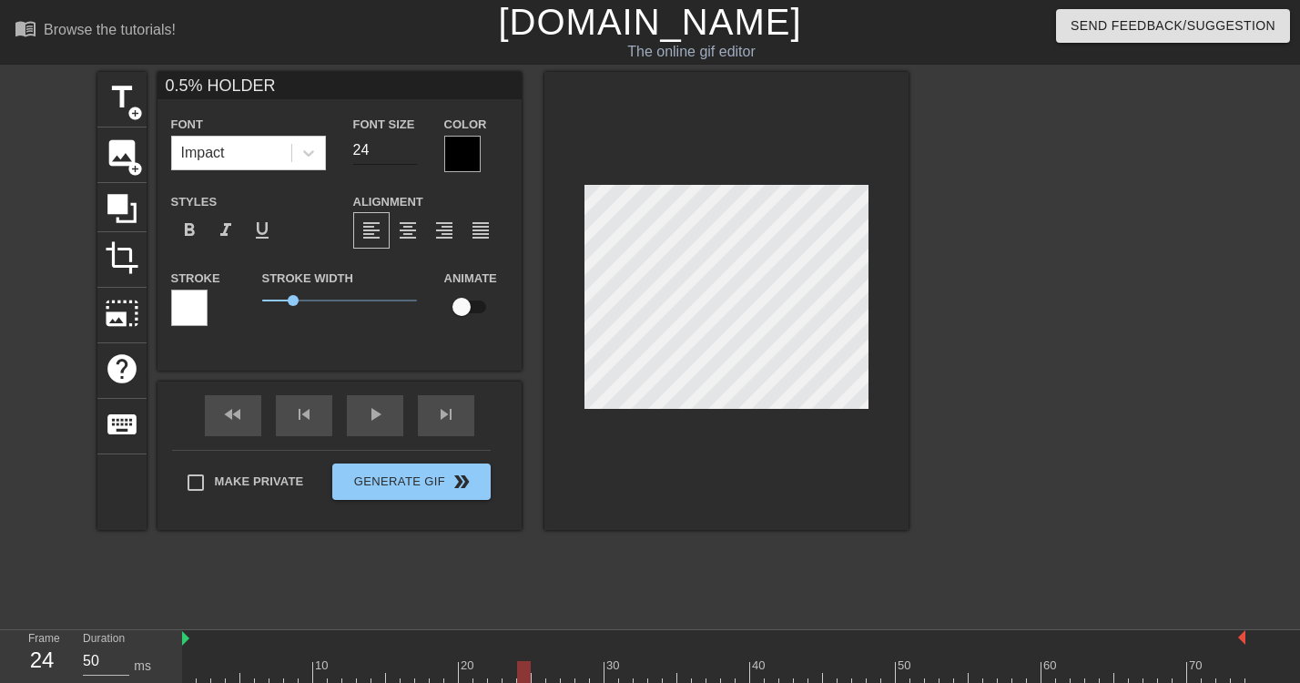
click at [414, 155] on input "24" at bounding box center [385, 150] width 64 height 29
click at [414, 155] on input "23" at bounding box center [385, 150] width 64 height 29
type input "22"
click at [414, 155] on input "22" at bounding box center [385, 150] width 64 height 29
click at [473, 309] on input "checkbox" at bounding box center [462, 306] width 104 height 35
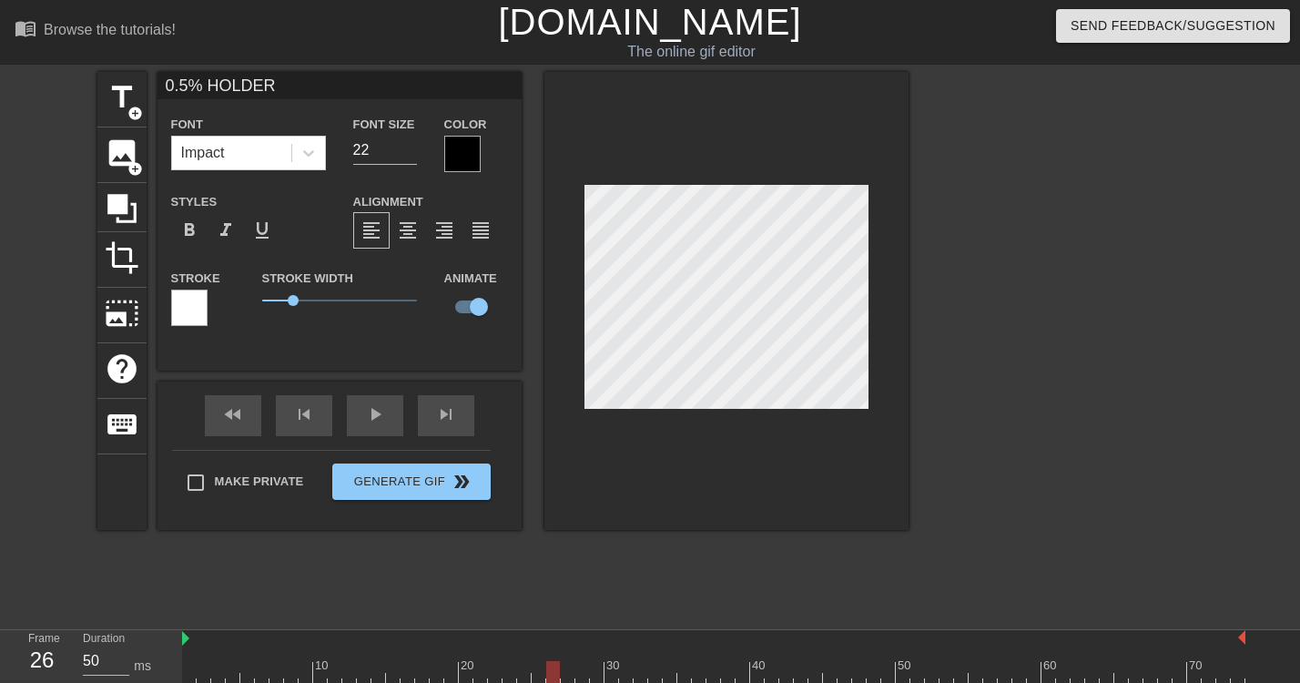
drag, startPoint x: 522, startPoint y: 674, endPoint x: 552, endPoint y: 679, distance: 29.5
click at [552, 679] on div at bounding box center [553, 672] width 14 height 23
click at [473, 312] on input "checkbox" at bounding box center [479, 306] width 104 height 35
click at [473, 312] on input "checkbox" at bounding box center [462, 306] width 104 height 35
checkbox input "true"
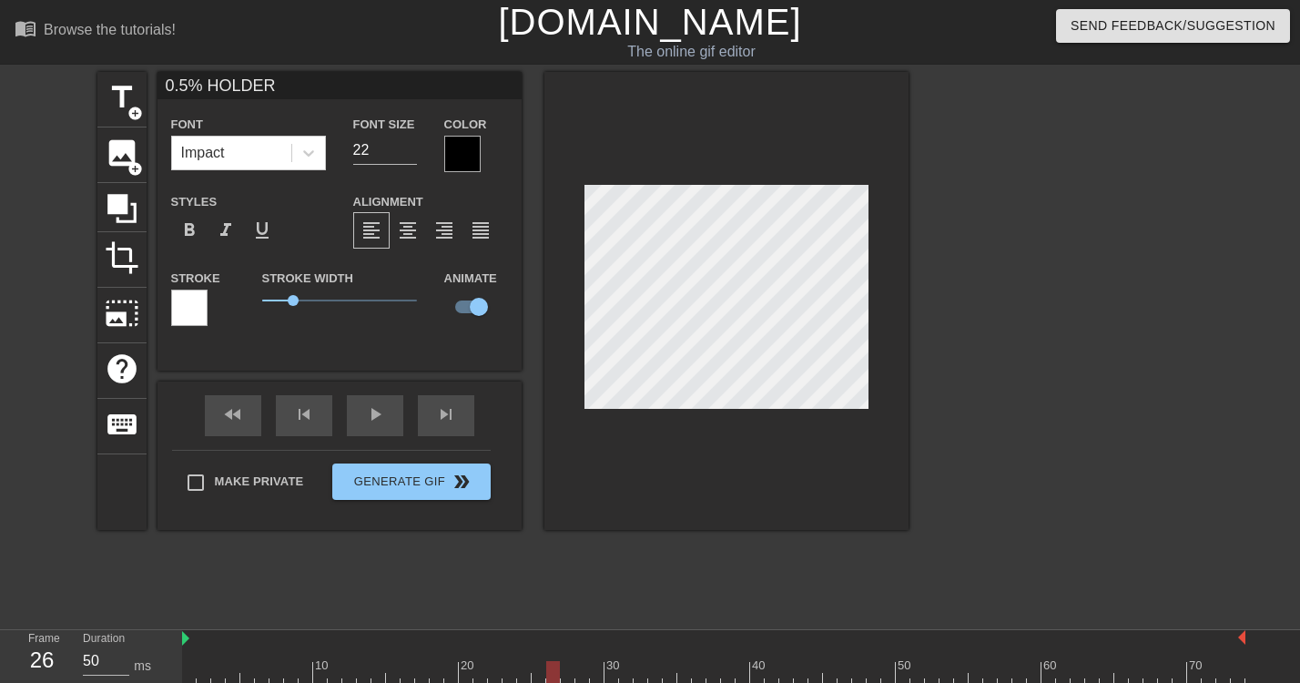
scroll to position [0, 1]
click at [576, 675] on div at bounding box center [582, 672] width 14 height 23
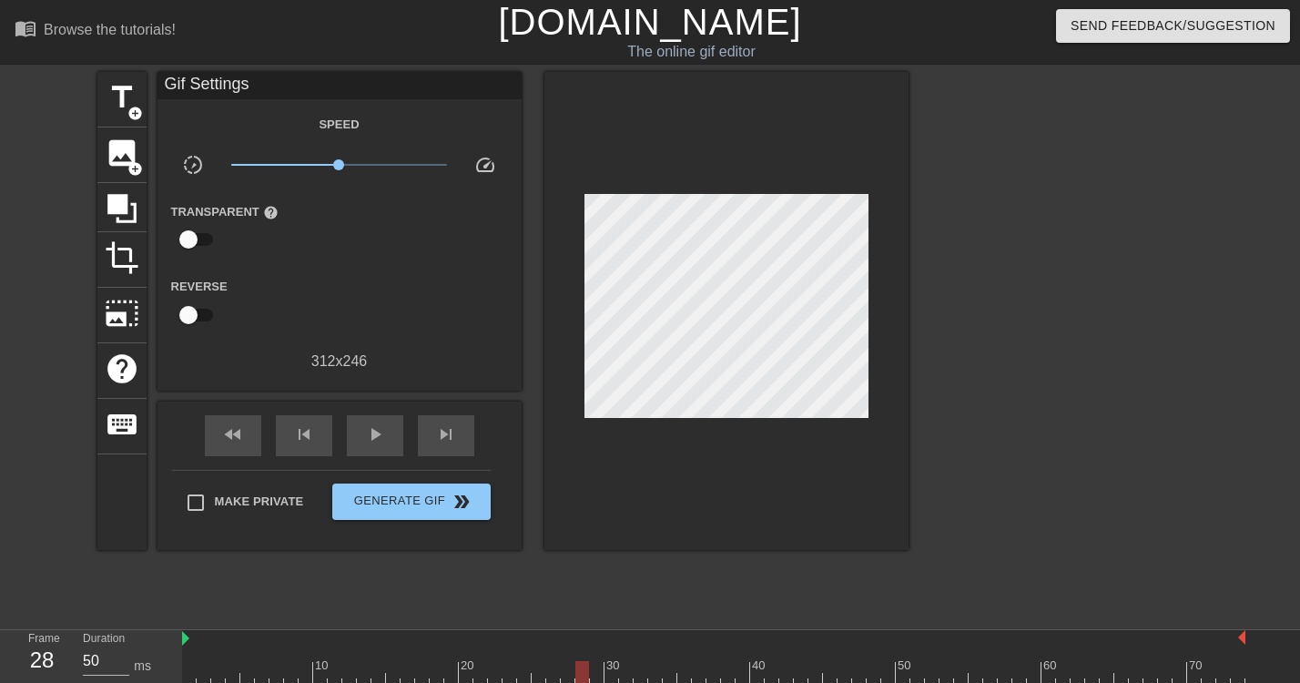
click at [972, 359] on div at bounding box center [1066, 345] width 273 height 546
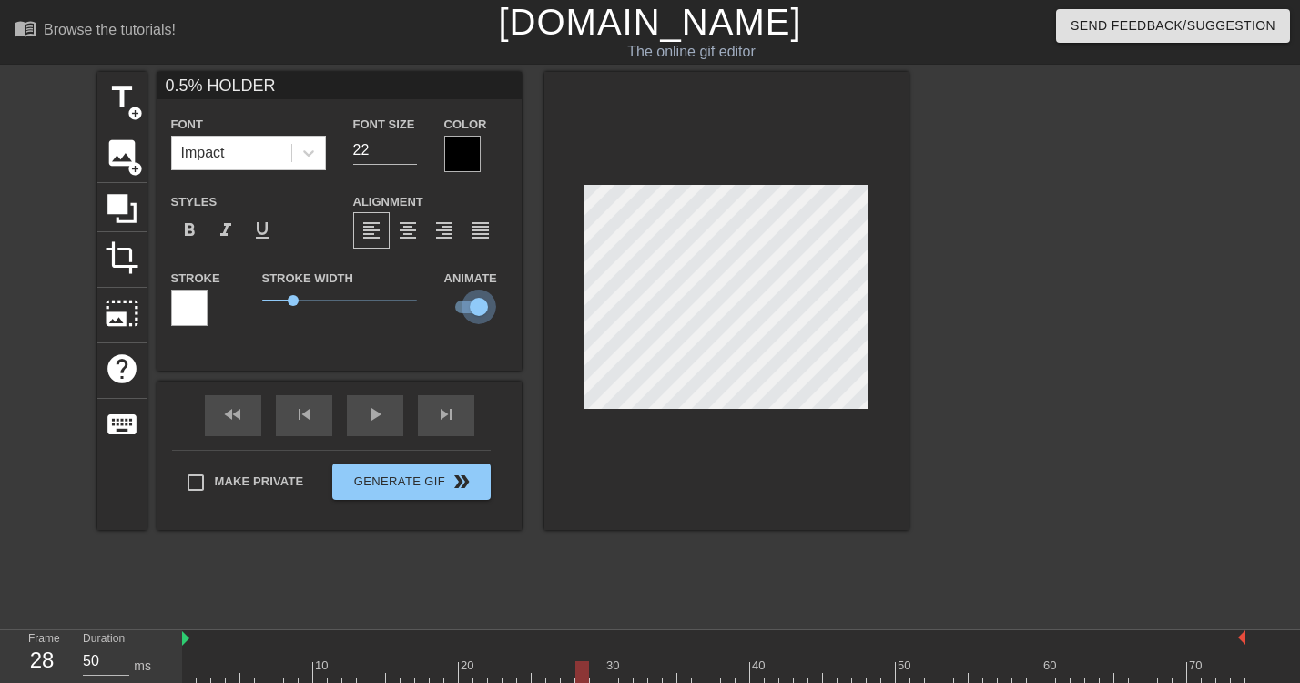
click at [469, 303] on input "checkbox" at bounding box center [479, 306] width 104 height 35
click at [469, 303] on input "checkbox" at bounding box center [462, 306] width 104 height 35
checkbox input "true"
click at [407, 241] on span "format_align_center" at bounding box center [408, 230] width 22 height 22
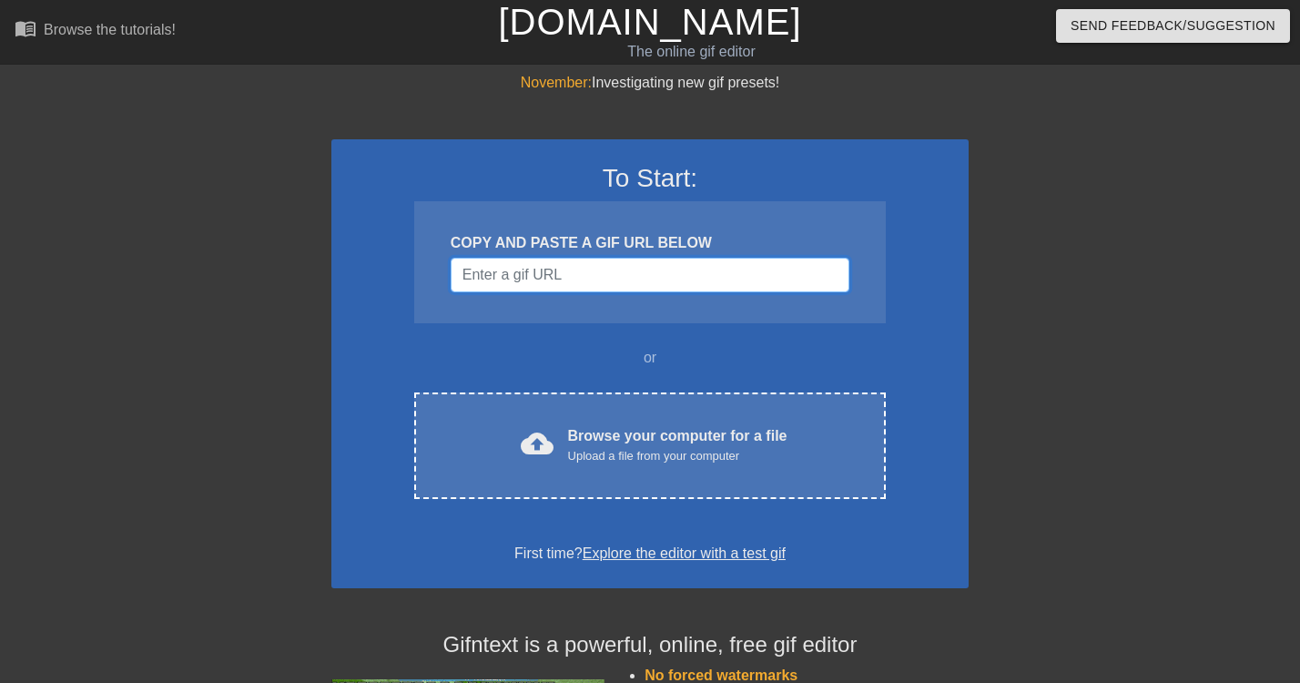
click at [532, 287] on input "Username" at bounding box center [650, 275] width 399 height 35
